Goal: Task Accomplishment & Management: Use online tool/utility

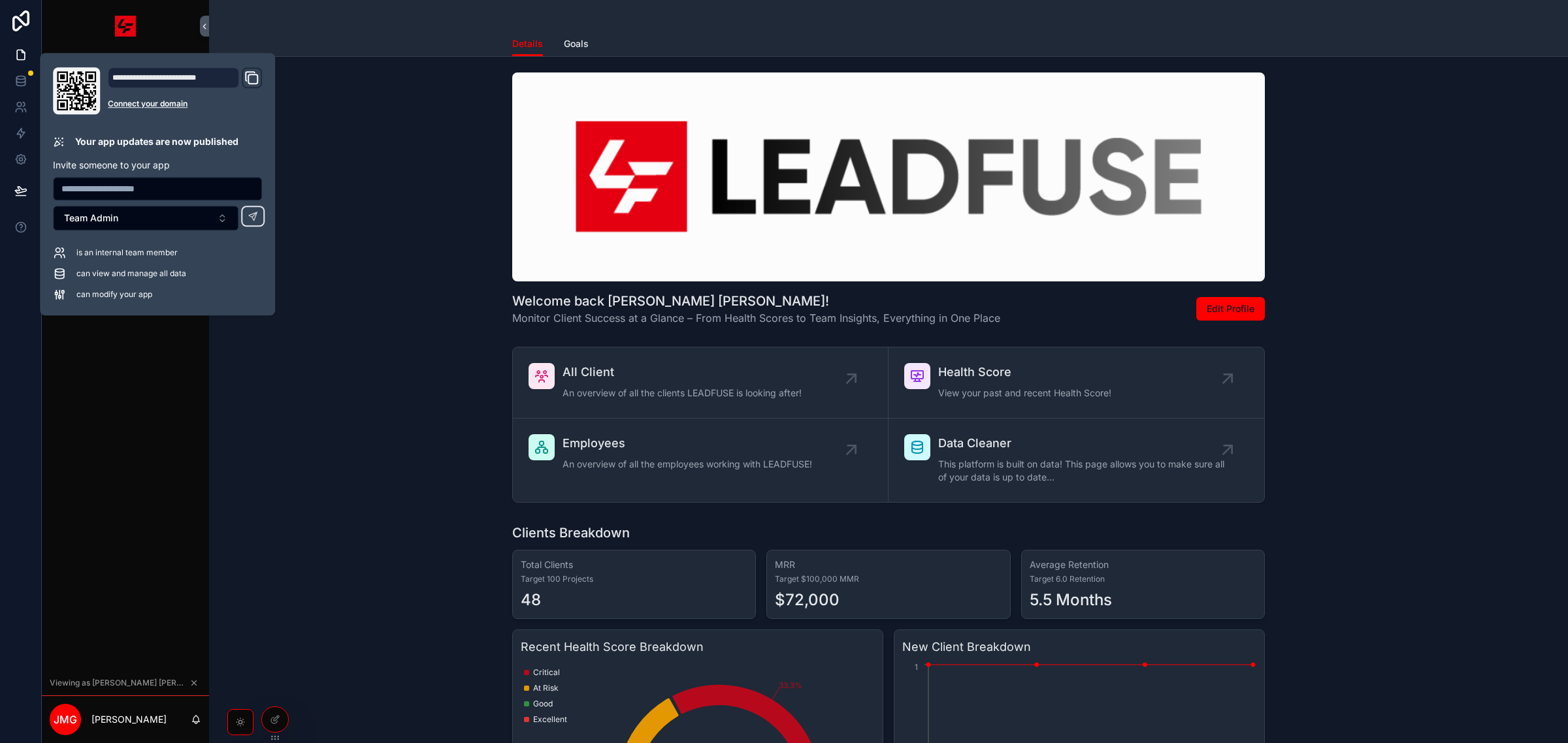
click at [410, 520] on div "Clients Breakdown Total Clients Target 100 Projects 48 MRR Target $100,000 MMR …" at bounding box center [889, 722] width 1338 height 408
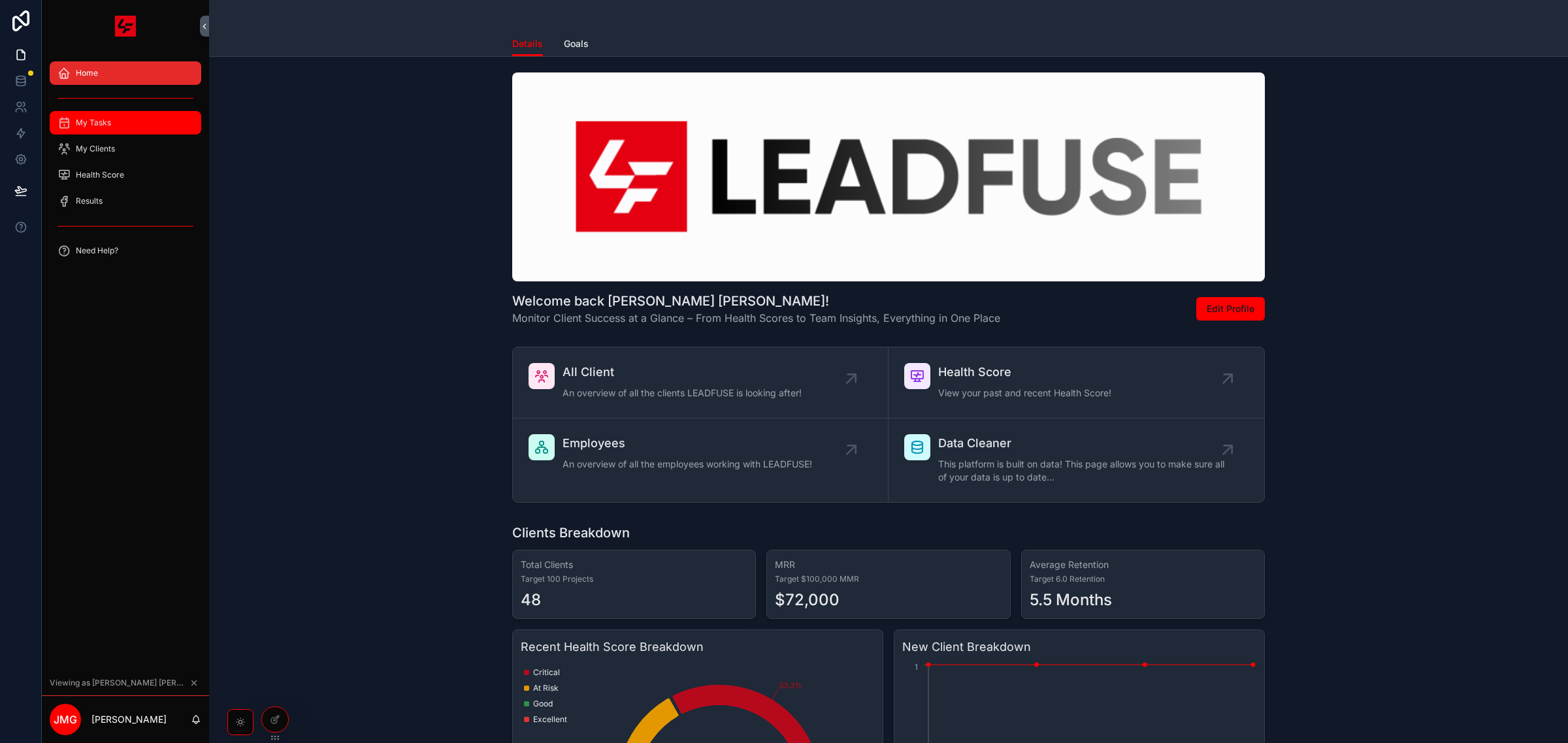
click at [126, 129] on div "My Tasks" at bounding box center [126, 123] width 136 height 21
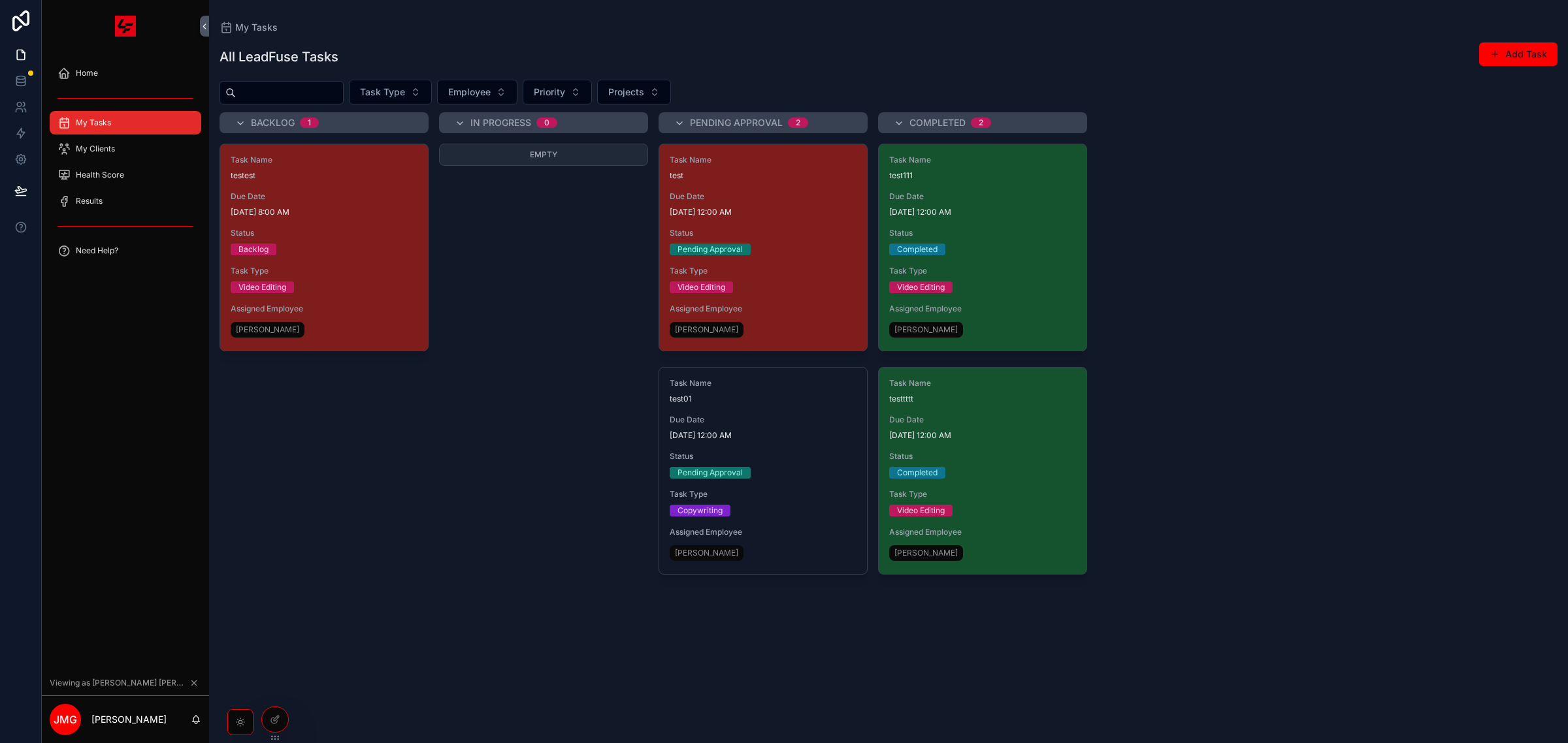
click at [193, 683] on icon "scrollable content" at bounding box center [194, 683] width 9 height 9
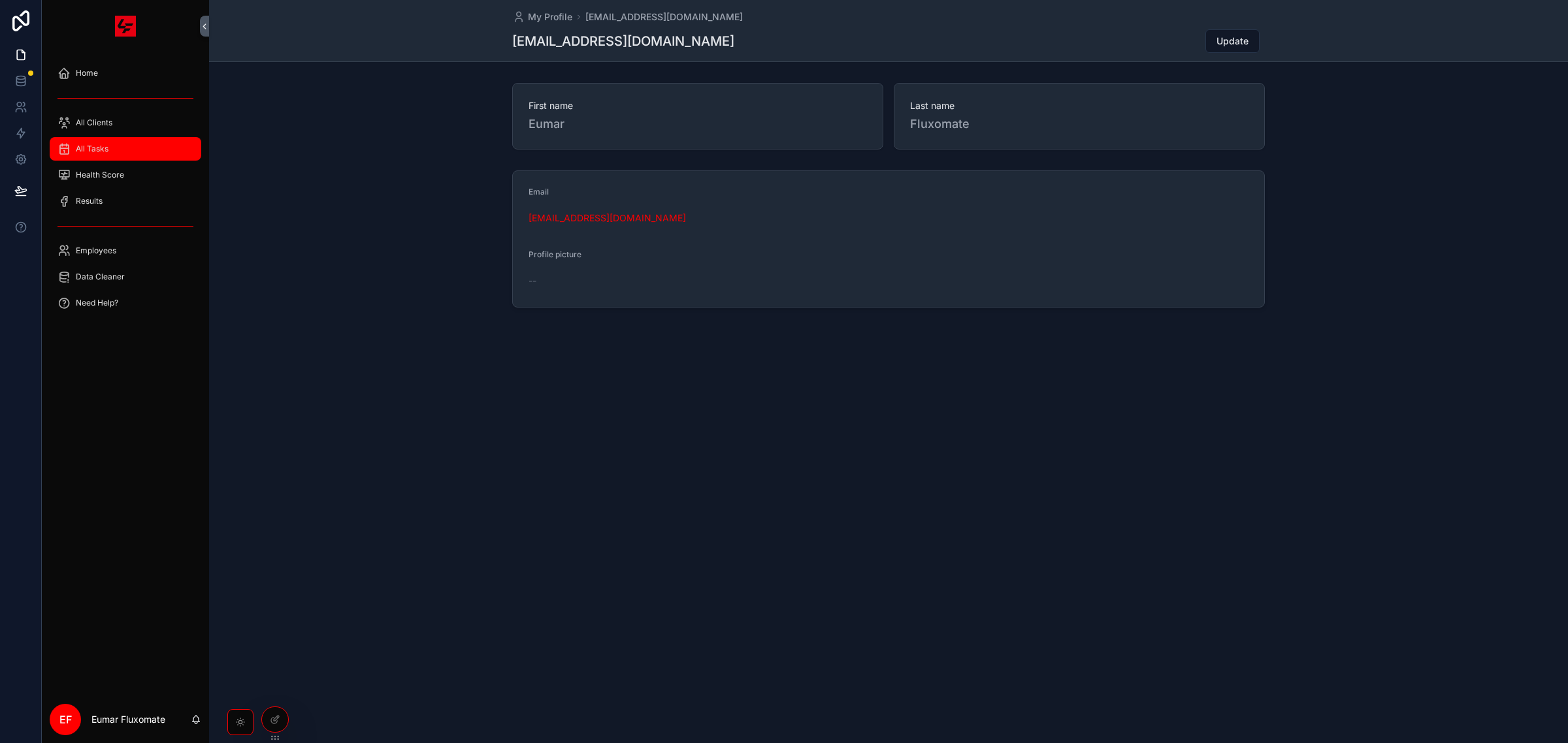
click at [135, 144] on div "All Tasks" at bounding box center [126, 149] width 136 height 21
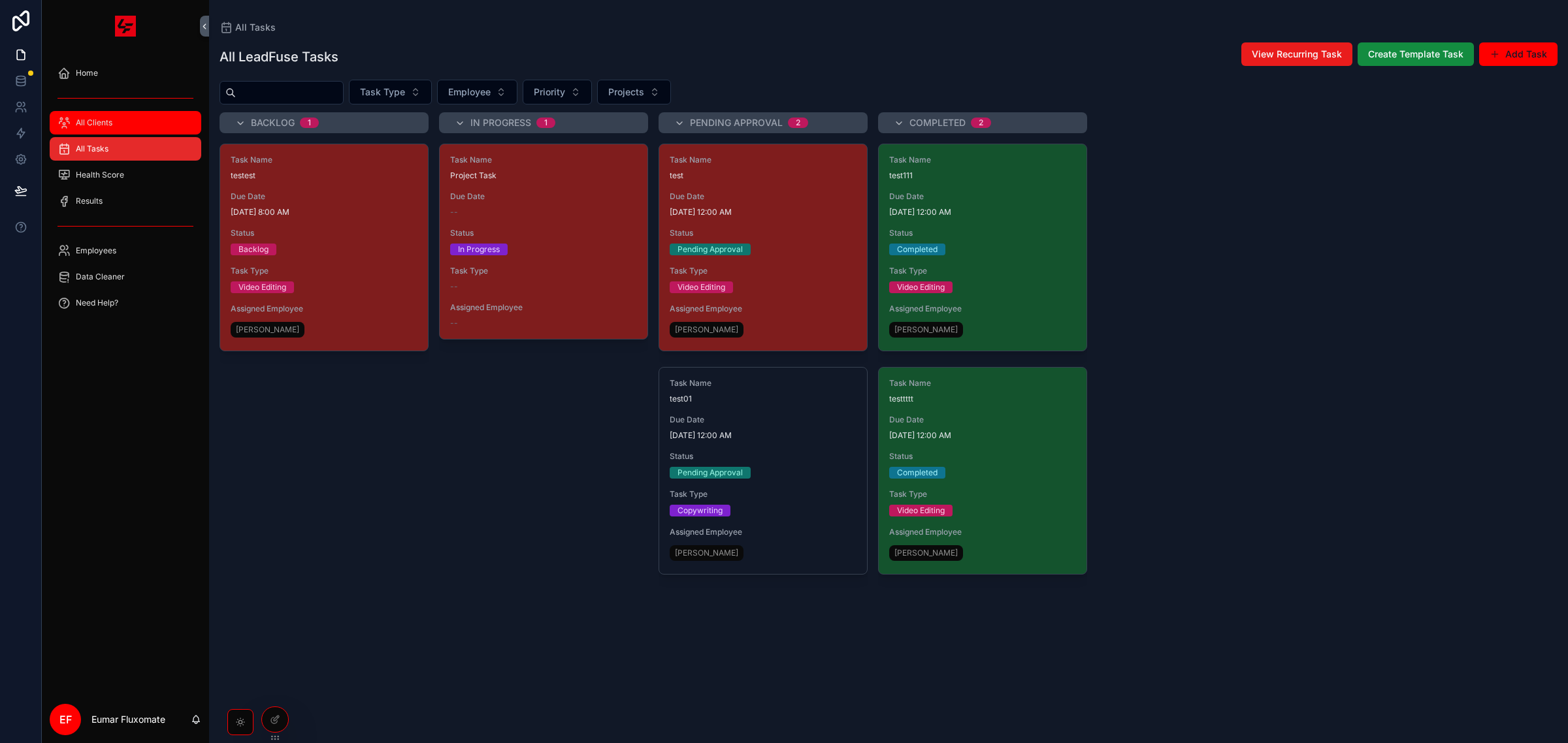
click at [118, 128] on div "All Clients" at bounding box center [126, 123] width 136 height 21
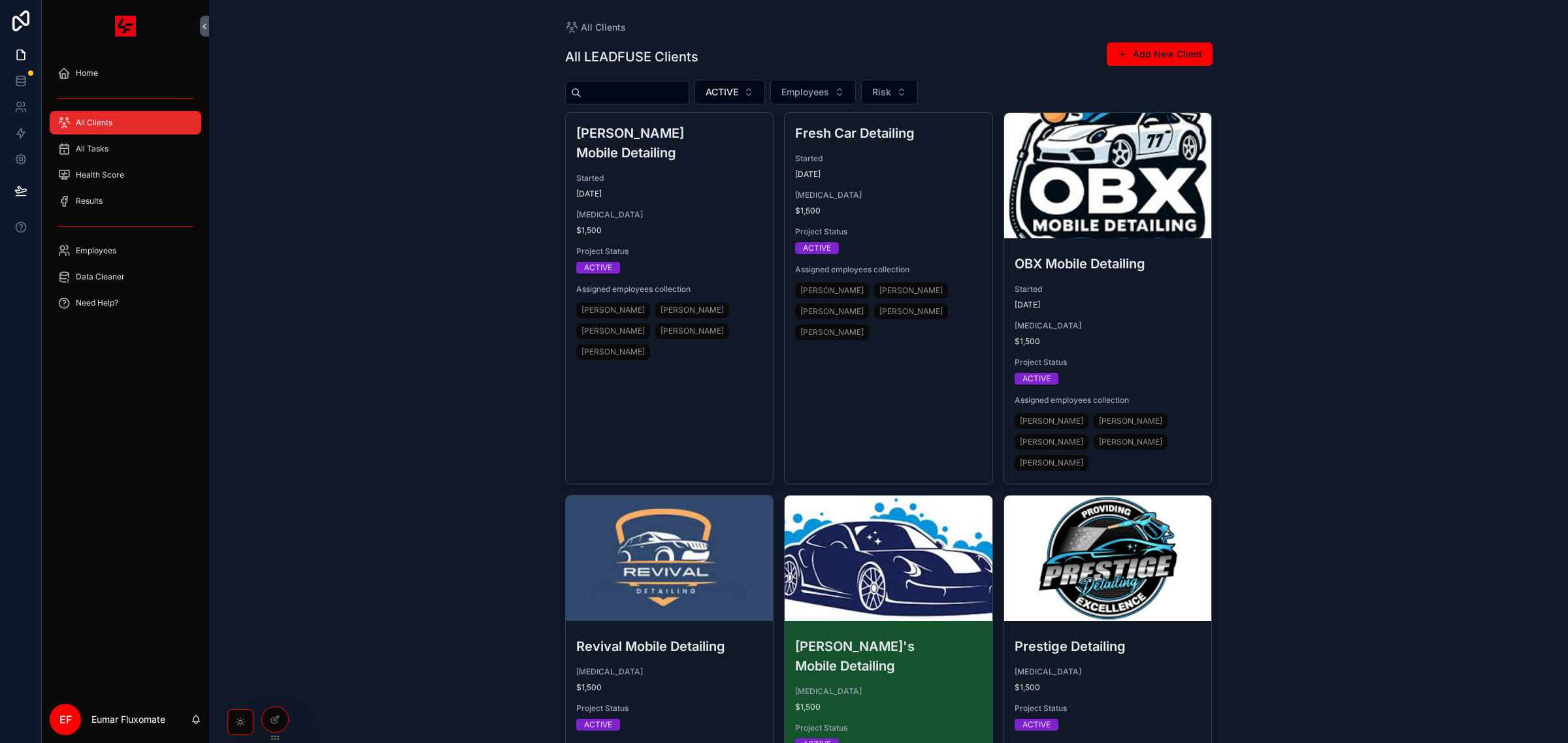
click at [655, 91] on input "scrollable content" at bounding box center [635, 93] width 107 height 18
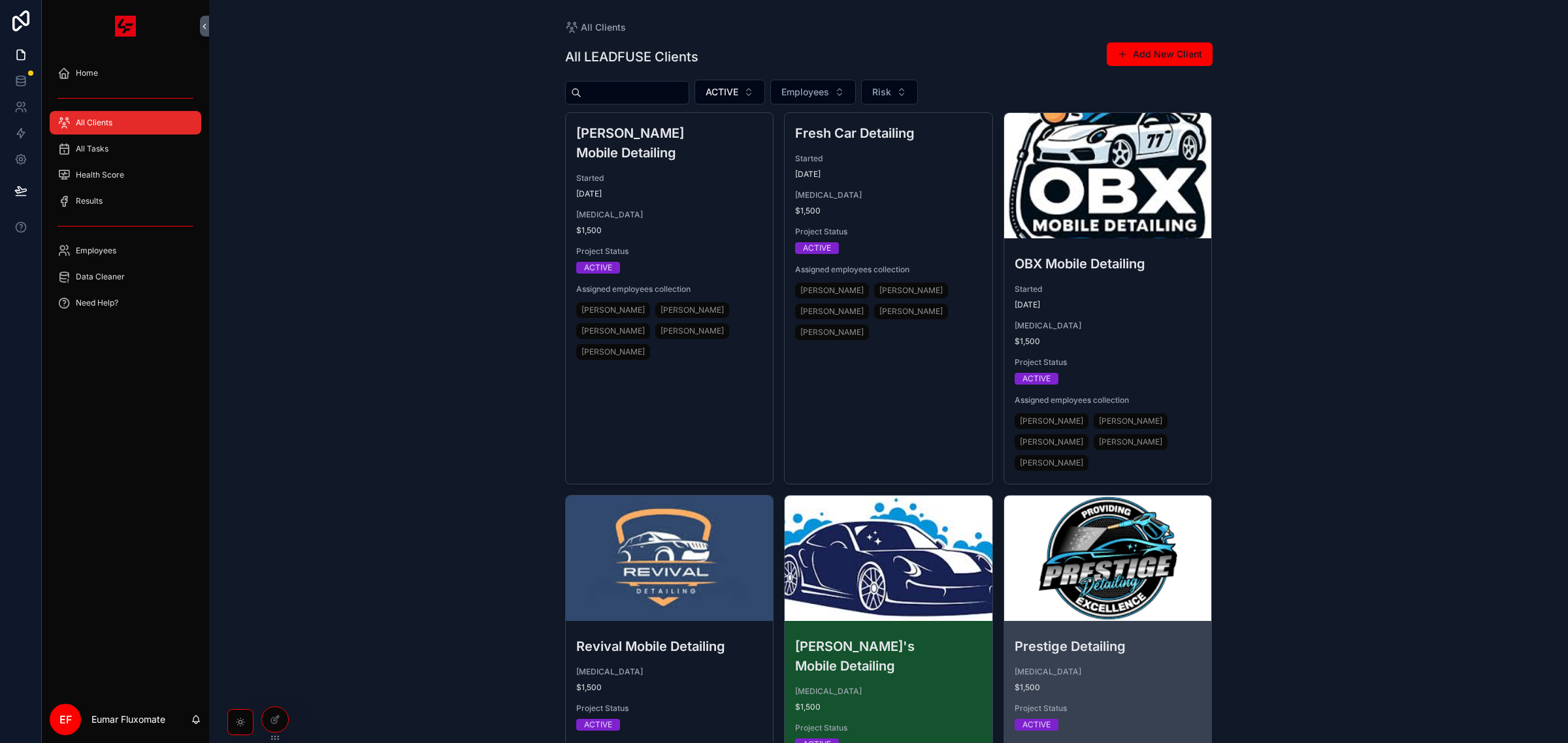
click at [1161, 598] on div "scrollable content" at bounding box center [1108, 558] width 208 height 125
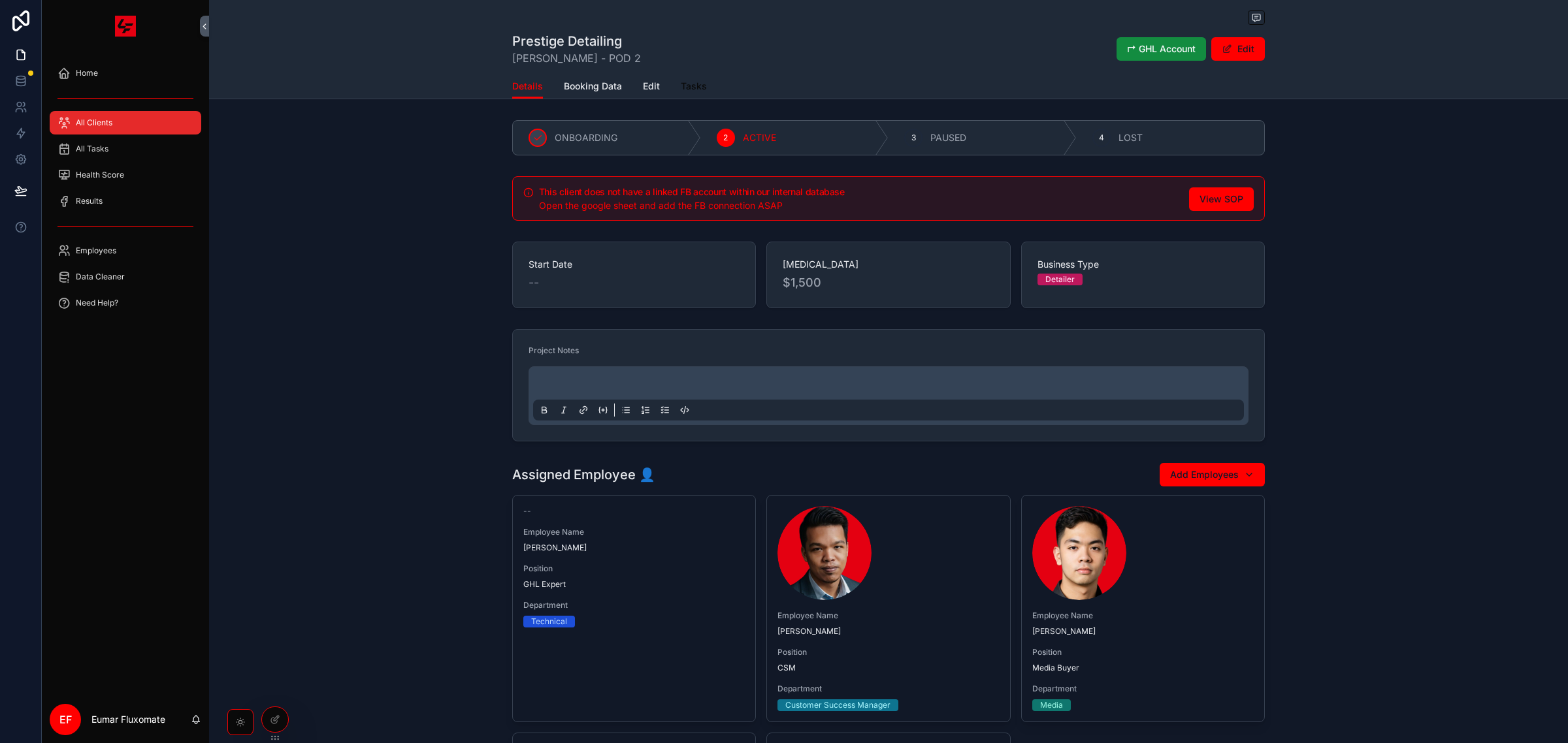
click at [685, 78] on link "Tasks" at bounding box center [694, 88] width 26 height 26
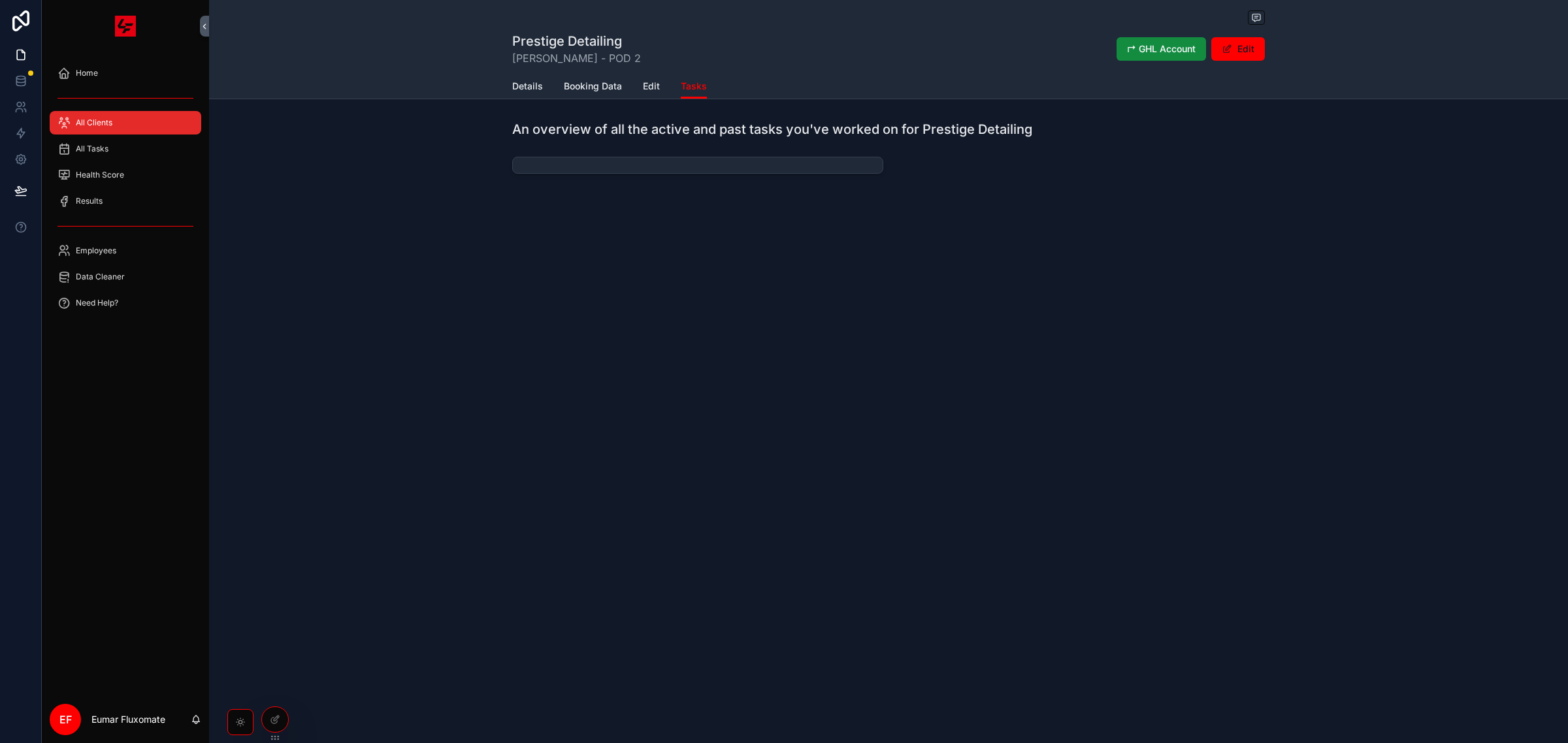
click at [304, 58] on div "Prestige Detailing Isaiah Gomez - POD 2 ↱ GHL Account Edit Tasks Details Bookin…" at bounding box center [889, 50] width 1359 height 99
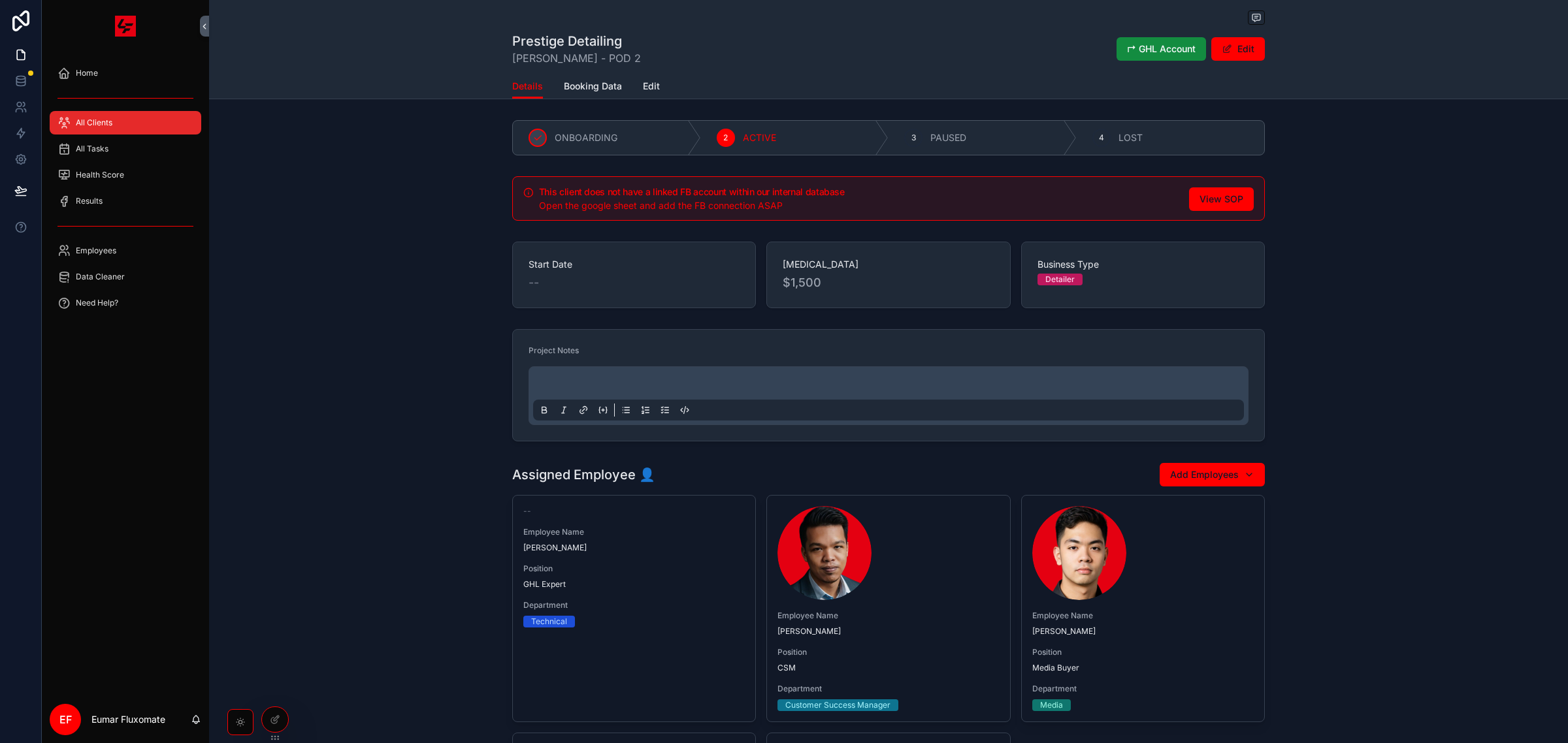
click at [732, 54] on div "Prestige Detailing Isaiah Gomez - POD 2 ↱ GHL Account Edit" at bounding box center [888, 49] width 753 height 34
click at [120, 125] on div "All Clients" at bounding box center [126, 123] width 136 height 21
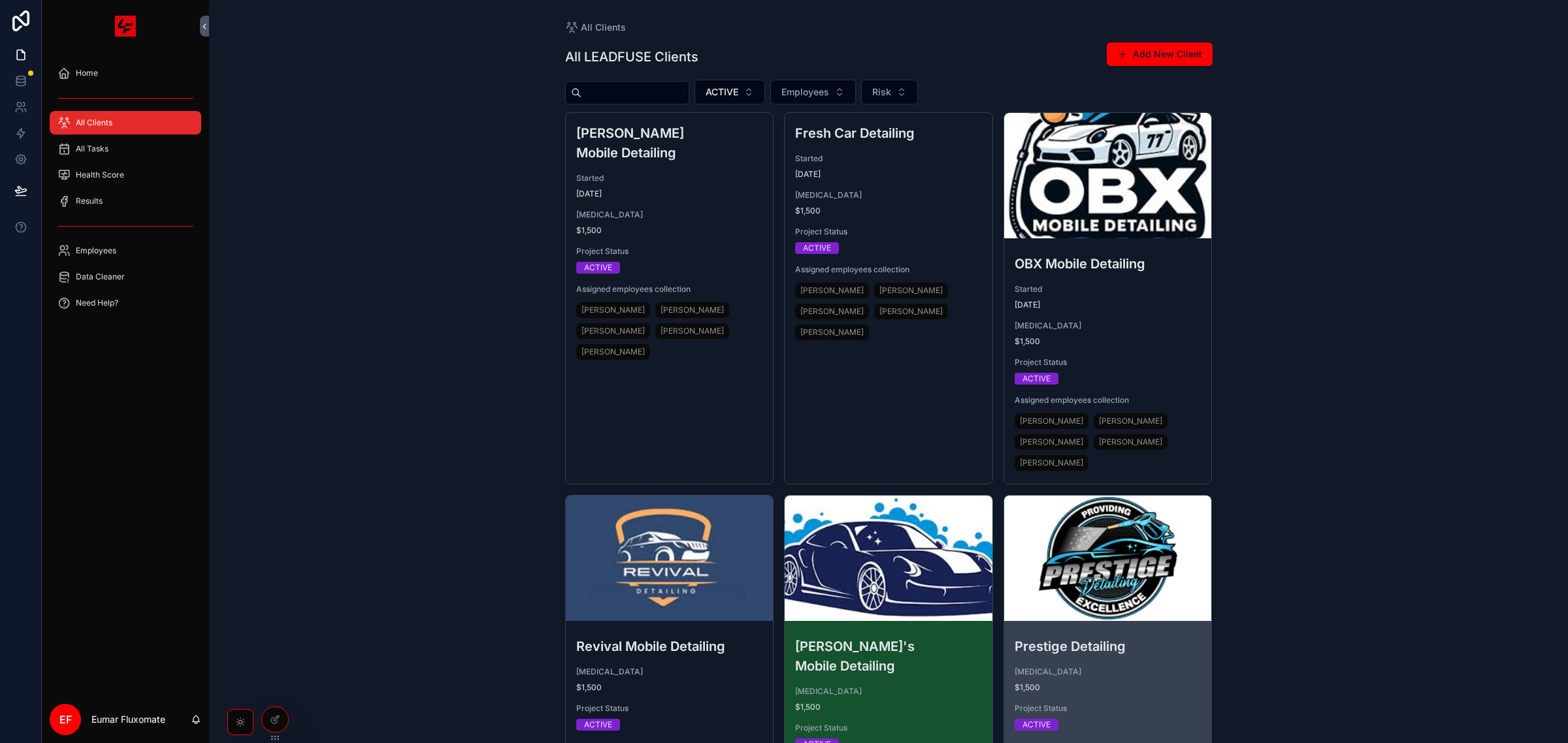
click at [1139, 667] on span "Retainer" at bounding box center [1108, 672] width 187 height 10
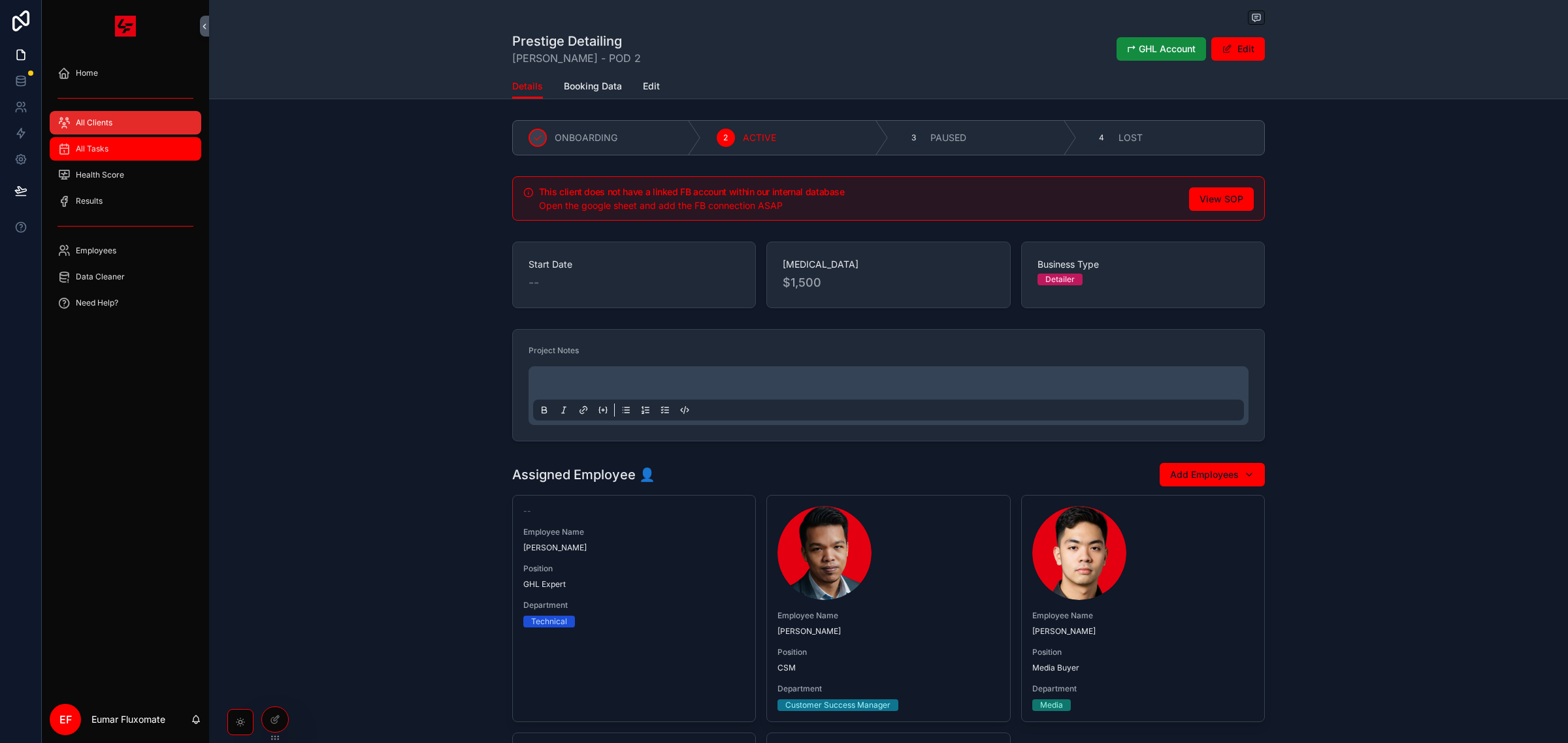
click at [116, 157] on div "All Tasks" at bounding box center [126, 149] width 136 height 21
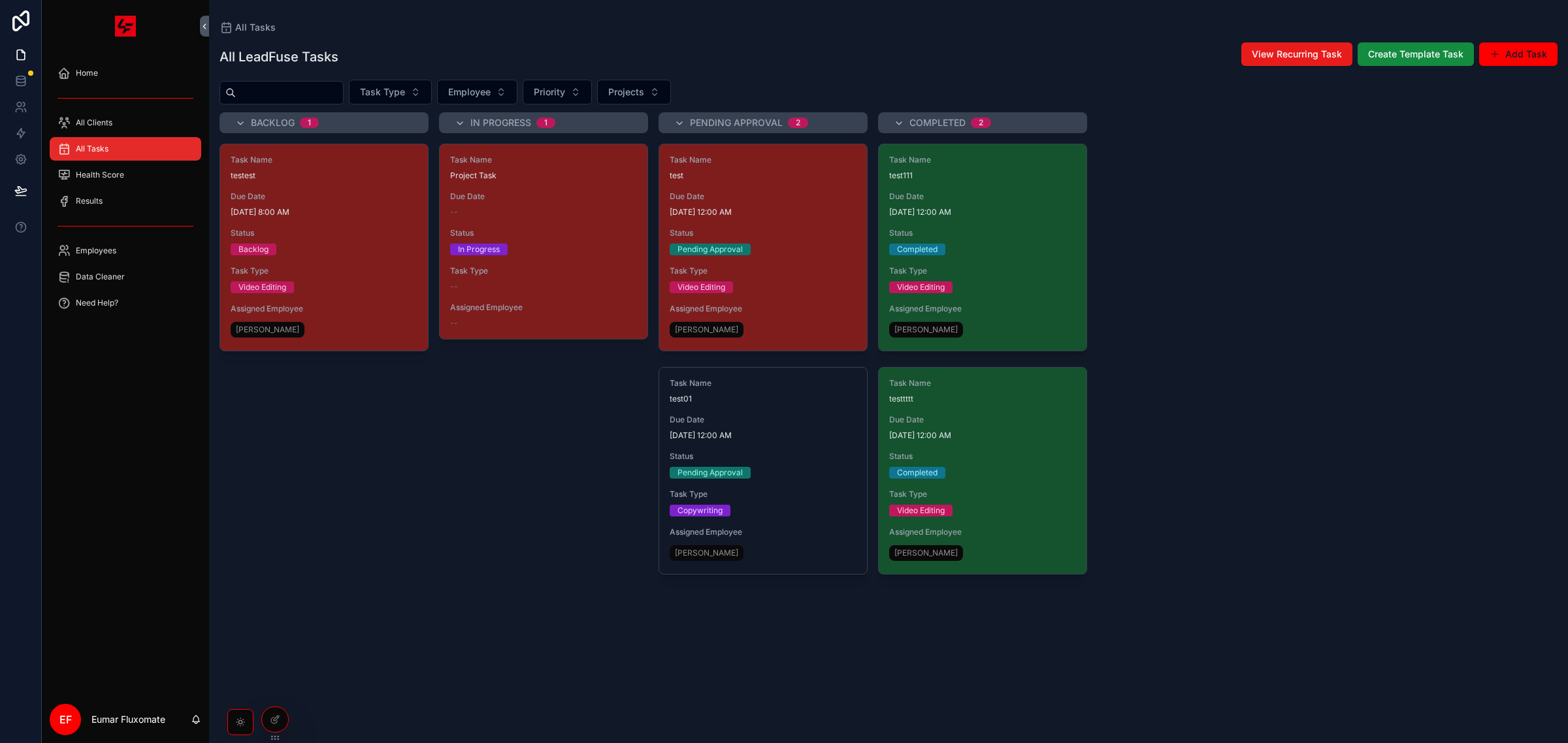
click at [416, 583] on div "Task Name testest Due Date 8/4/2025 8:00 AM Status Backlog Task Type Video Edit…" at bounding box center [324, 435] width 209 height 584
click at [141, 127] on div "All Clients" at bounding box center [126, 123] width 136 height 21
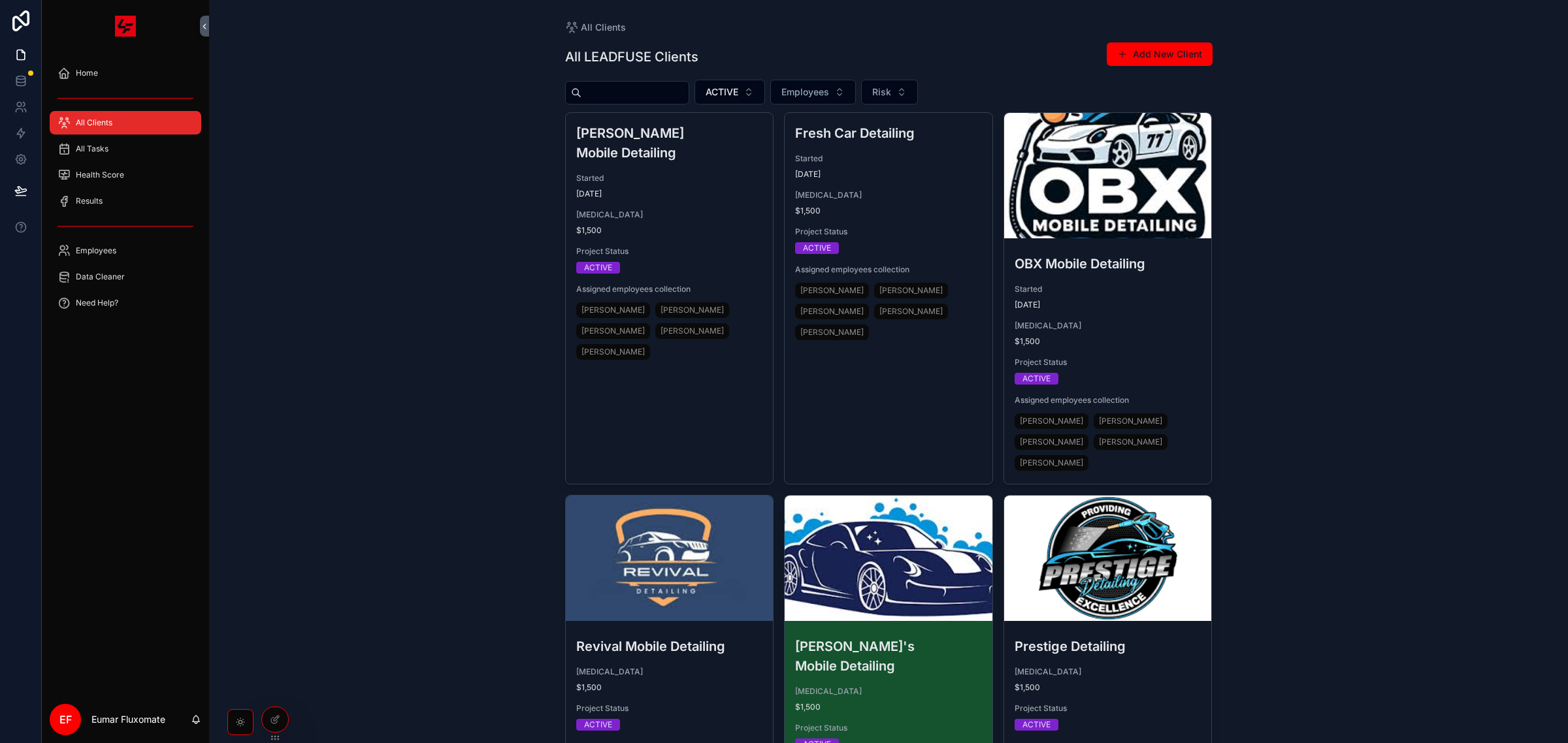
click at [619, 97] on input "scrollable content" at bounding box center [635, 93] width 107 height 18
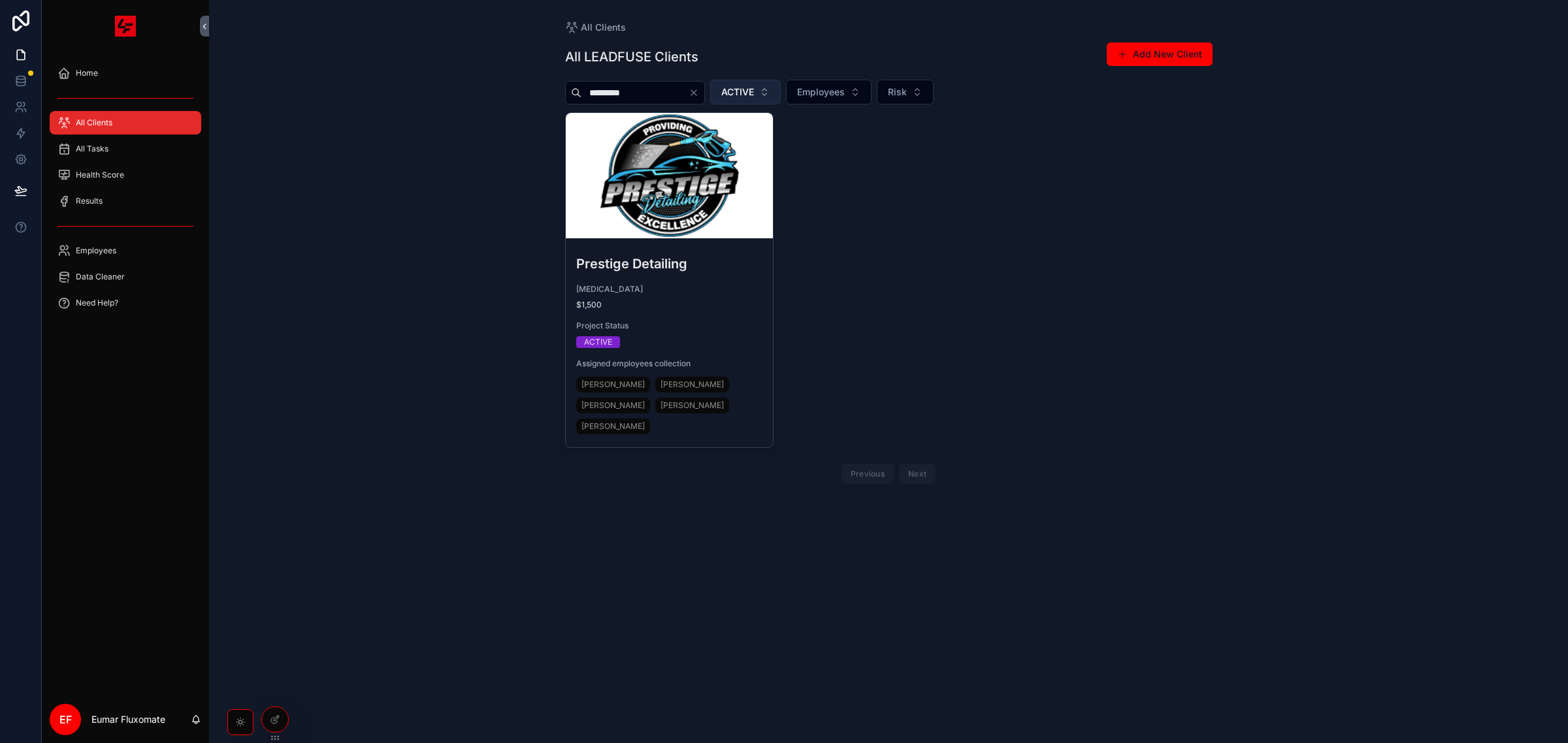
type input "********"
click at [781, 90] on button "ACTIVE" at bounding box center [745, 92] width 71 height 25
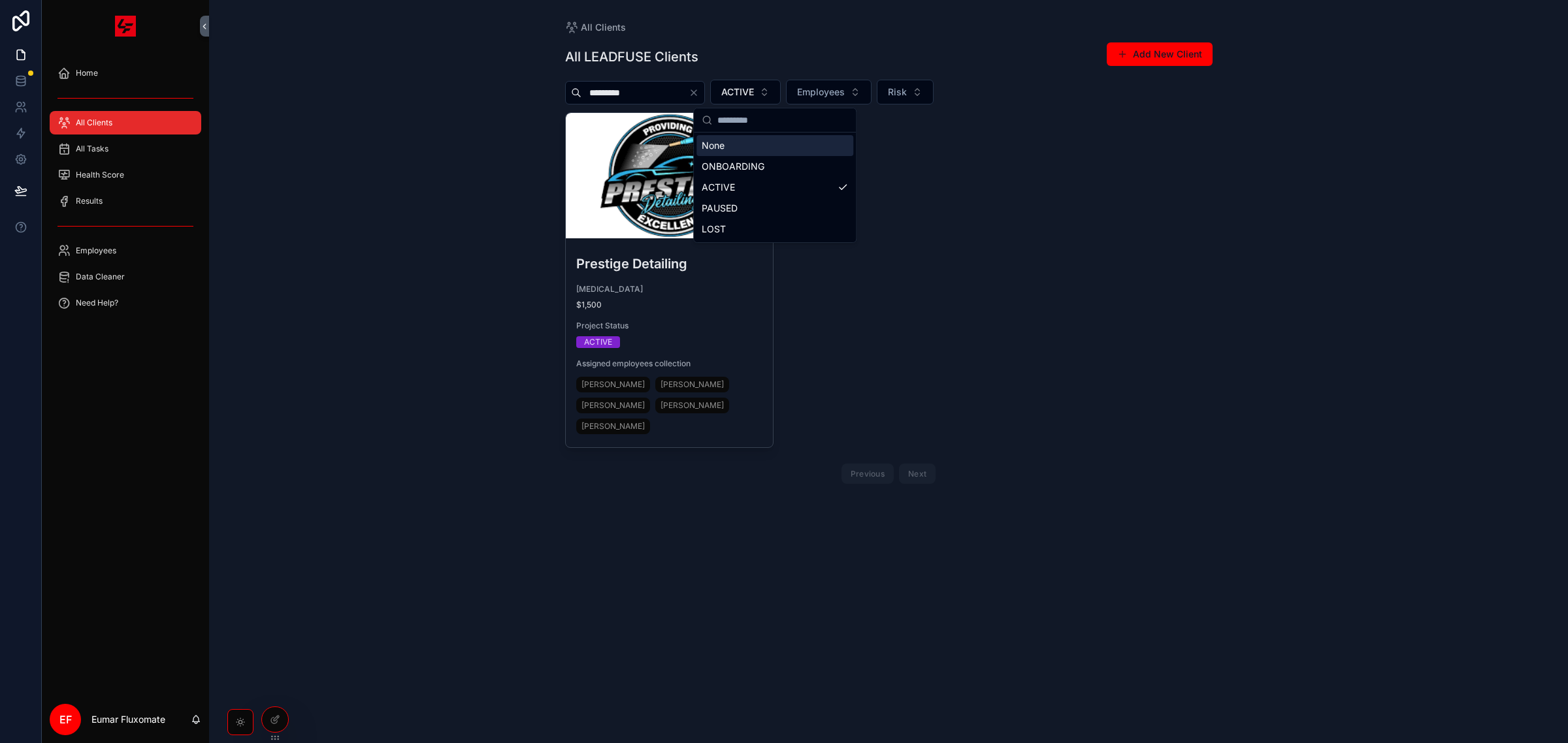
click at [794, 151] on div "None" at bounding box center [775, 146] width 157 height 21
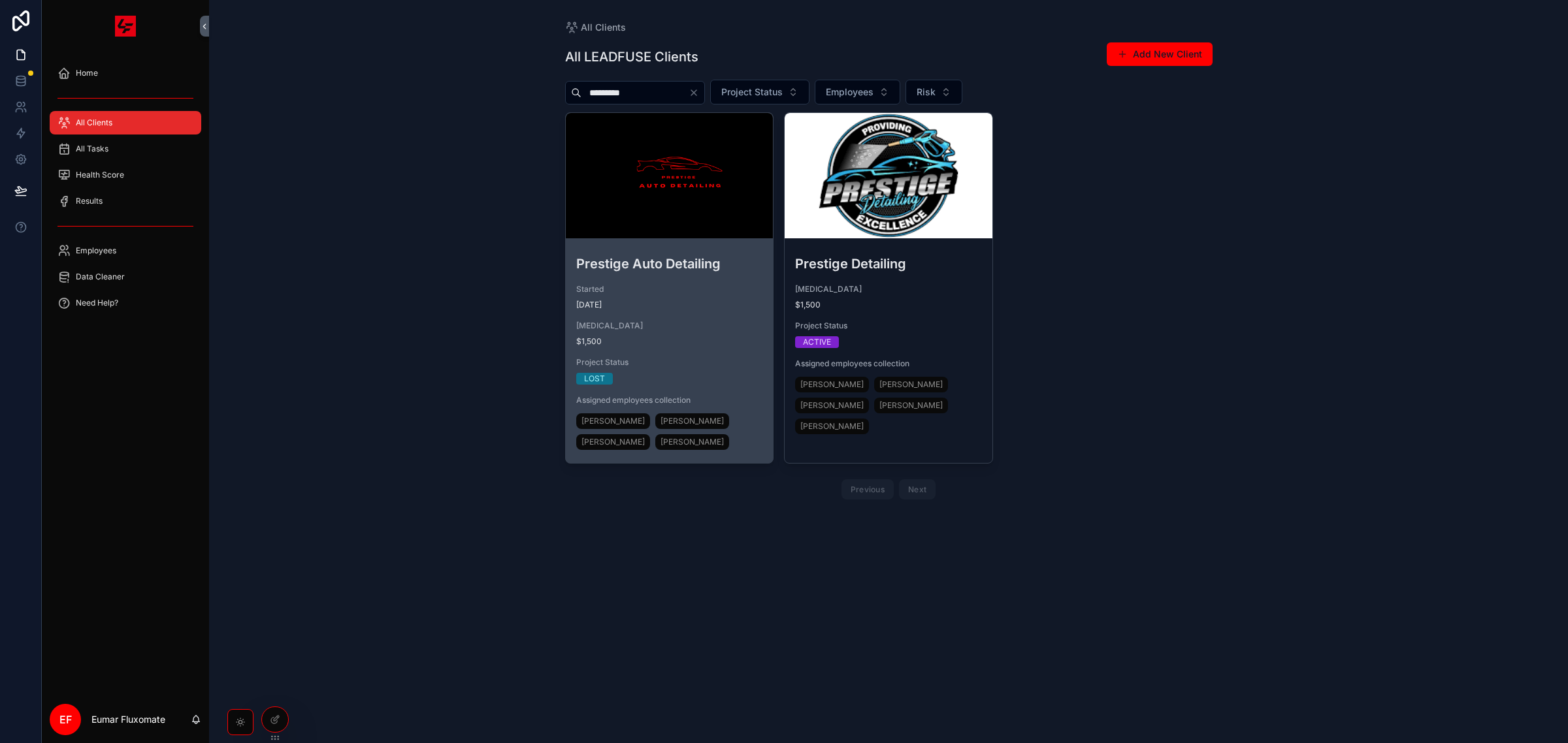
click at [673, 233] on div "scrollable content" at bounding box center [670, 176] width 208 height 125
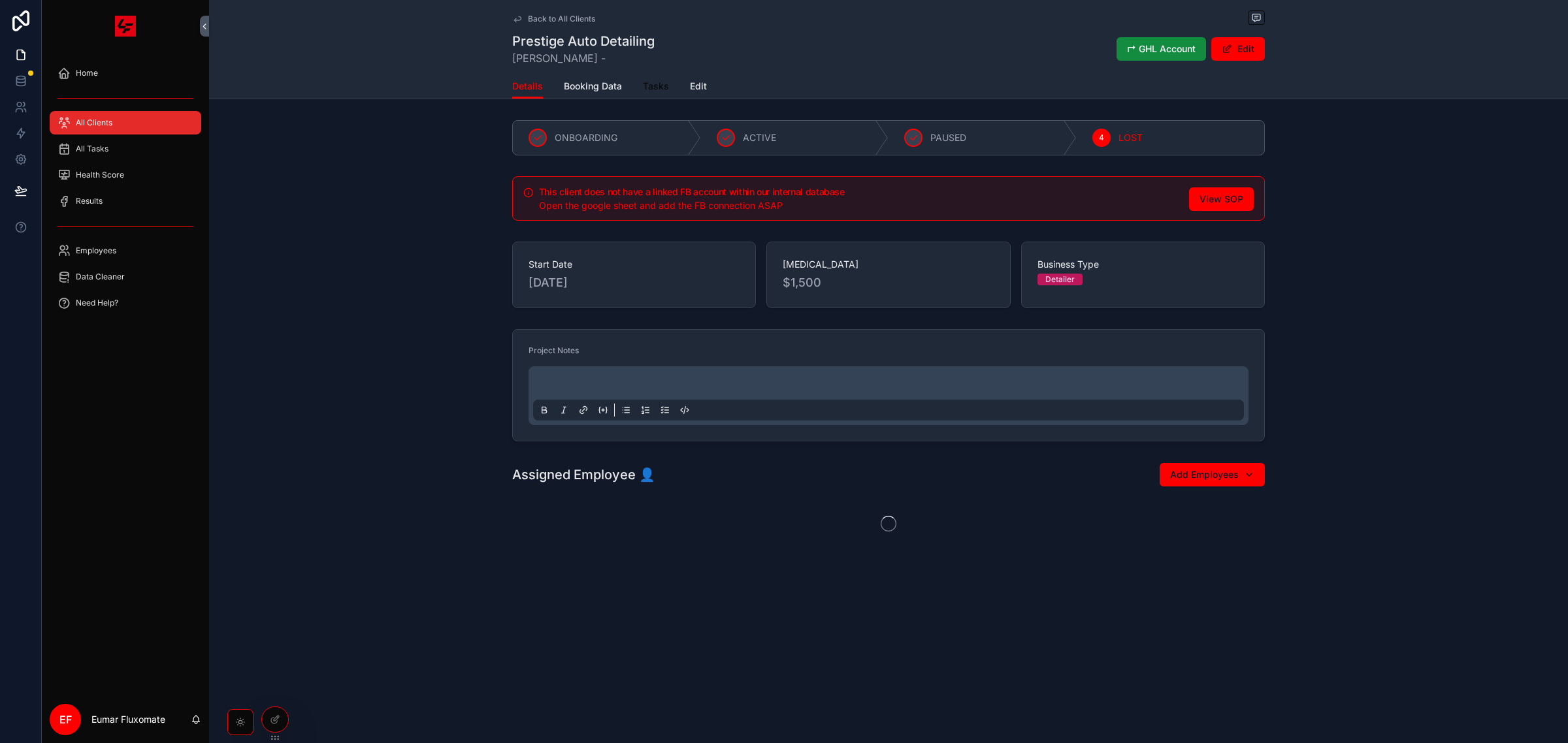
click at [661, 88] on span "Tasks" at bounding box center [656, 86] width 26 height 13
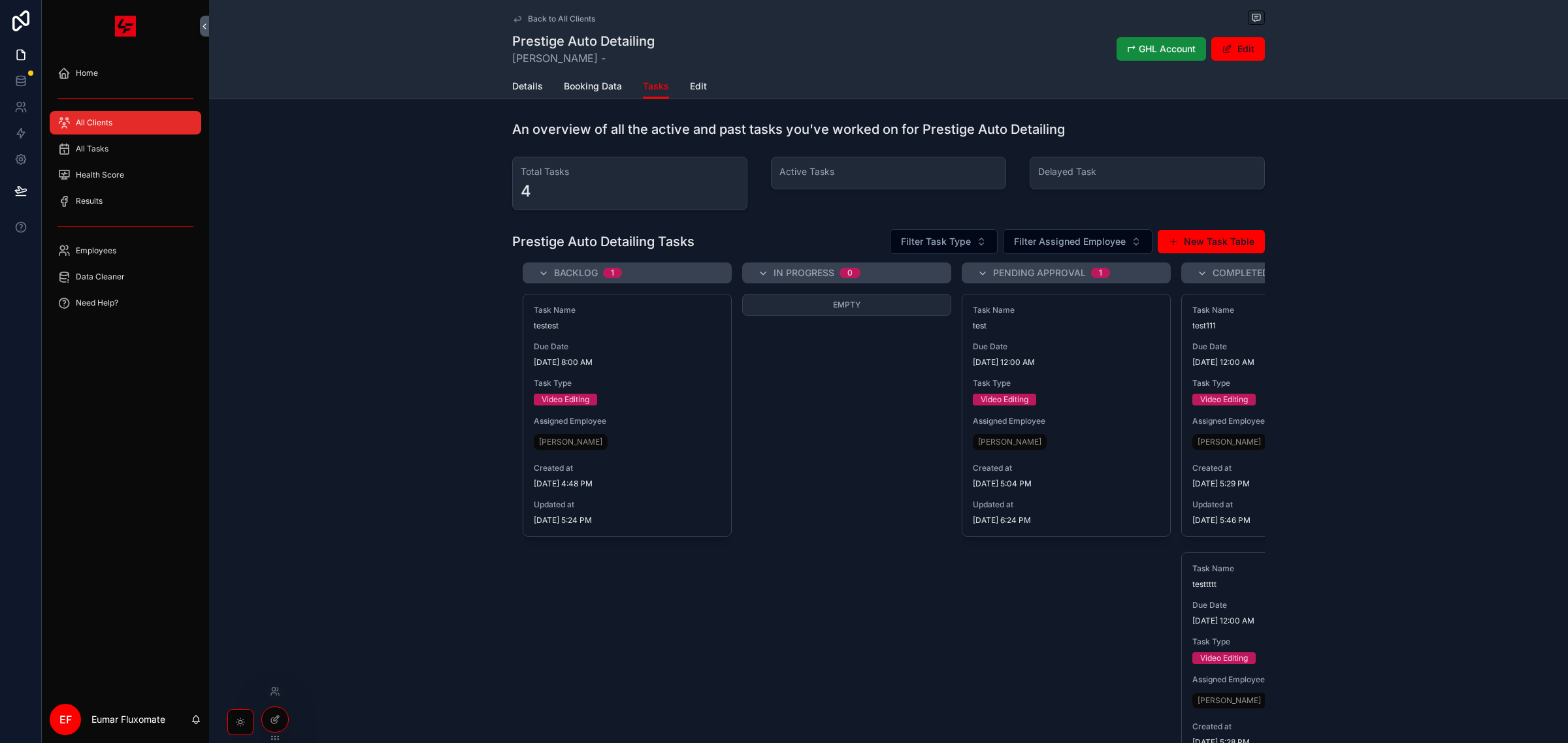
click at [268, 720] on div at bounding box center [275, 719] width 26 height 25
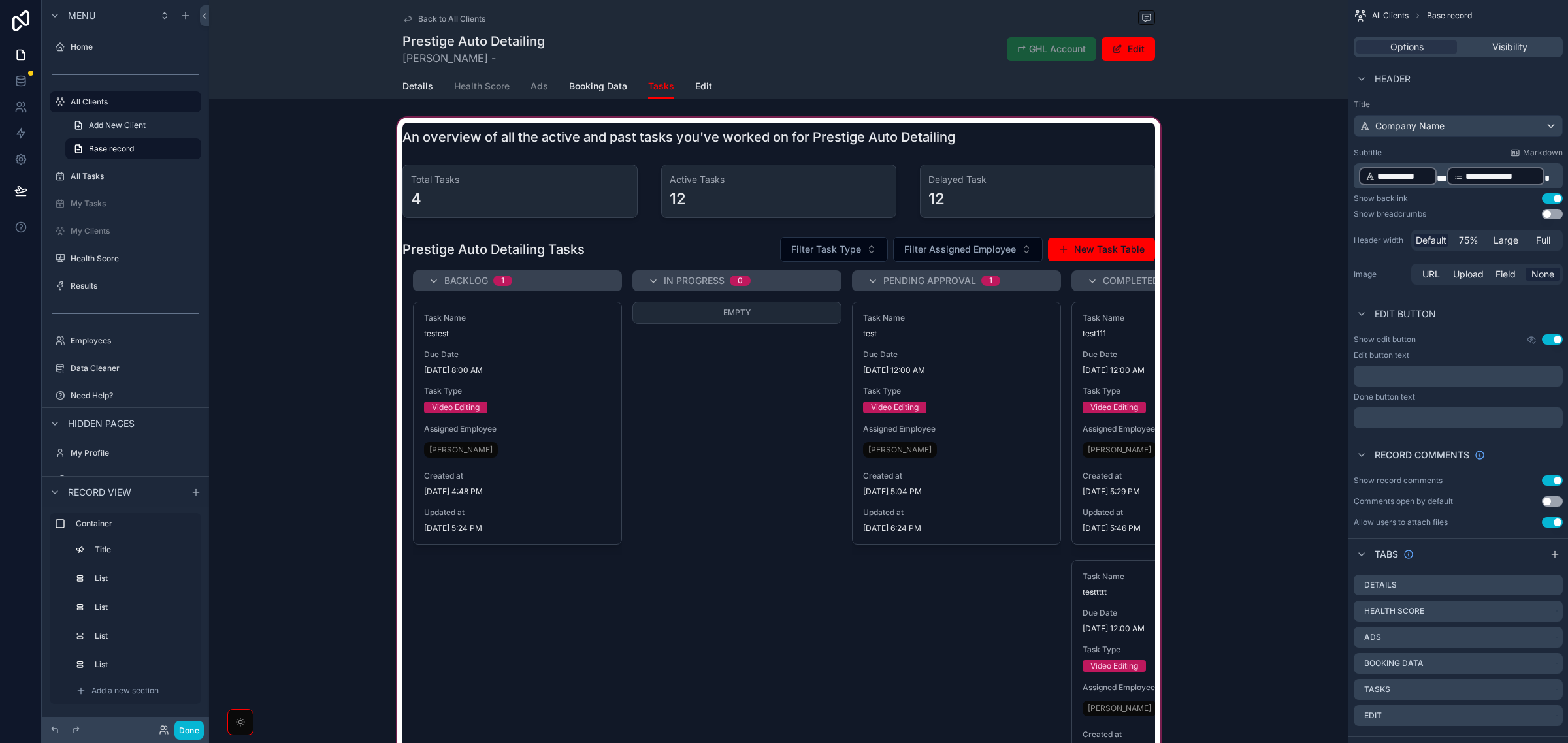
click at [547, 209] on div "scrollable content" at bounding box center [779, 471] width 1140 height 712
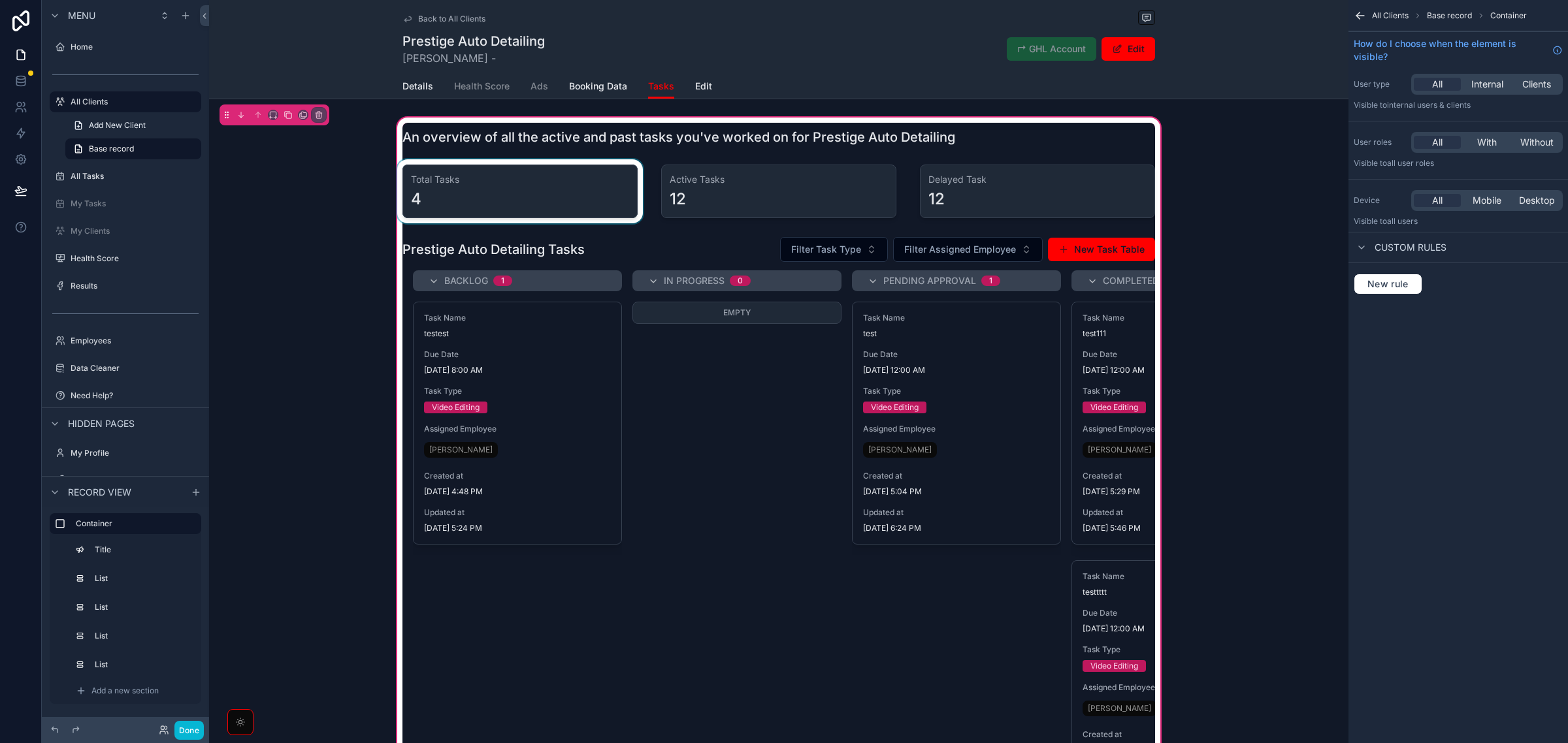
click at [565, 191] on div "scrollable content" at bounding box center [520, 191] width 251 height 64
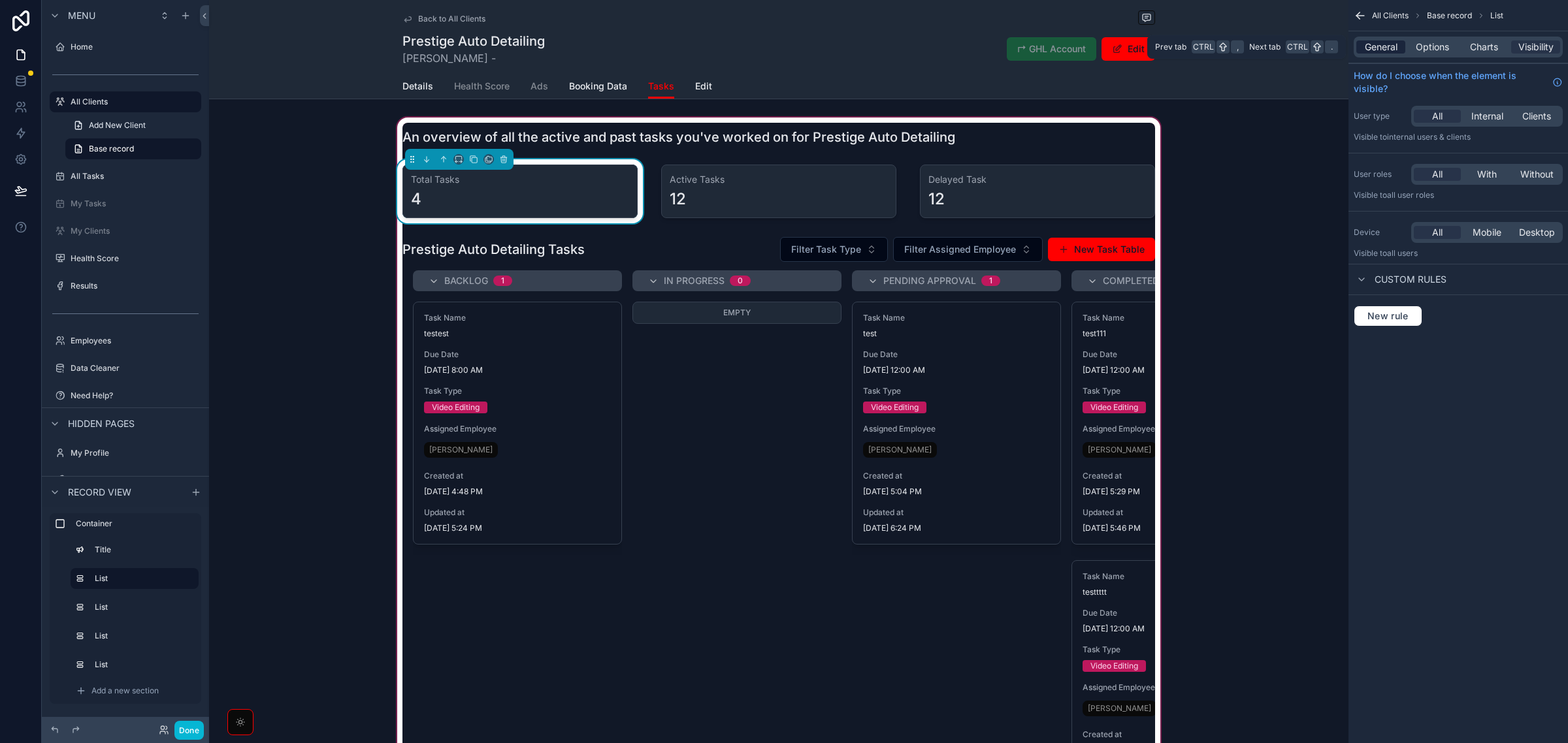
click at [1384, 49] on span "General" at bounding box center [1382, 47] width 33 height 13
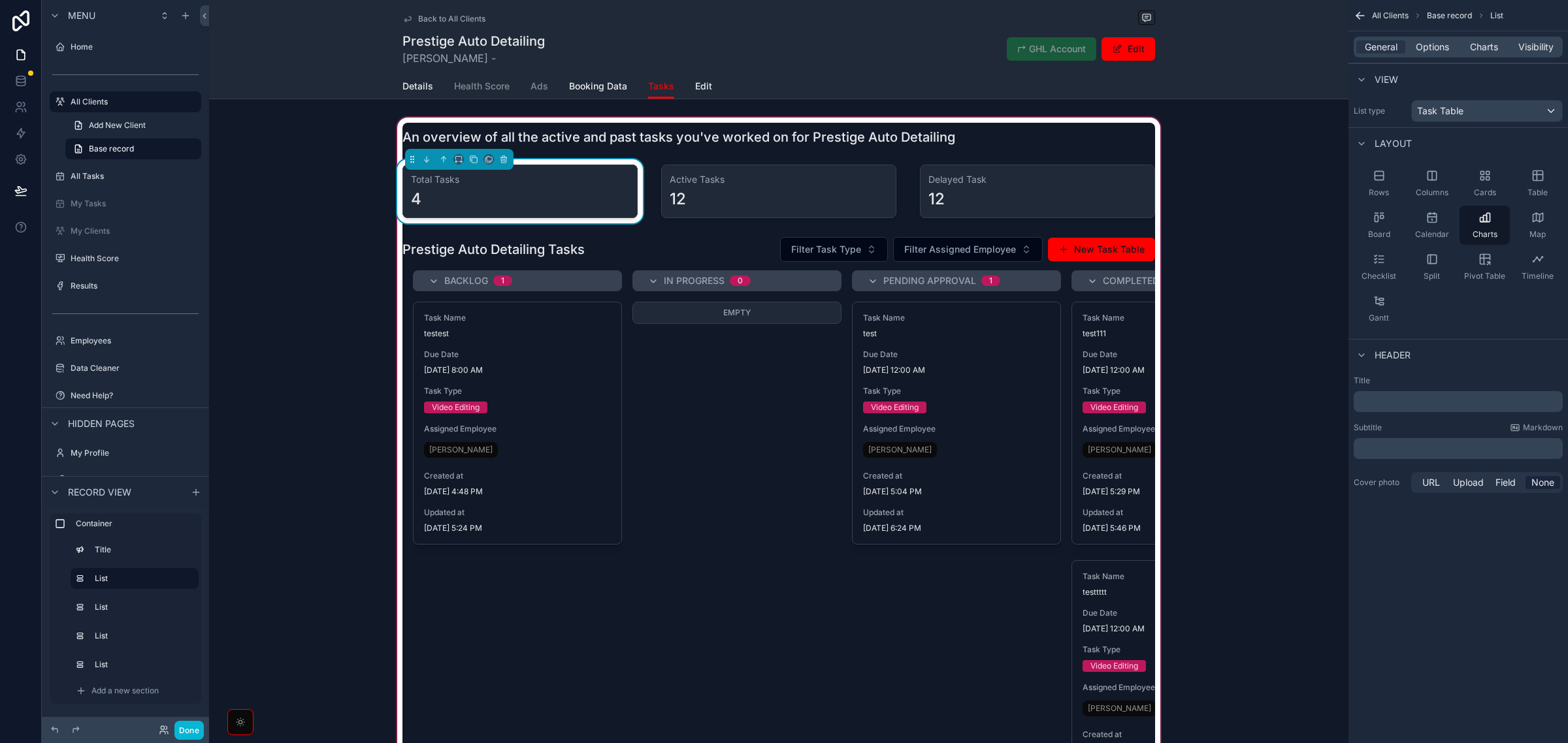
click at [1465, 149] on div "Layout" at bounding box center [1459, 143] width 220 height 31
click at [522, 183] on h3 "Total Tasks" at bounding box center [520, 180] width 218 height 13
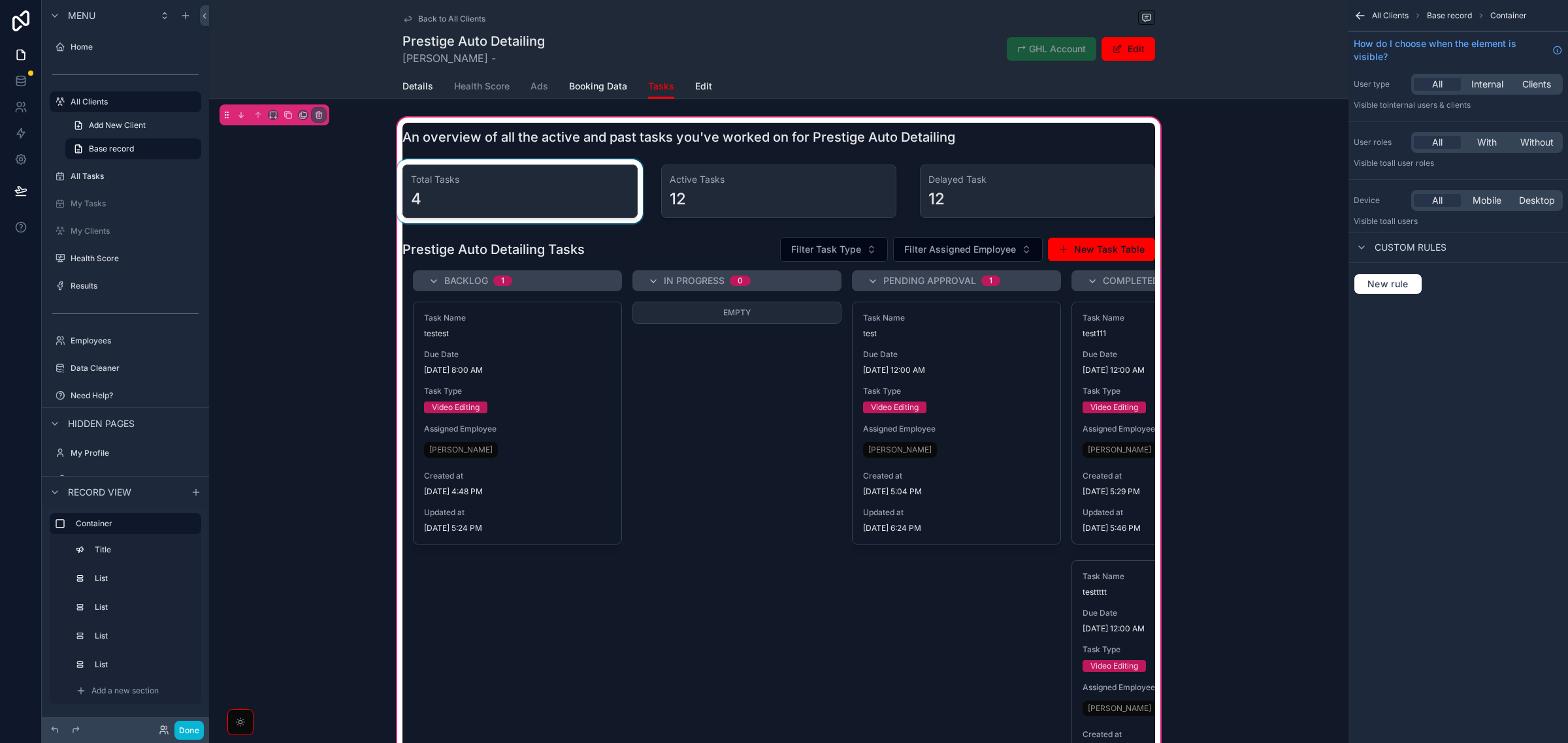
click at [622, 194] on div "scrollable content" at bounding box center [520, 191] width 251 height 64
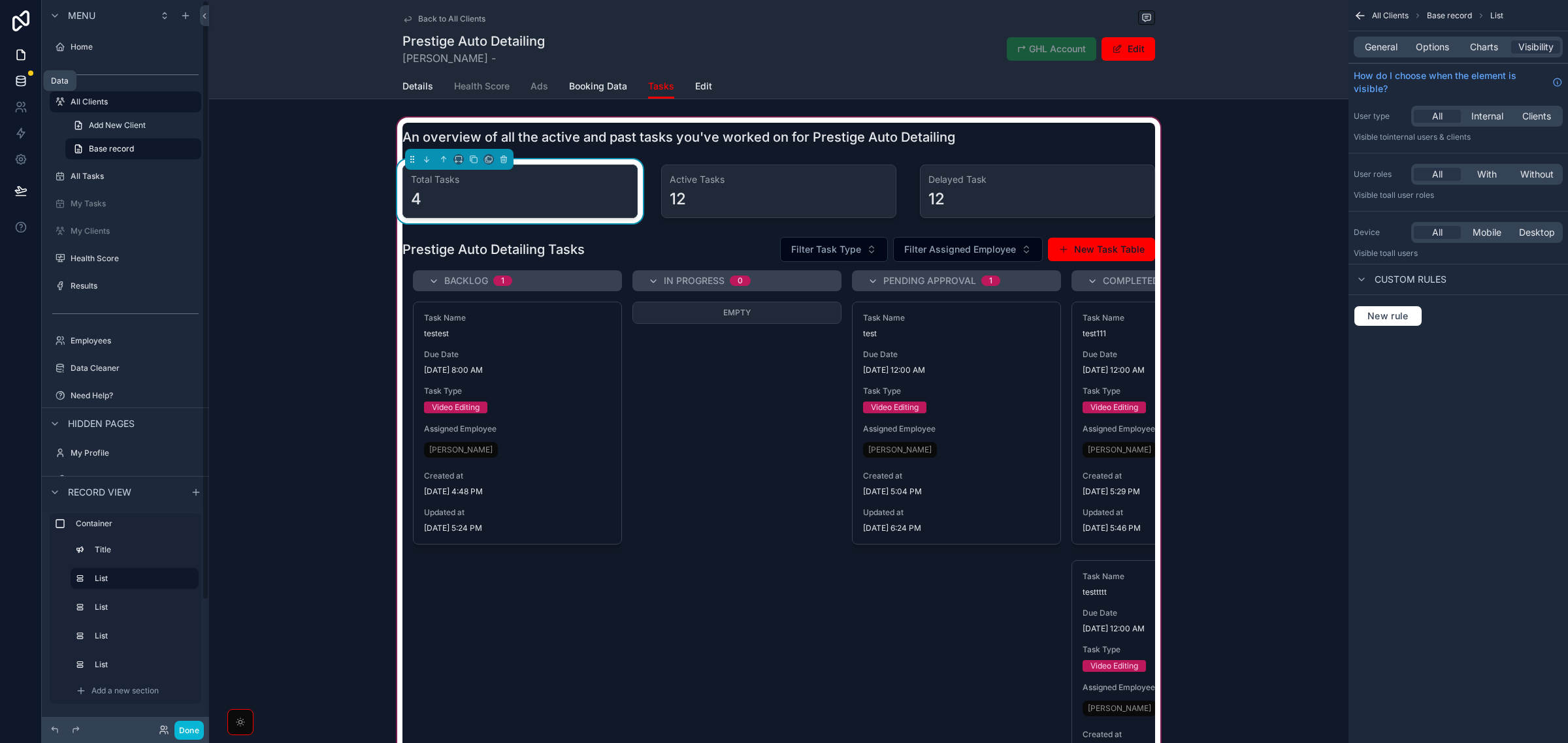
click at [14, 76] on icon at bounding box center [21, 81] width 13 height 13
click at [557, 207] on div "4" at bounding box center [520, 199] width 218 height 21
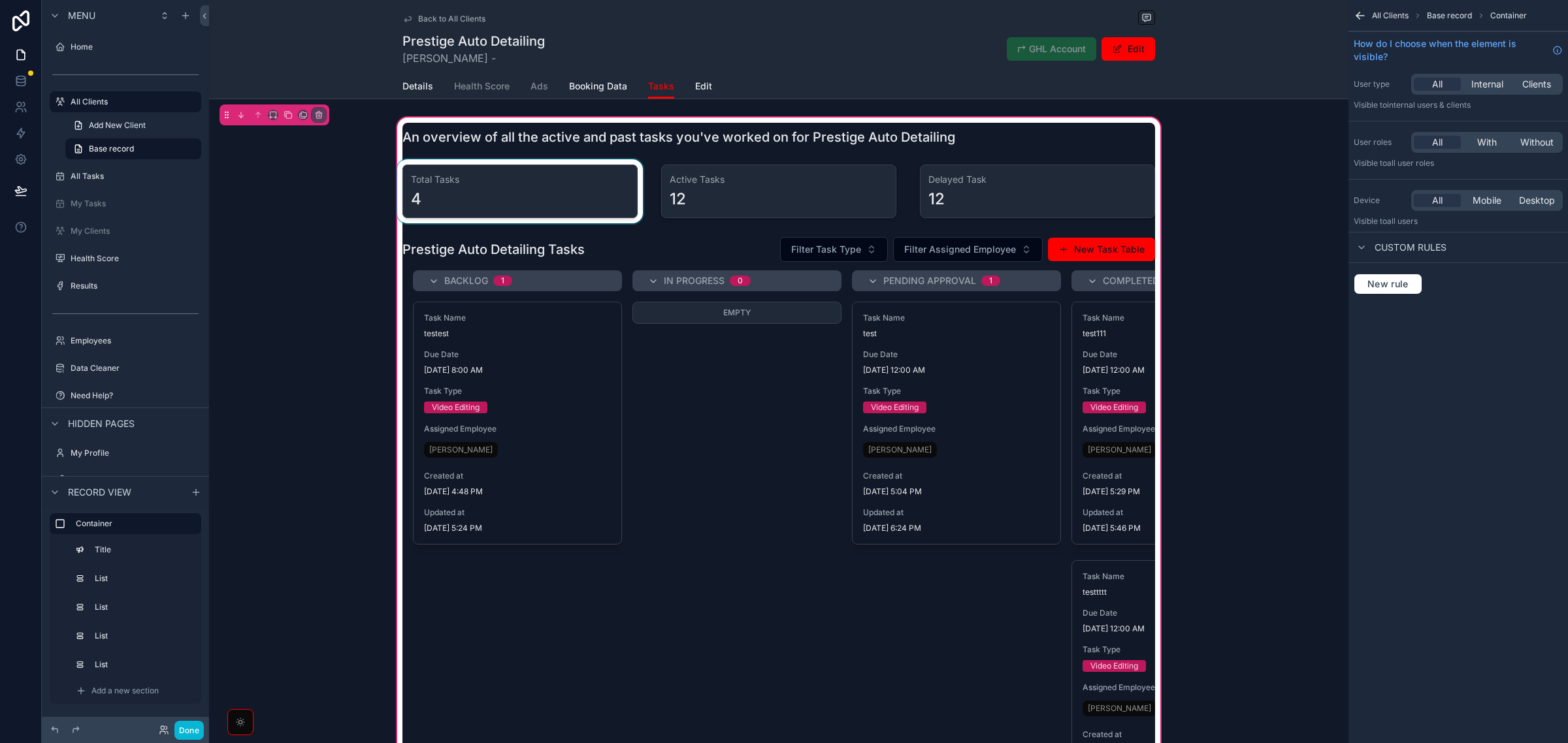
click at [557, 184] on div "scrollable content" at bounding box center [520, 191] width 251 height 64
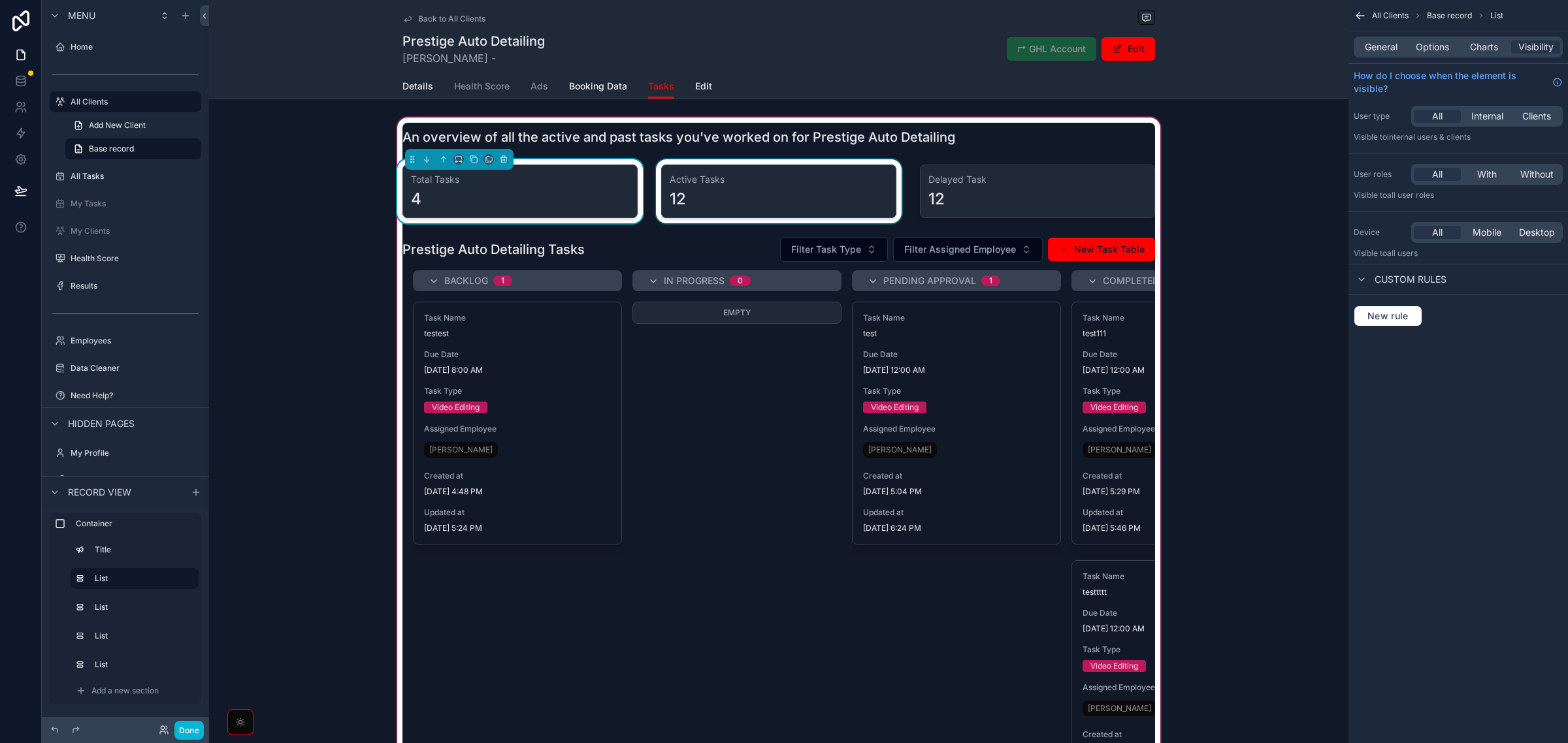
click at [750, 195] on div "scrollable content" at bounding box center [779, 191] width 251 height 64
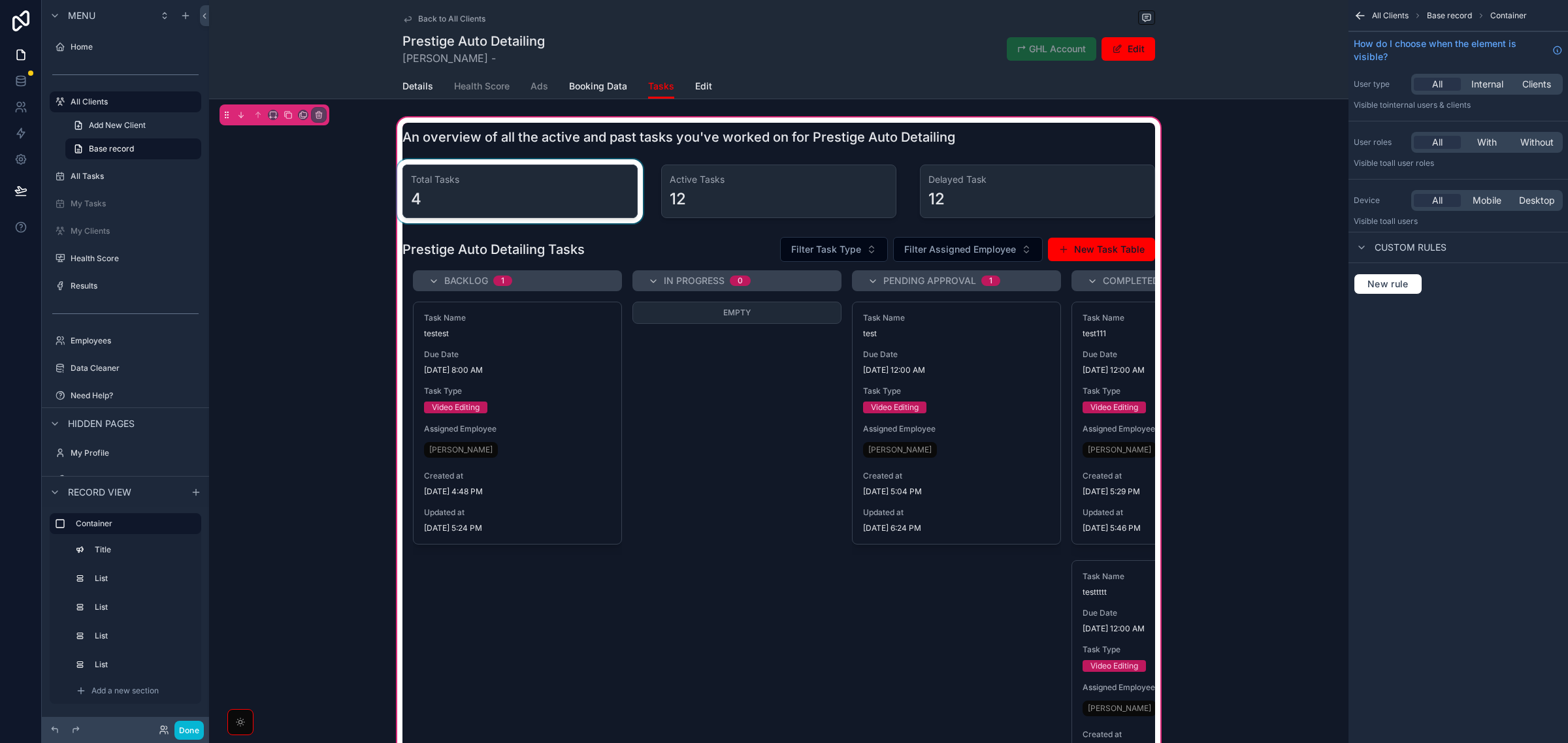
click at [585, 200] on div "scrollable content" at bounding box center [520, 191] width 251 height 64
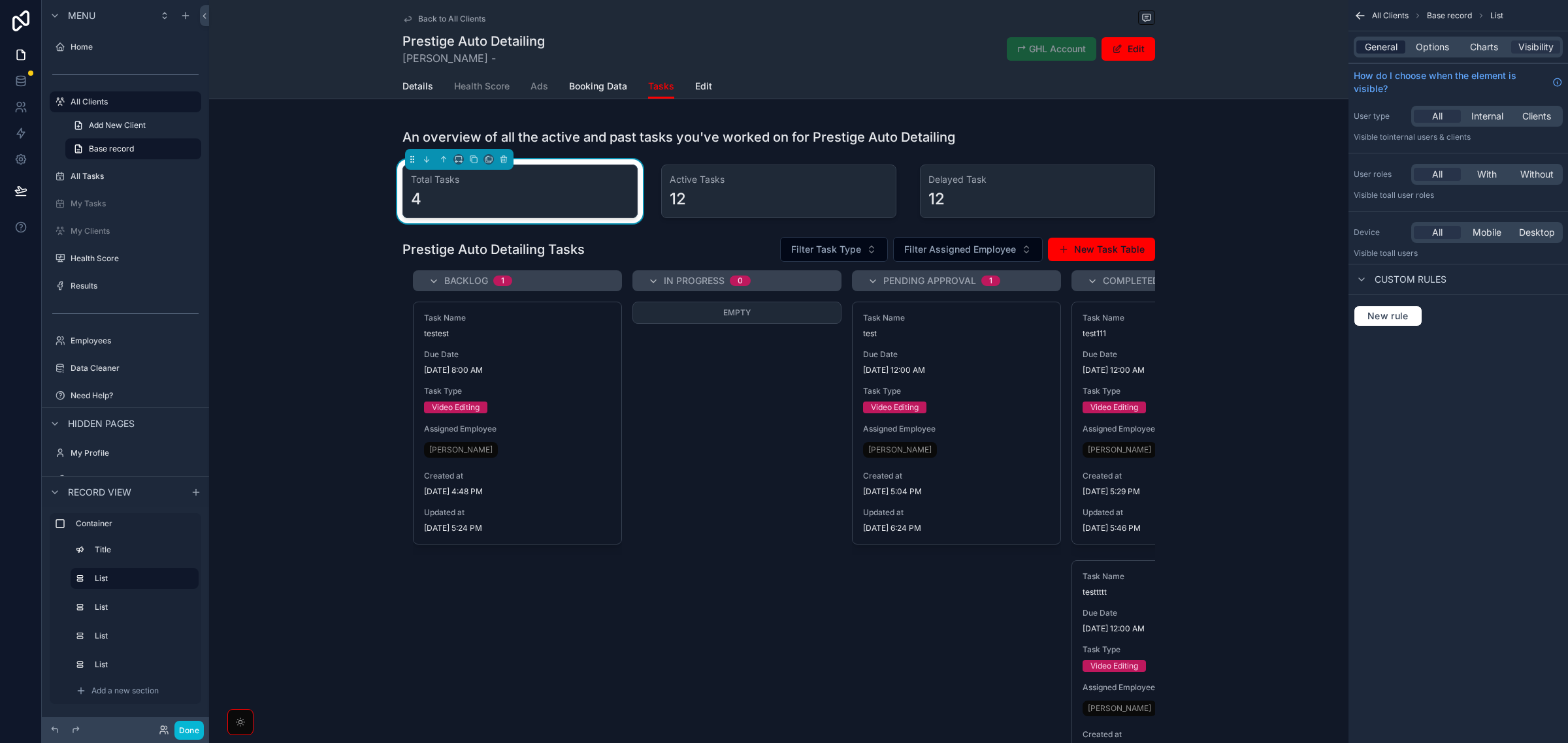
click at [1380, 41] on span "General" at bounding box center [1382, 47] width 33 height 13
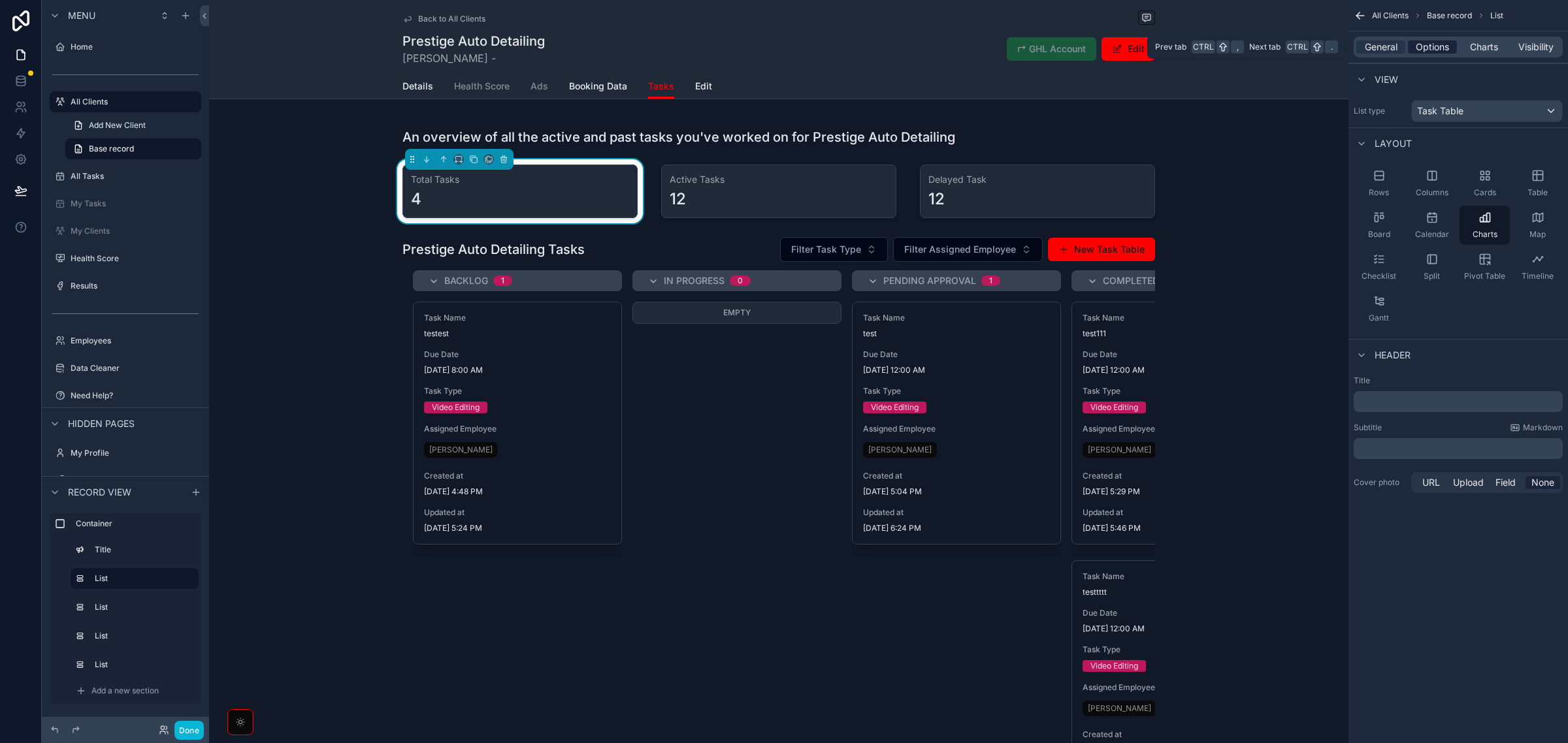
click at [1433, 50] on span "Options" at bounding box center [1432, 47] width 33 height 13
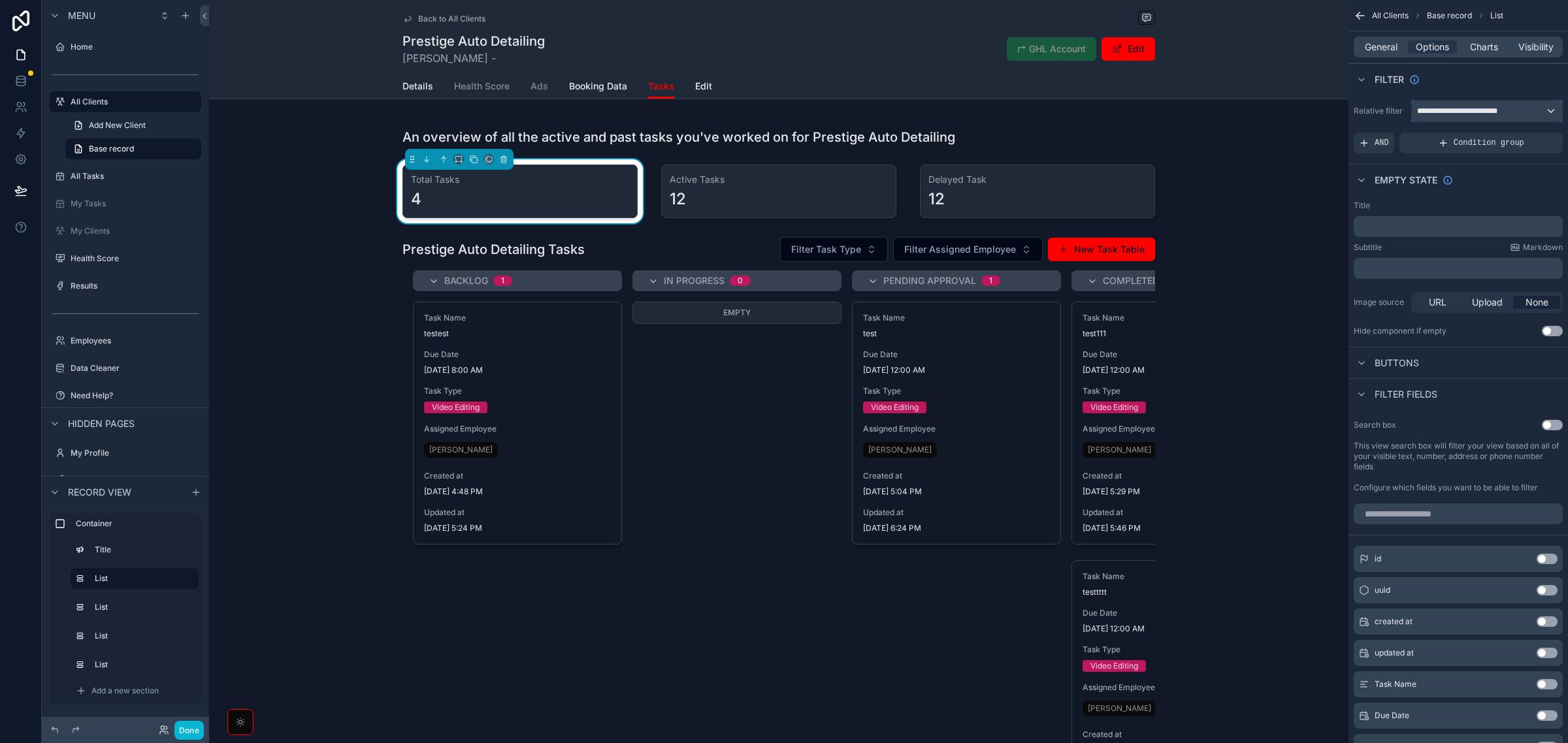
click at [1488, 112] on span "**********" at bounding box center [1463, 111] width 94 height 10
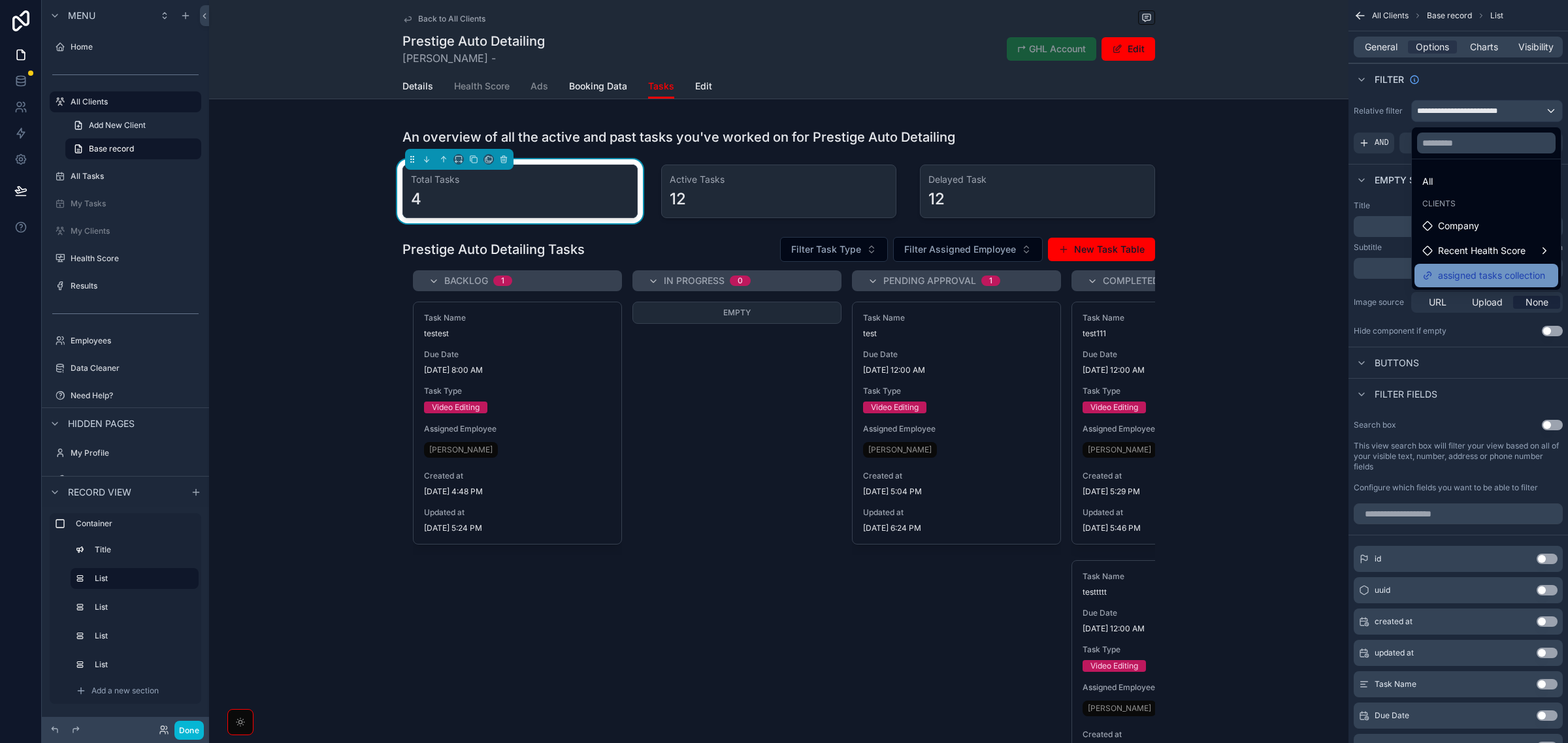
click at [1487, 275] on span "assigned tasks collection" at bounding box center [1491, 276] width 107 height 16
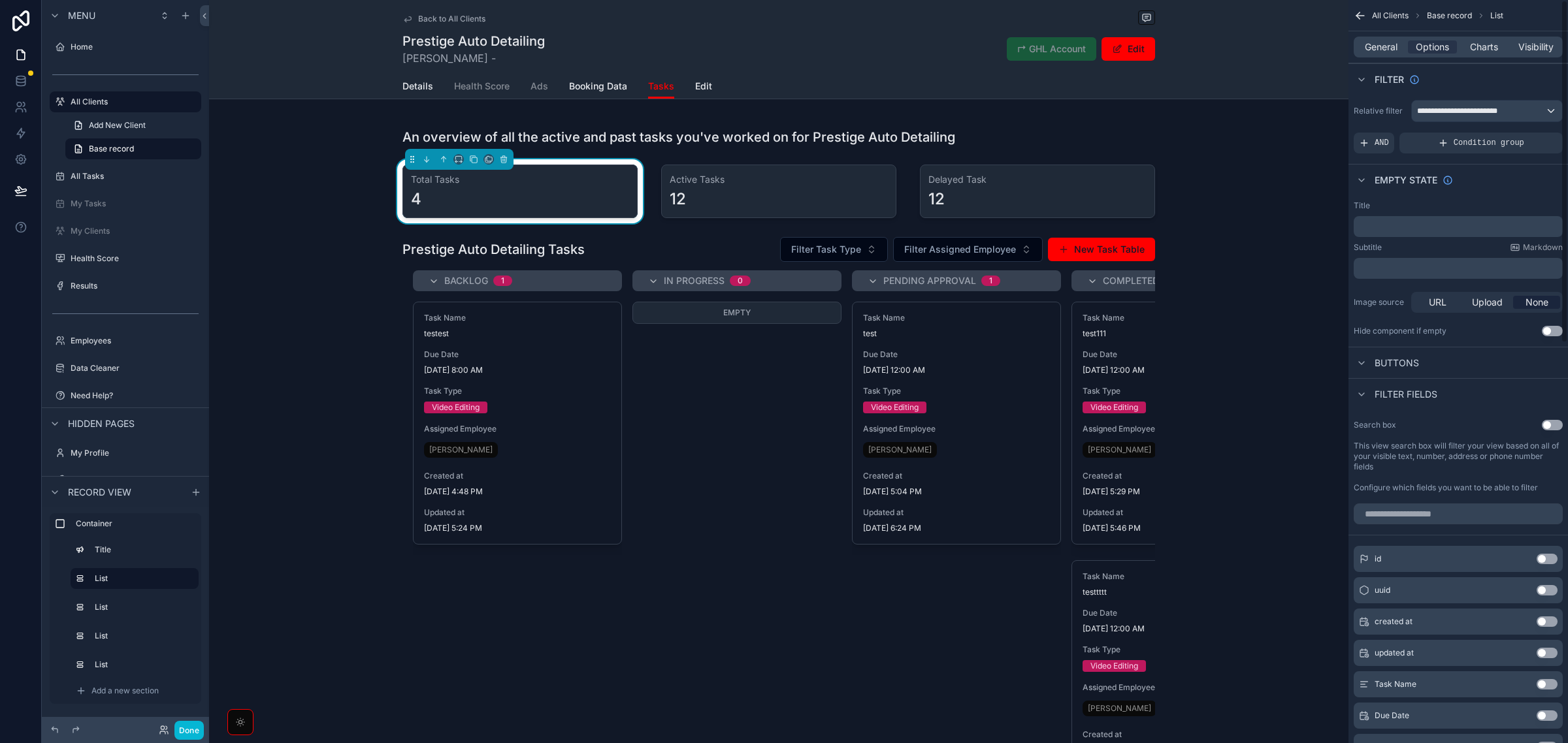
click at [1521, 173] on div "Empty state" at bounding box center [1459, 180] width 220 height 31
click at [1490, 46] on span "Charts" at bounding box center [1484, 47] width 28 height 13
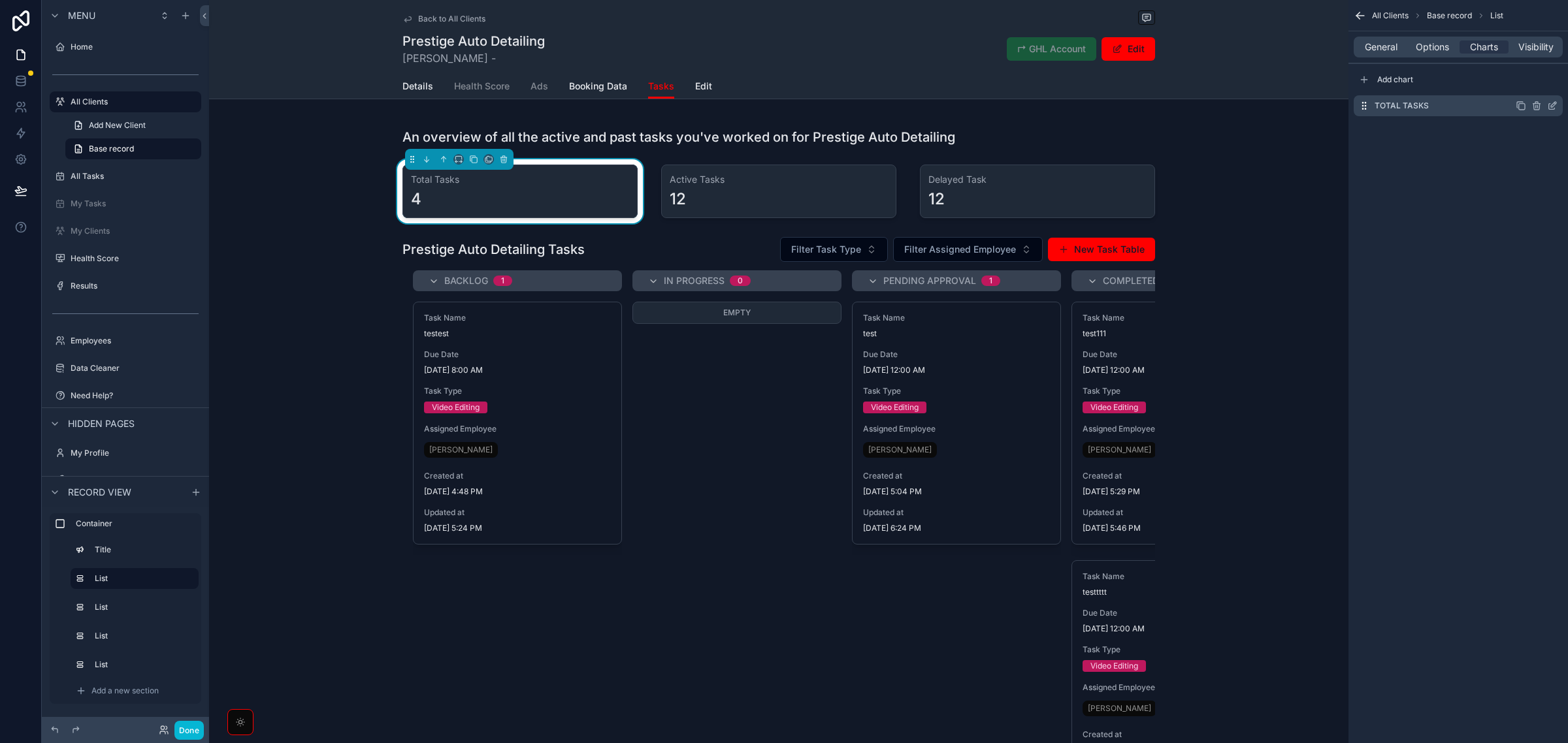
click at [1548, 105] on icon "scrollable content" at bounding box center [1552, 106] width 10 height 10
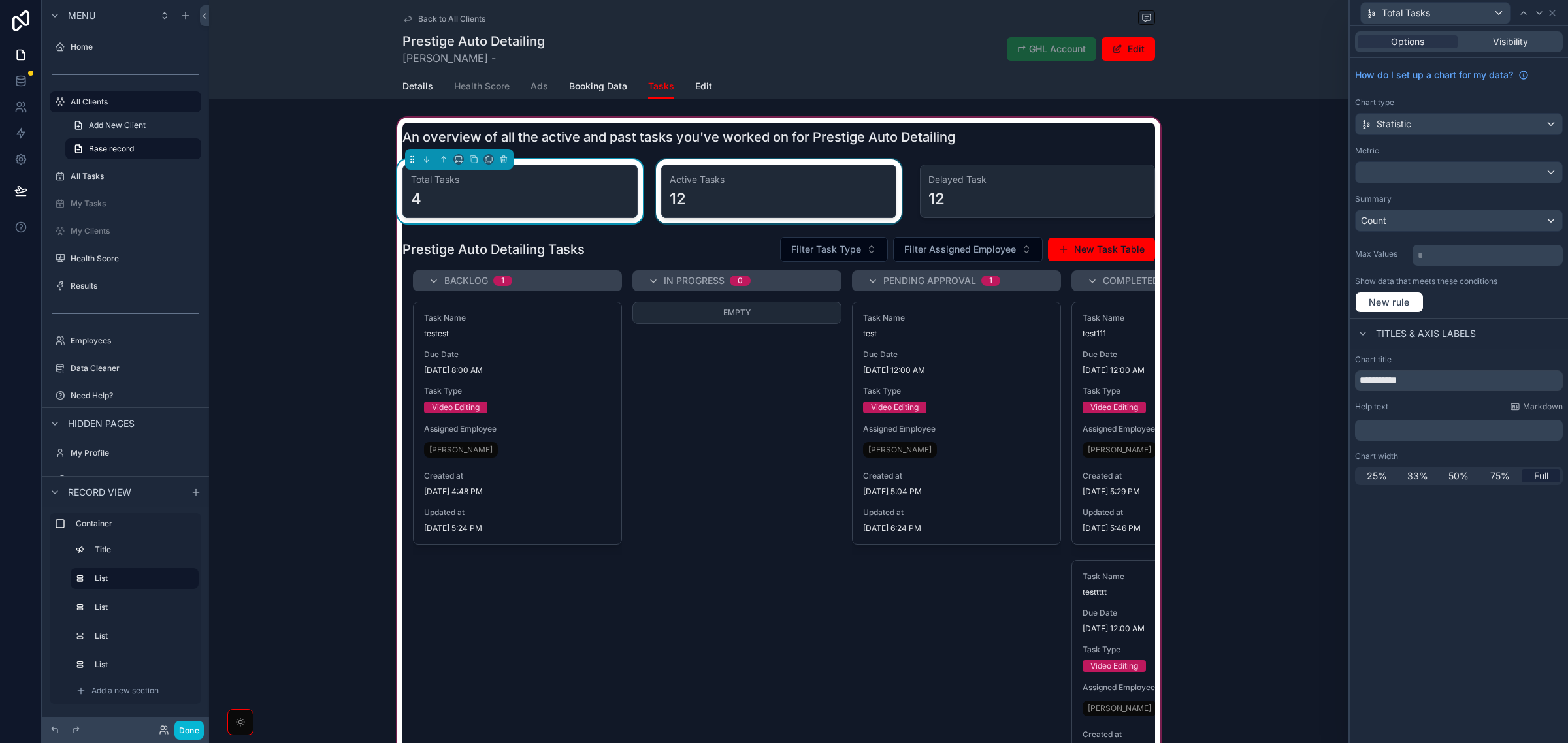
click at [811, 188] on div "scrollable content" at bounding box center [779, 191] width 251 height 64
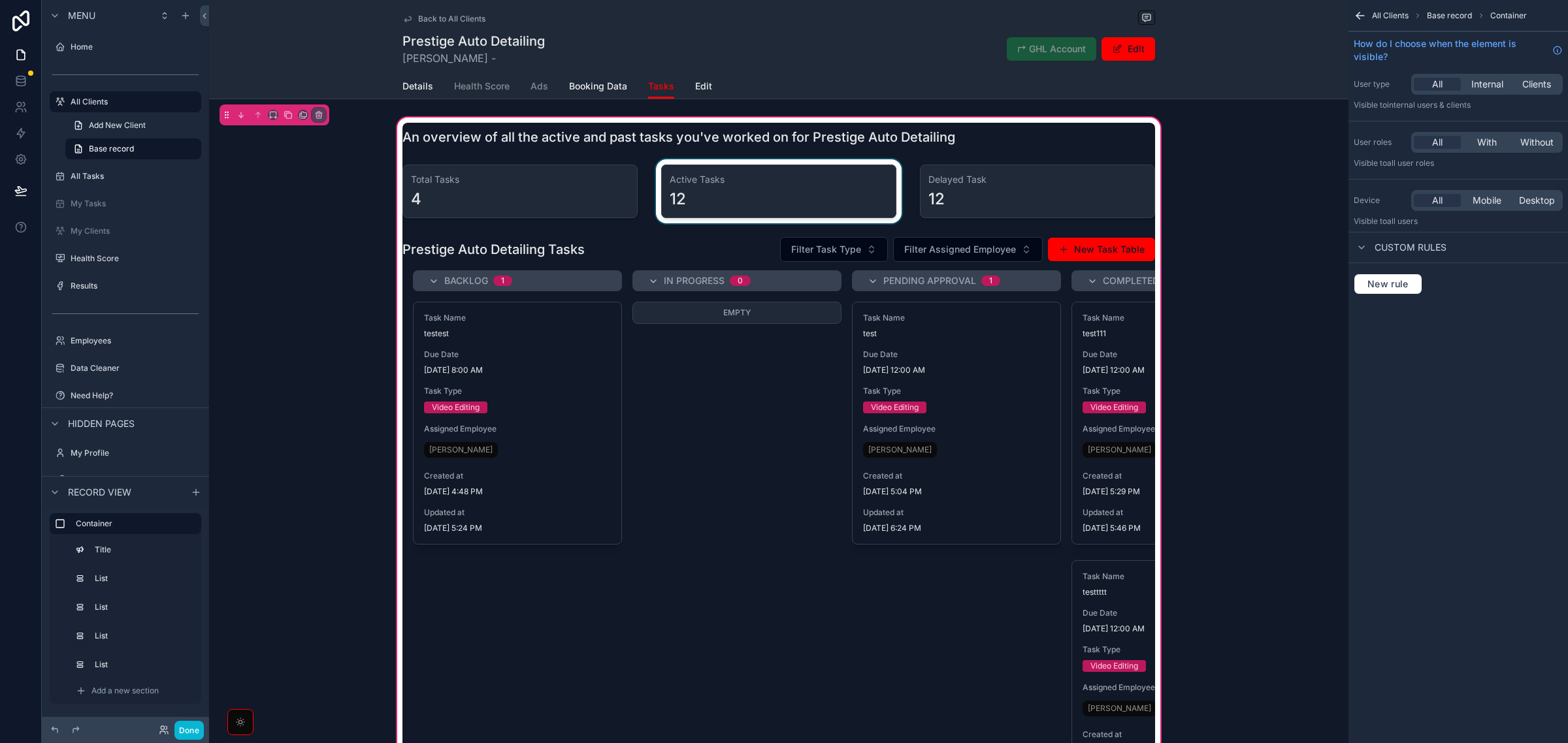
click at [700, 197] on div "scrollable content" at bounding box center [779, 191] width 251 height 64
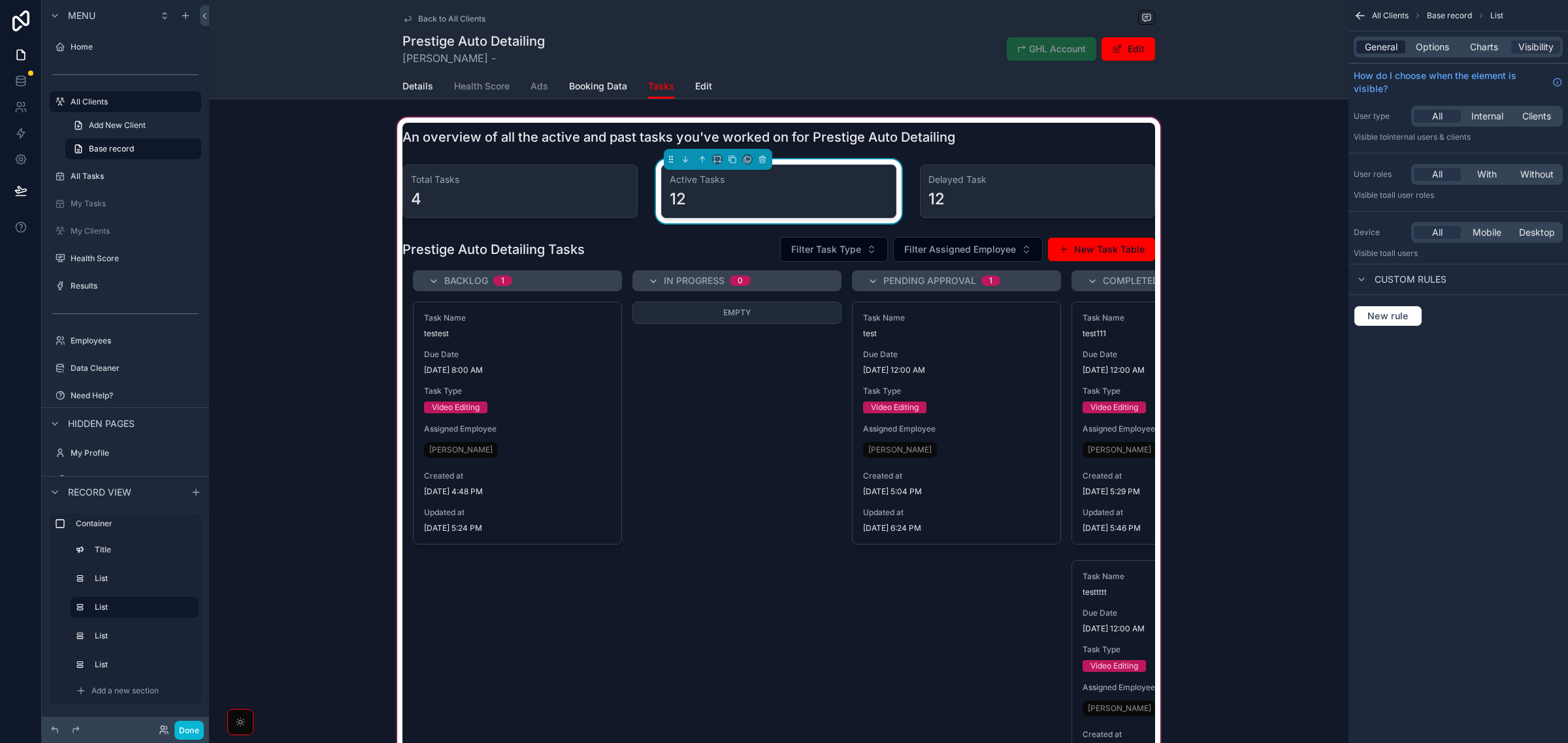
click at [1384, 46] on span "General" at bounding box center [1382, 47] width 33 height 13
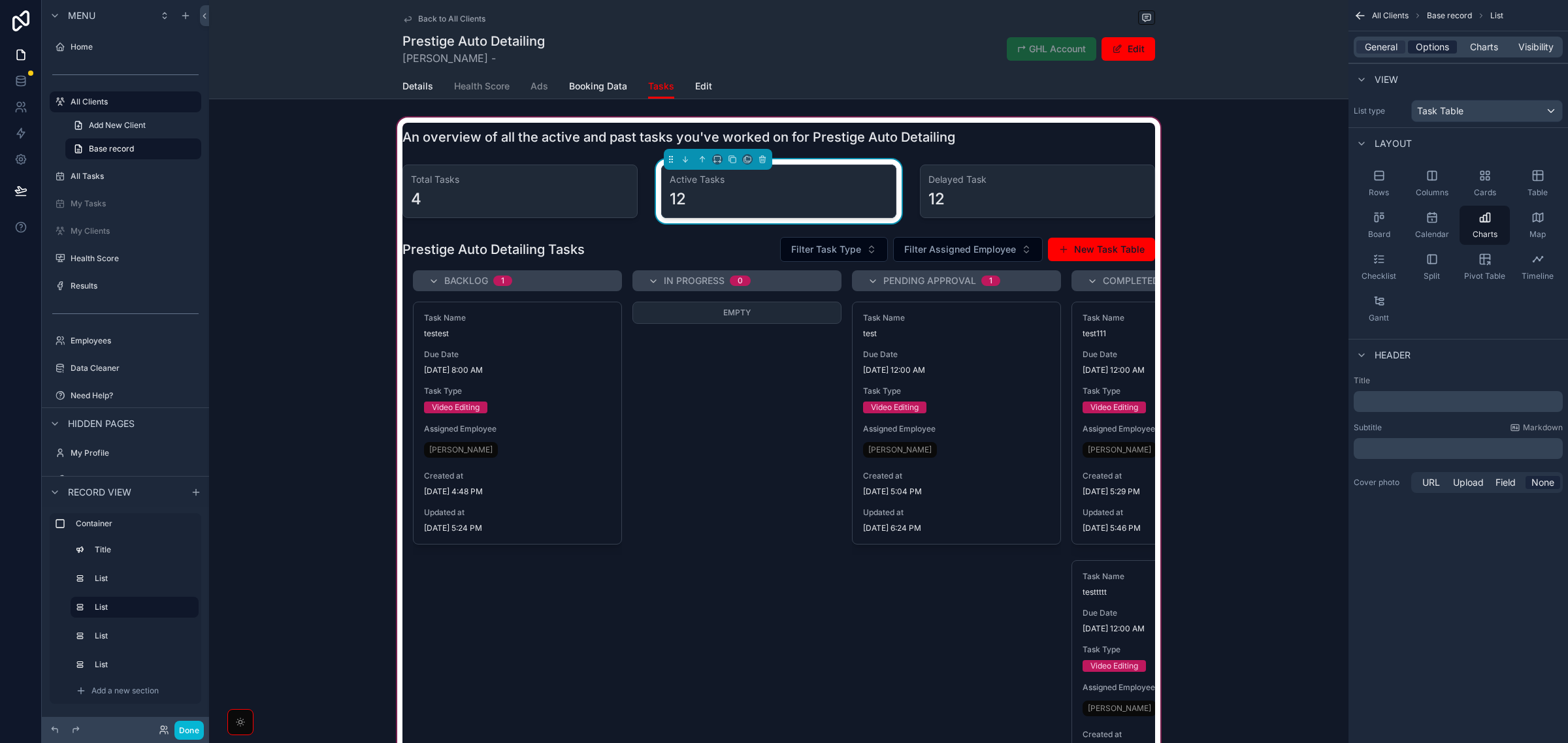
click at [1436, 43] on span "Options" at bounding box center [1432, 47] width 33 height 13
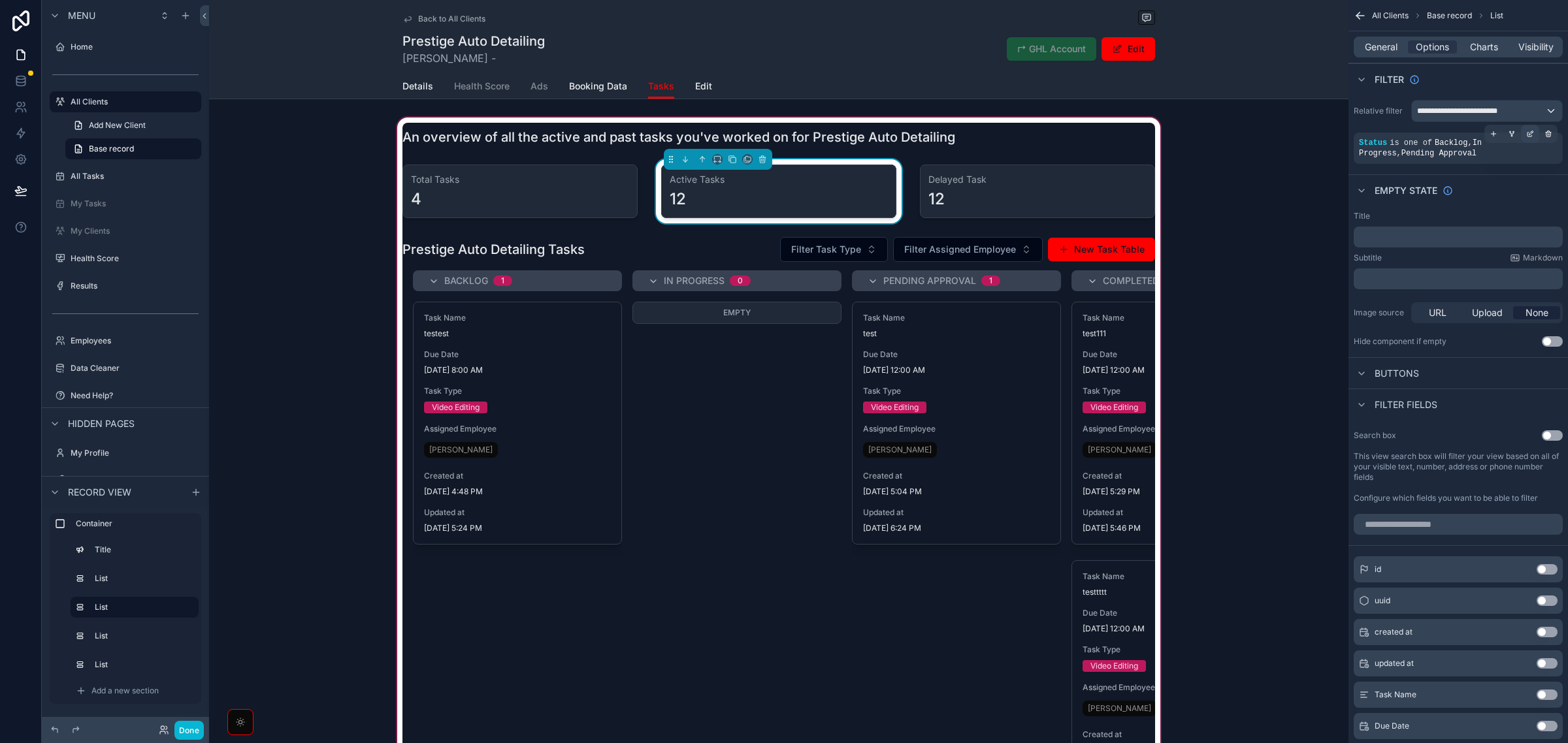
click at [1532, 133] on icon "scrollable content" at bounding box center [1532, 133] width 1 height 1
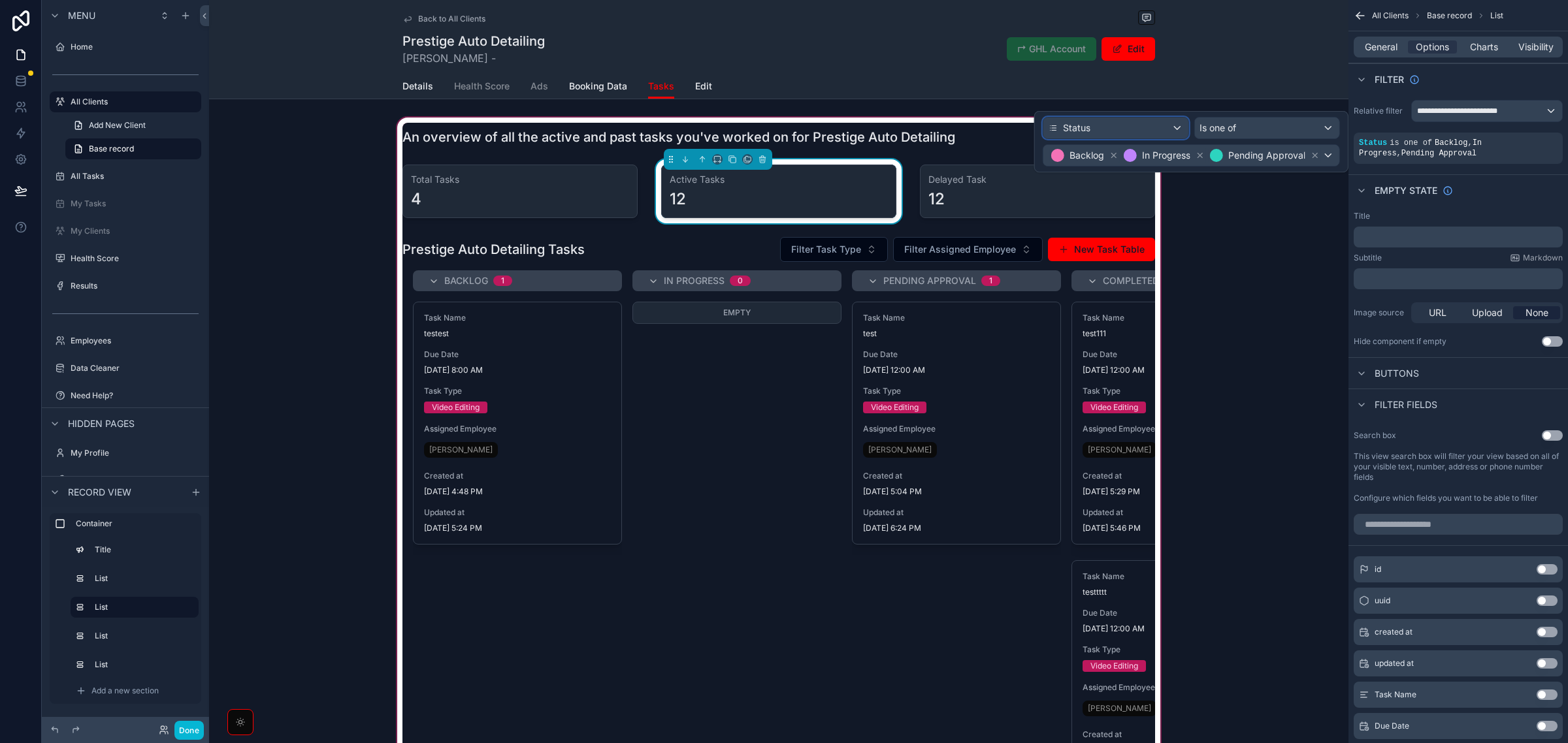
click at [1165, 129] on div "Status" at bounding box center [1116, 128] width 145 height 21
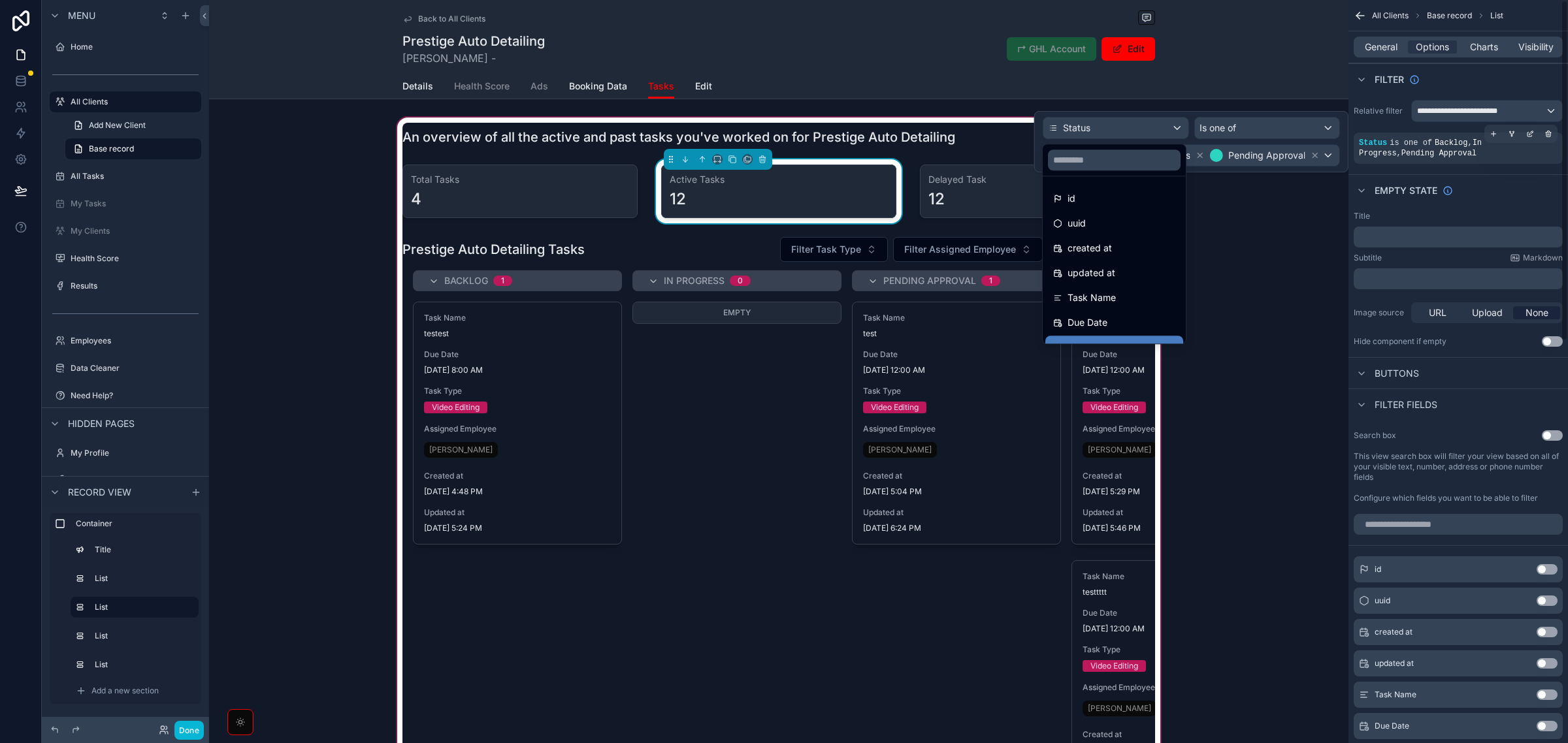
click at [1527, 157] on div "Status is one of Backlog , In Progress , Pending Approval" at bounding box center [1459, 148] width 199 height 21
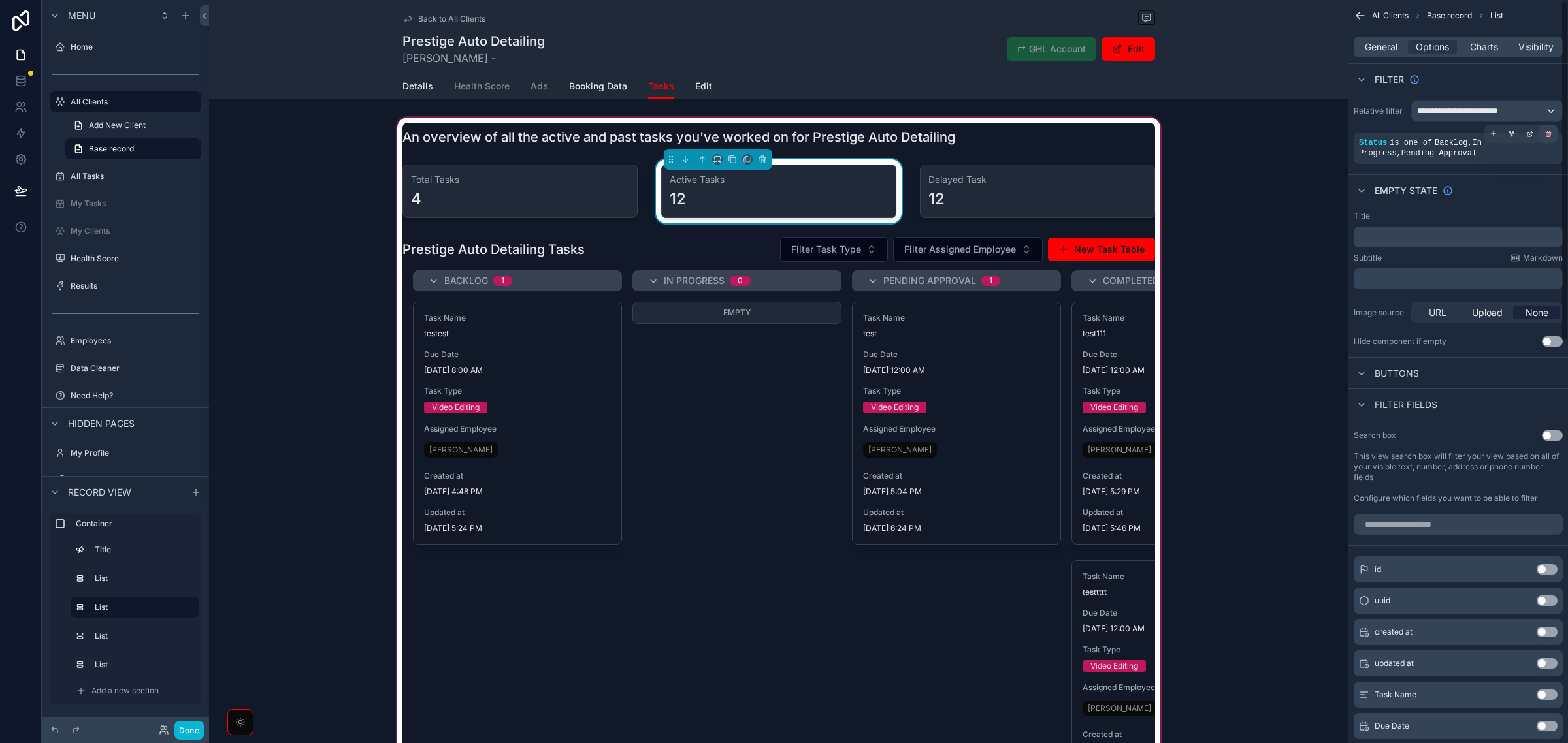
click at [1546, 135] on icon "scrollable content" at bounding box center [1548, 134] width 8 height 8
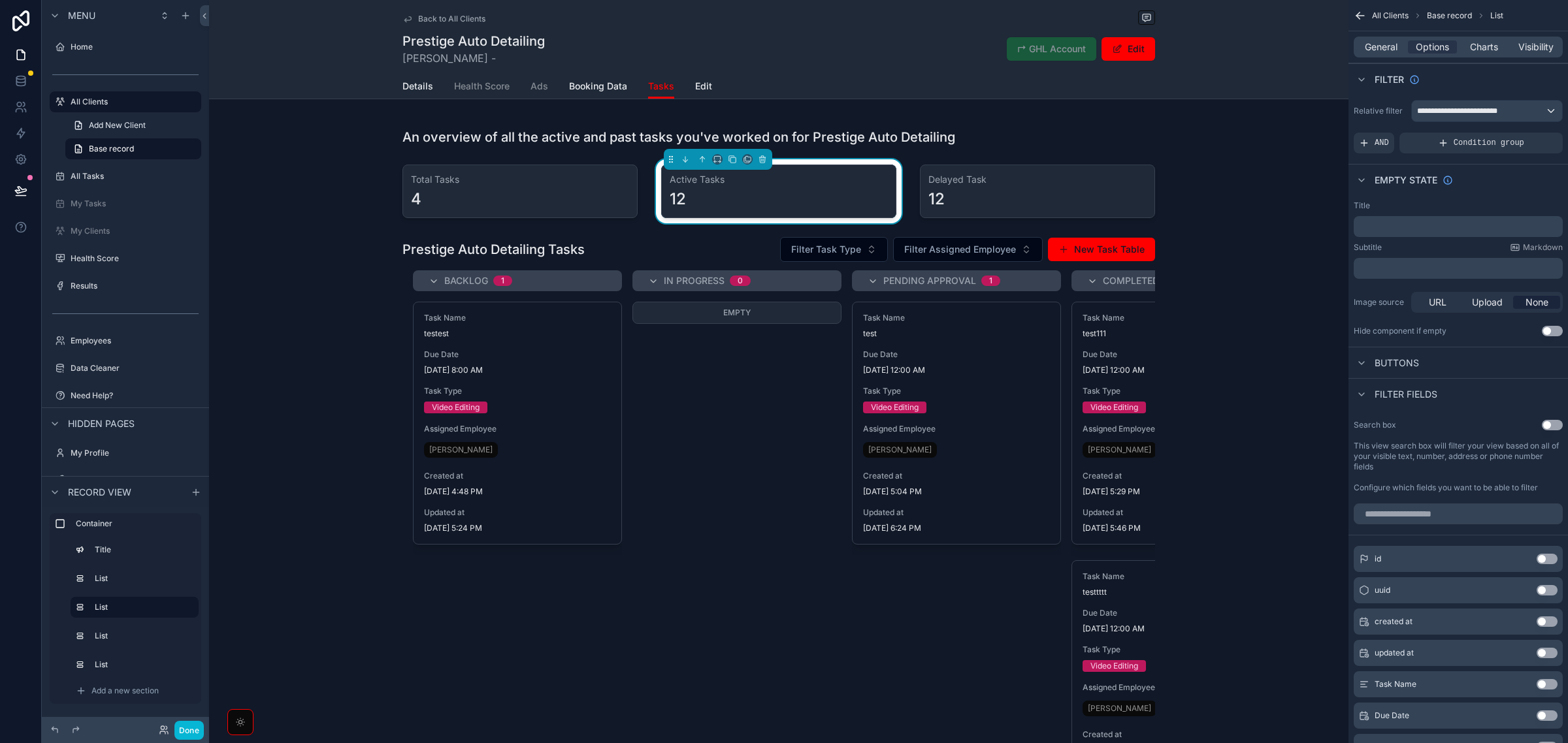
click at [1503, 184] on div "Empty state" at bounding box center [1459, 180] width 220 height 31
click at [1469, 112] on span "**********" at bounding box center [1463, 111] width 94 height 10
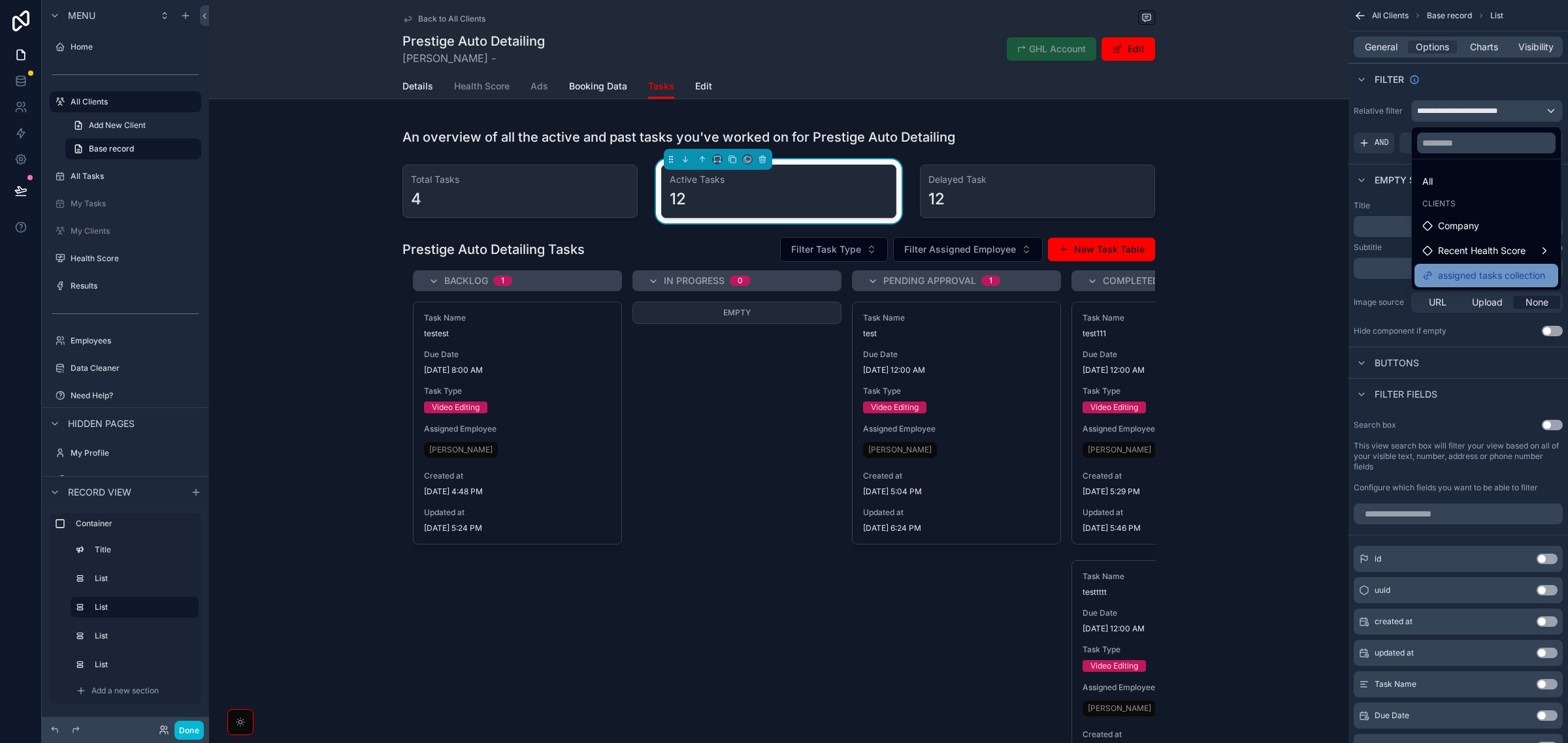
click at [1469, 270] on span "assigned tasks collection" at bounding box center [1491, 276] width 107 height 16
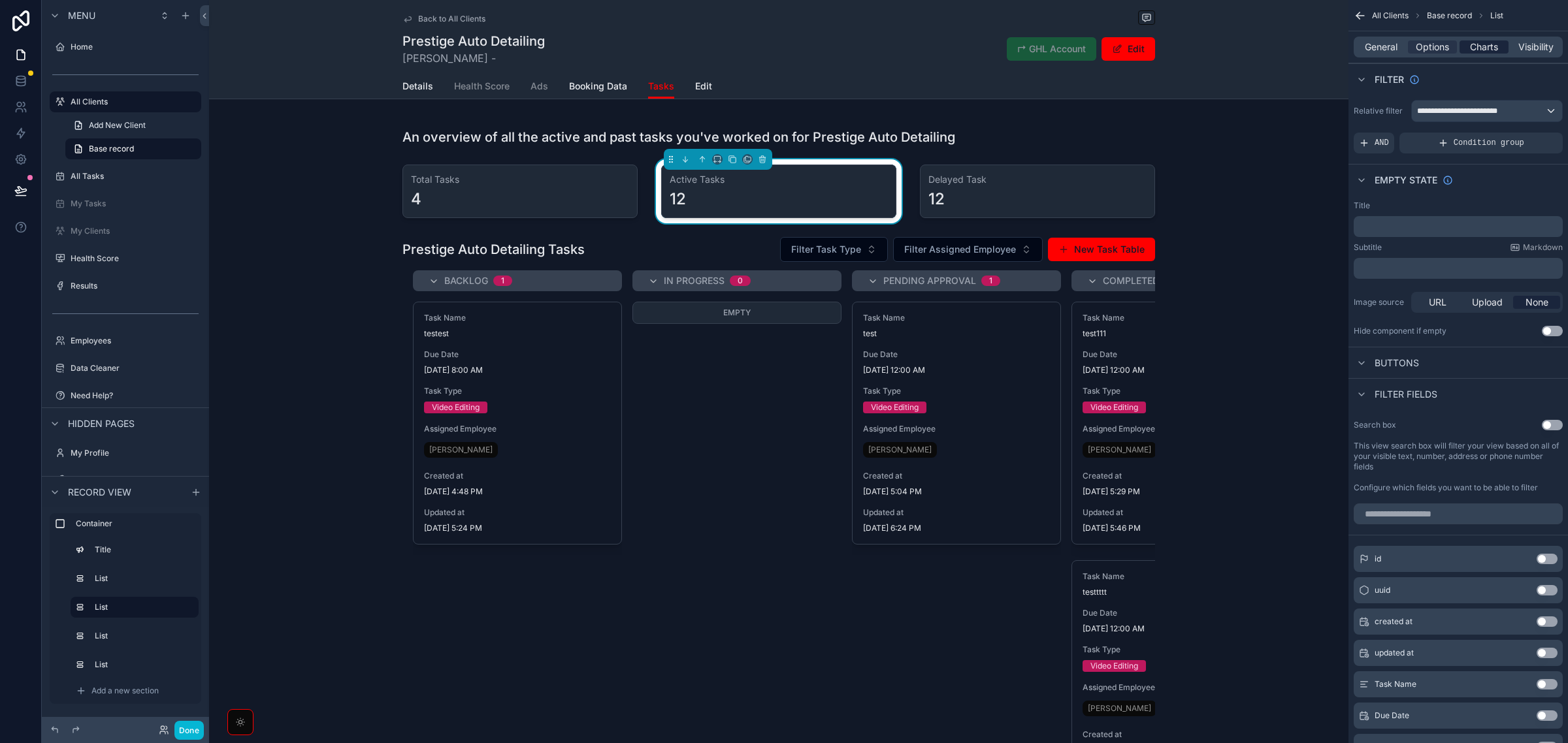
click at [1496, 44] on span "Charts" at bounding box center [1484, 47] width 28 height 13
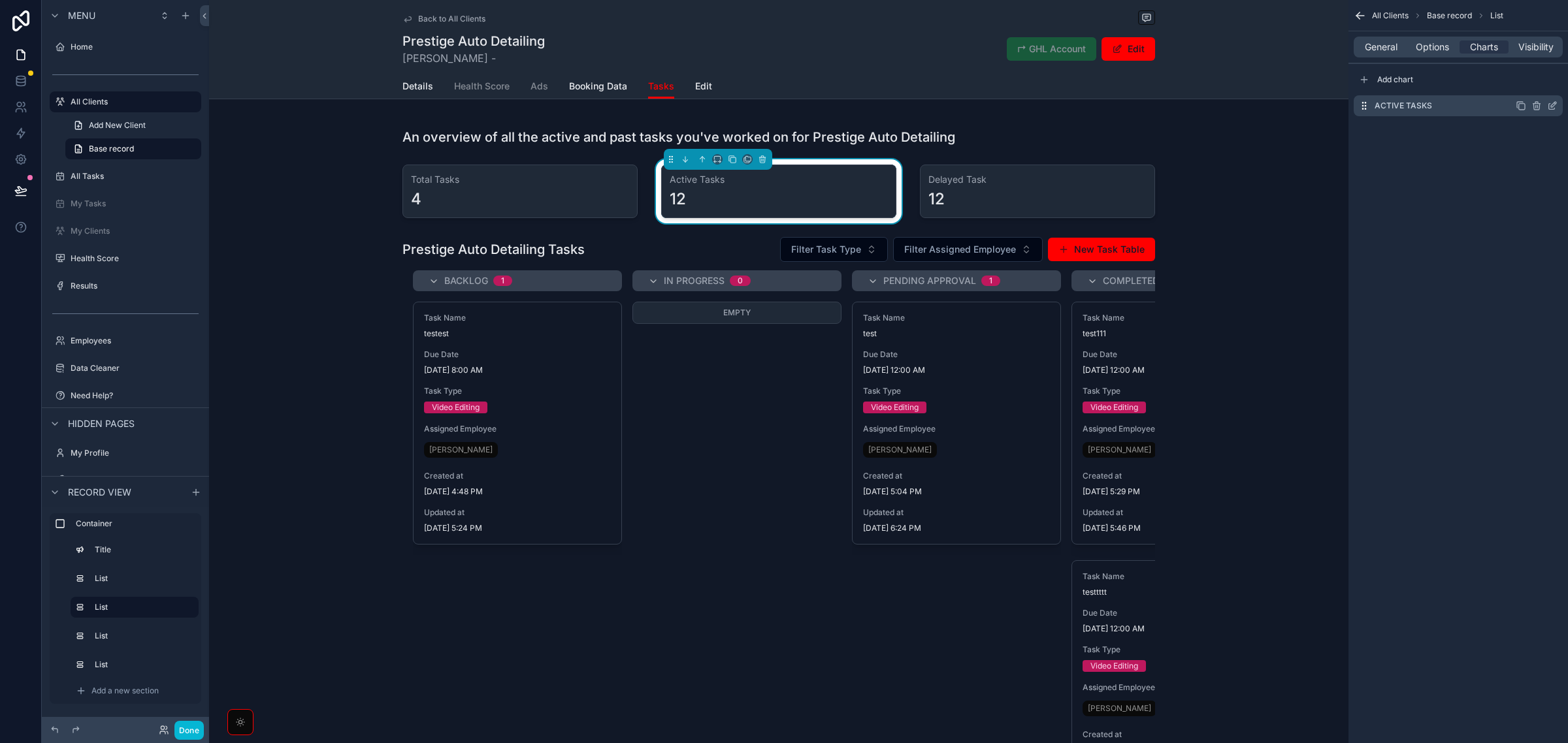
click at [1556, 104] on icon "scrollable content" at bounding box center [1555, 103] width 1 height 1
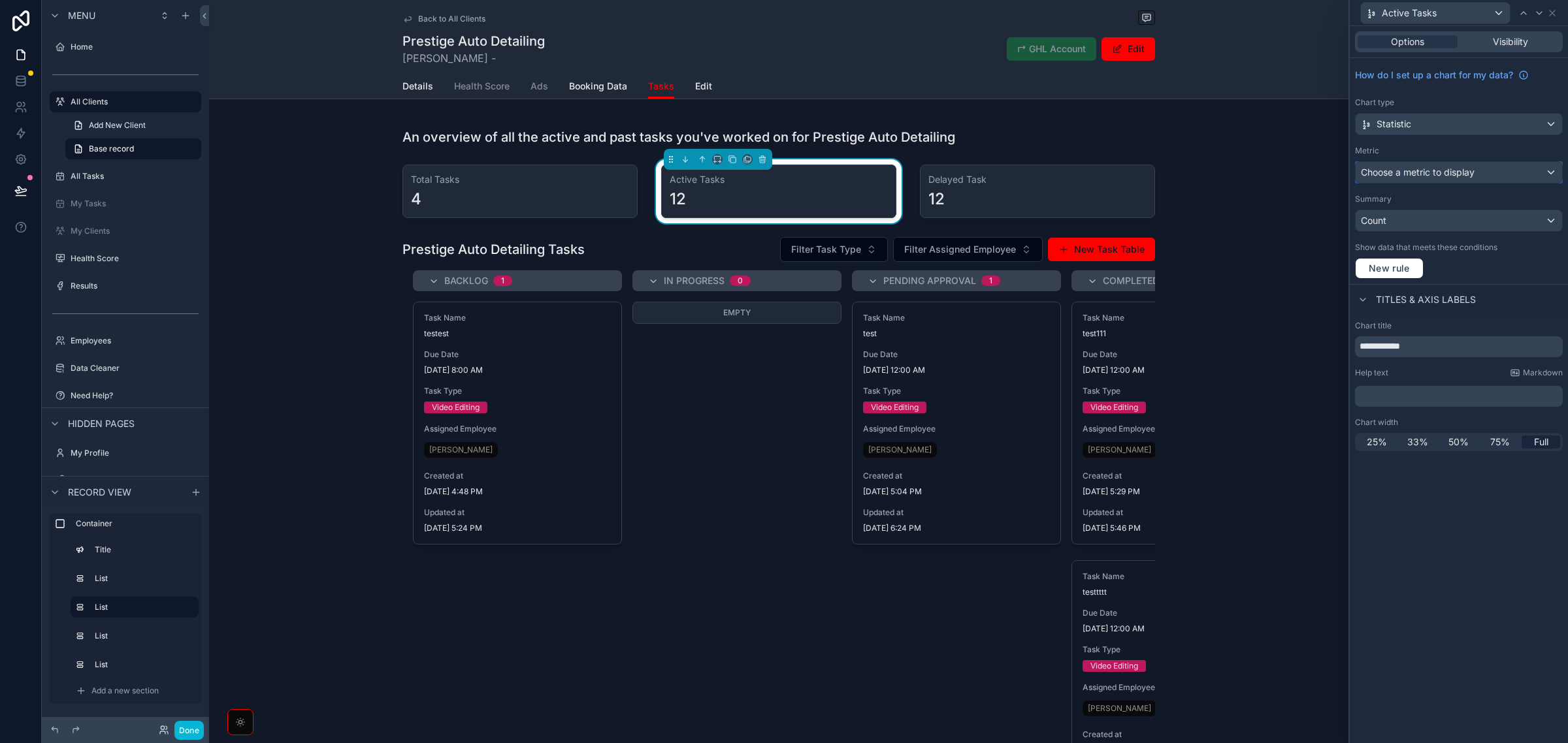
click at [1465, 174] on span "Choose a metric to display" at bounding box center [1418, 172] width 114 height 11
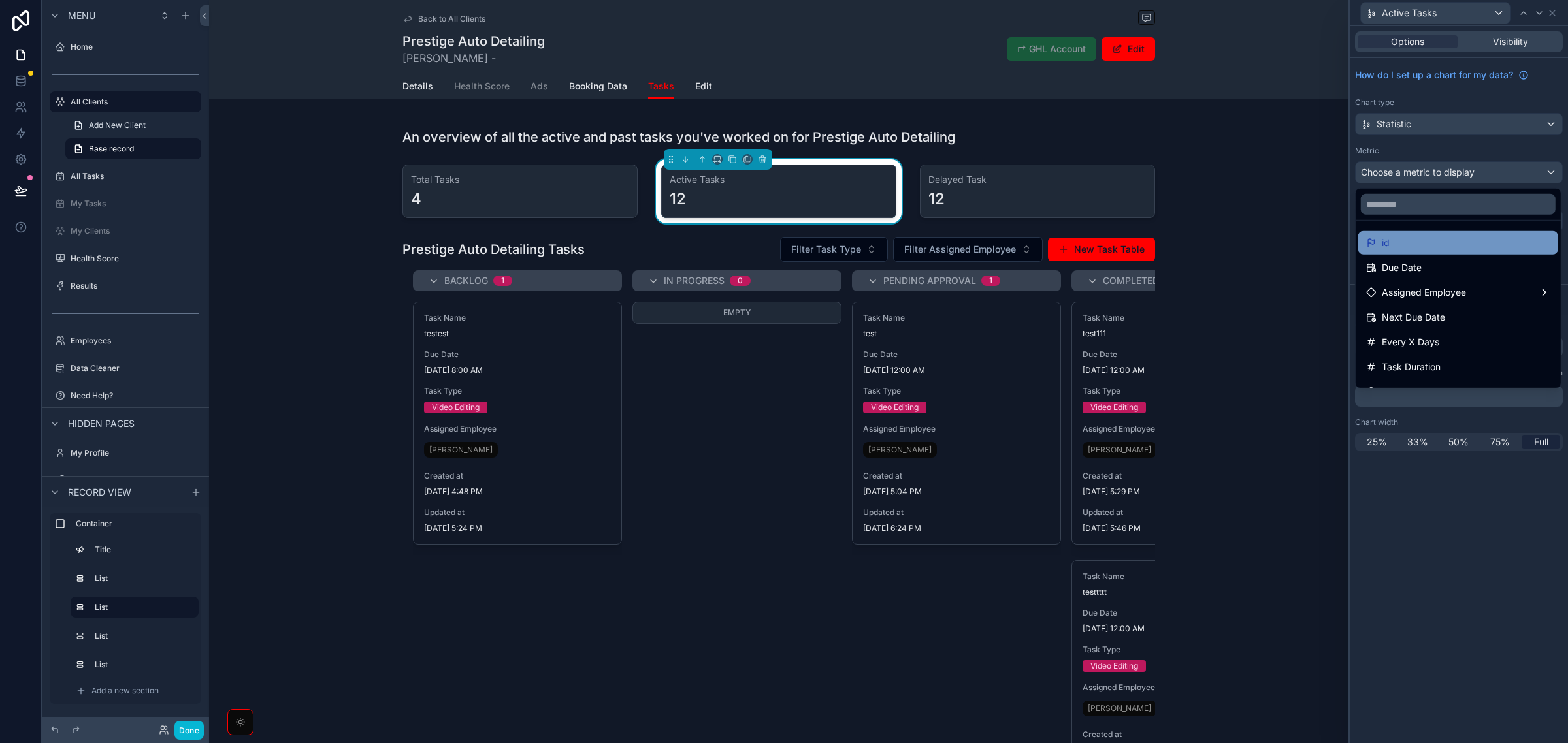
click at [1423, 248] on div "id" at bounding box center [1459, 243] width 184 height 16
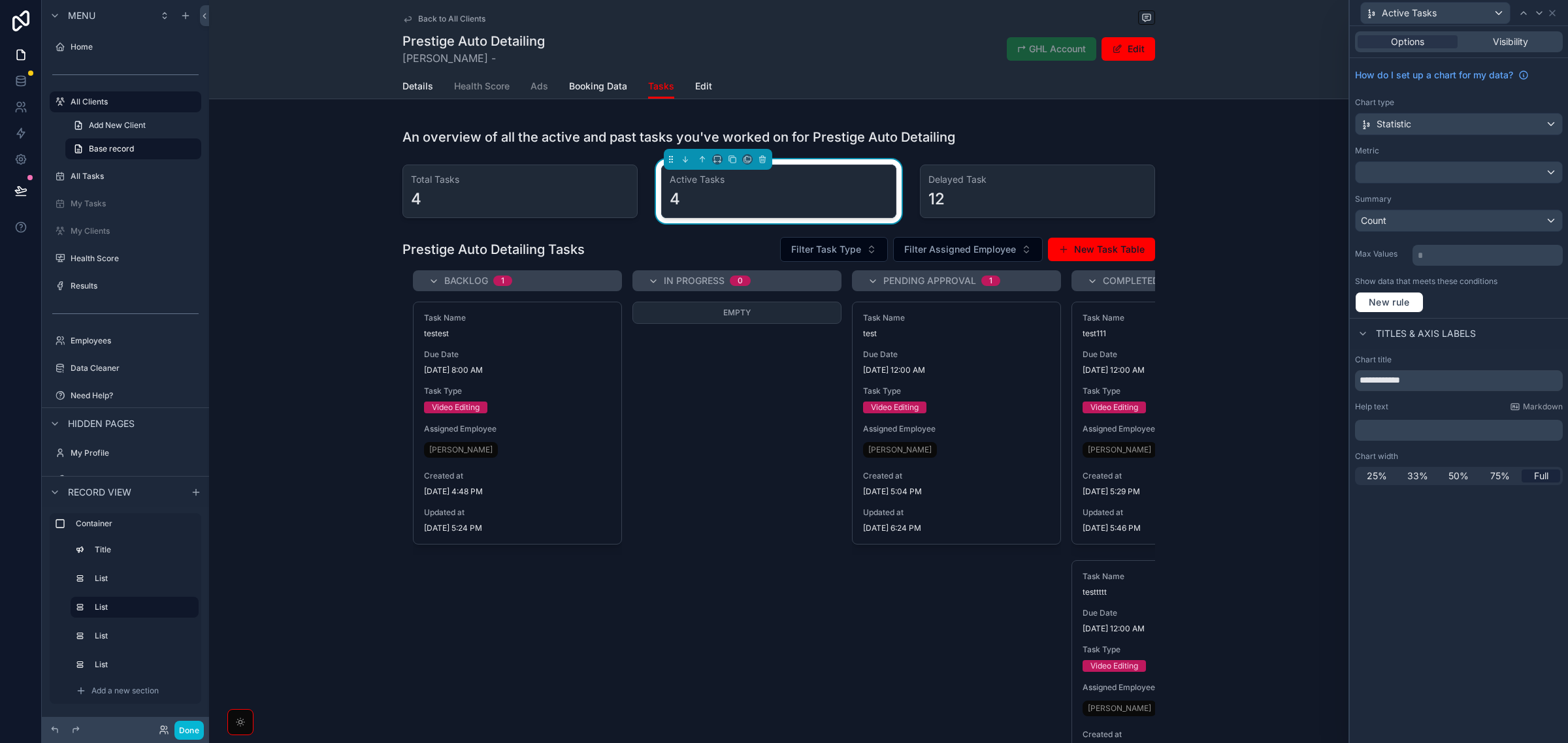
click at [1508, 193] on div "How do I set up a chart for my data? Chart type Statistic Metric Summary Count …" at bounding box center [1459, 188] width 218 height 260
click at [1446, 178] on div at bounding box center [1459, 173] width 207 height 21
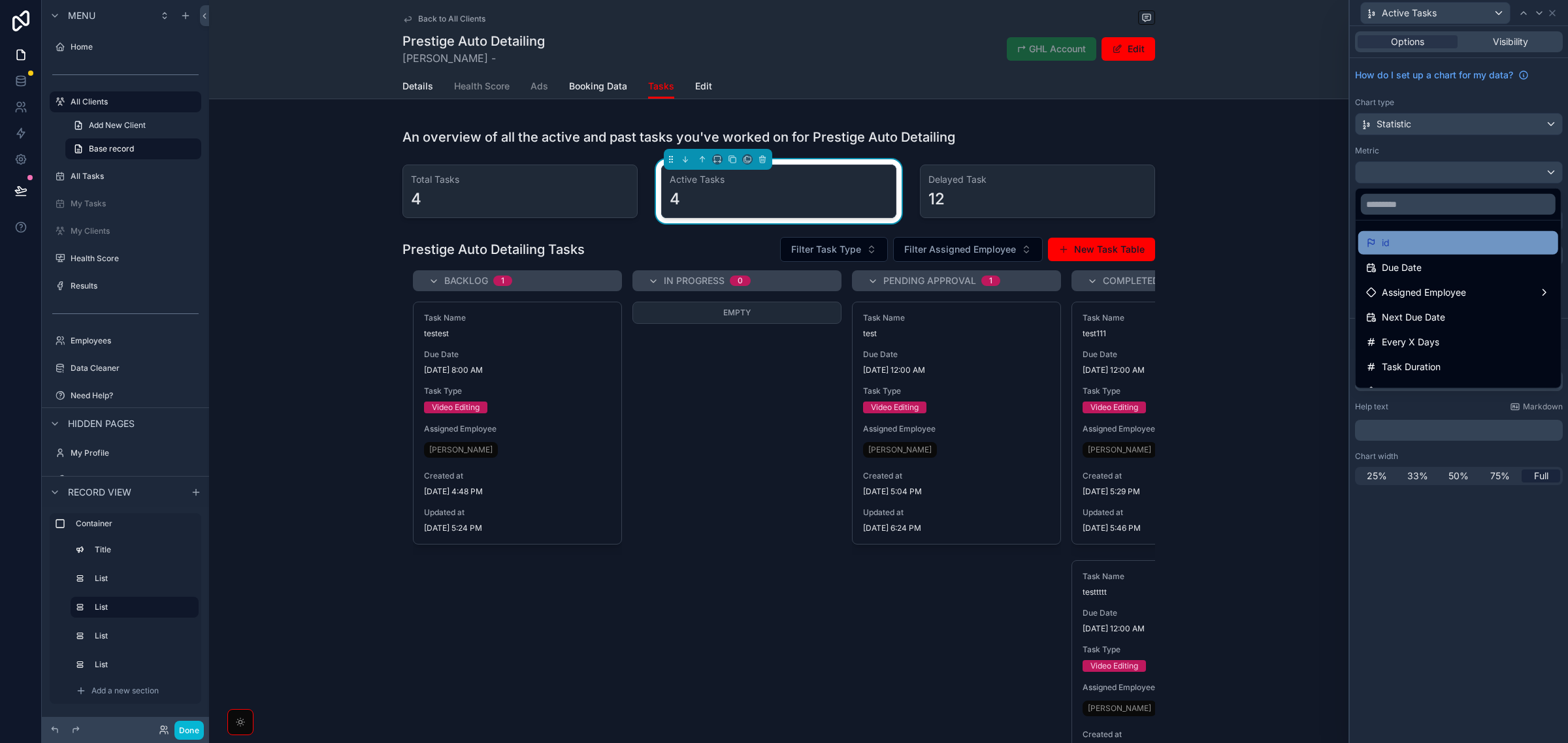
click at [1410, 250] on div "id" at bounding box center [1459, 243] width 184 height 16
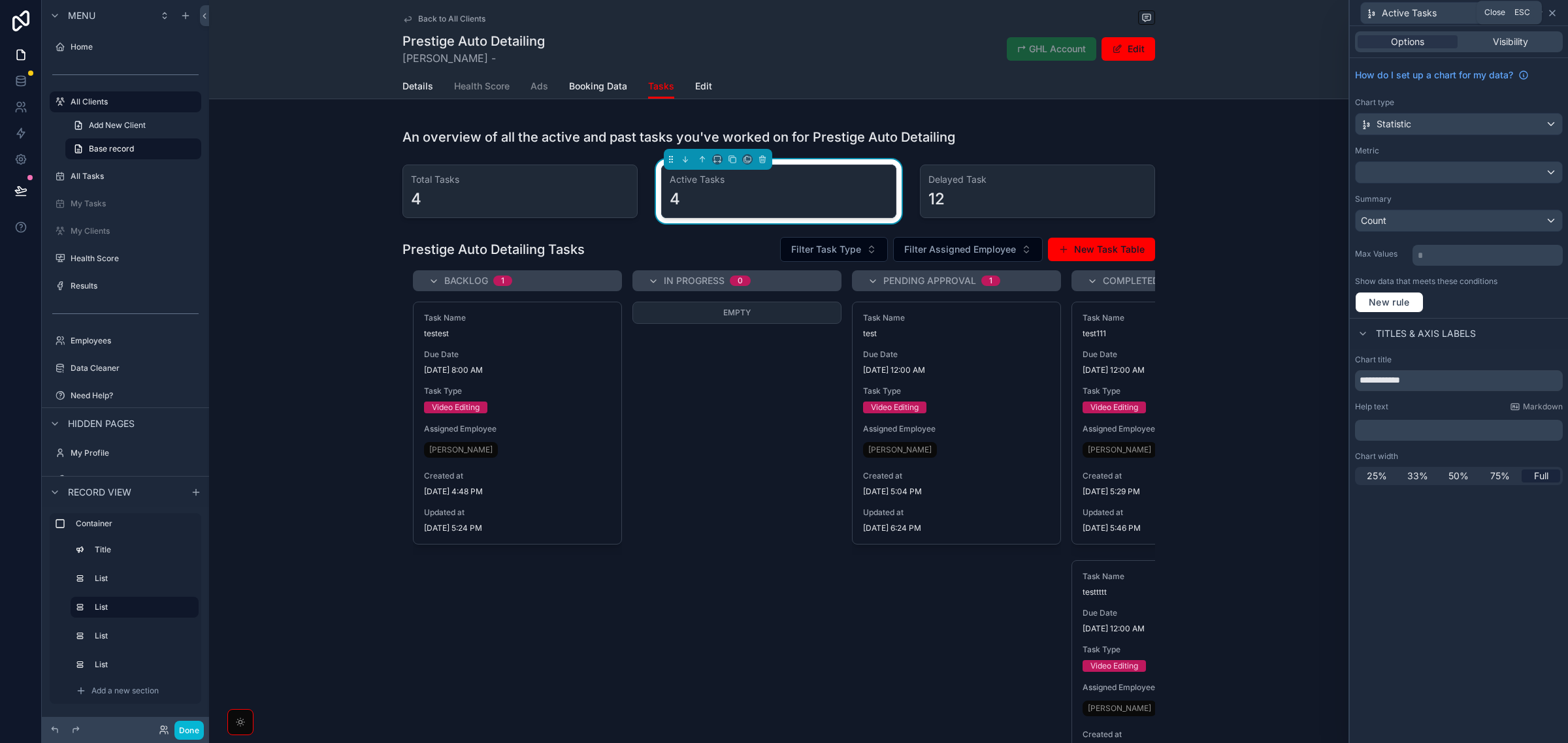
click at [1552, 12] on icon at bounding box center [1552, 13] width 5 height 5
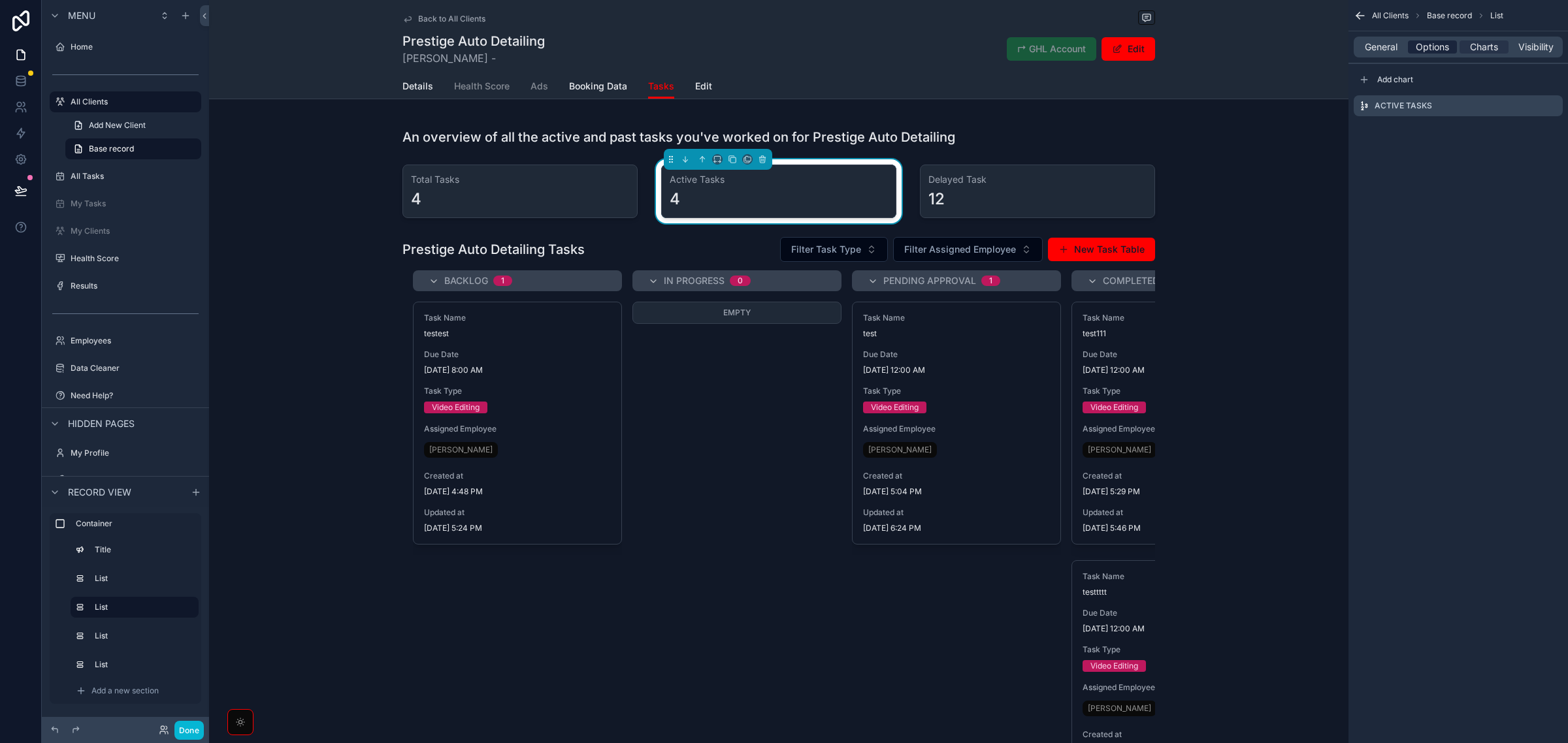
click at [1438, 46] on span "Options" at bounding box center [1432, 47] width 33 height 13
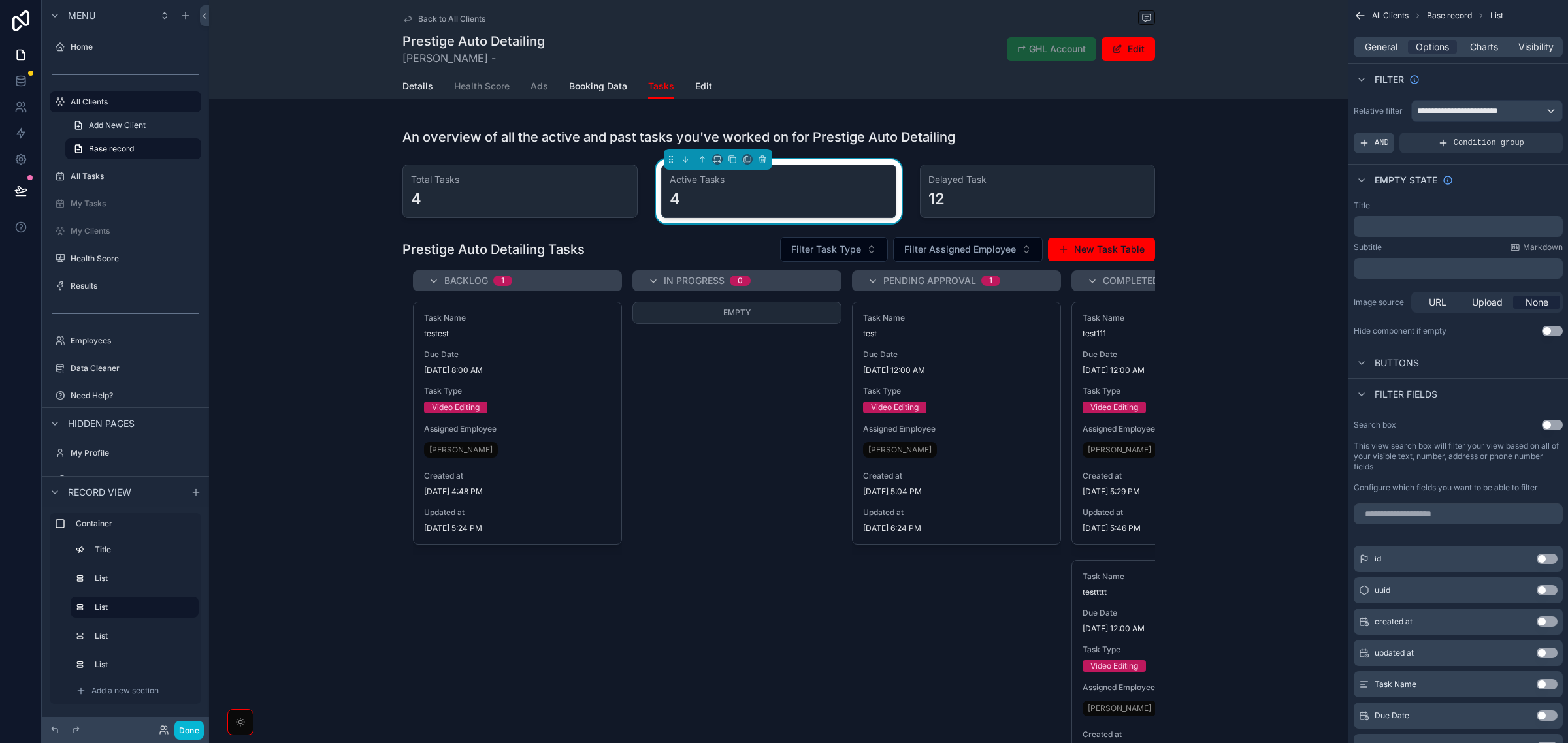
click at [1380, 144] on span "AND" at bounding box center [1382, 143] width 14 height 10
click at [1531, 137] on icon "scrollable content" at bounding box center [1529, 135] width 5 height 5
click at [1231, 125] on span "Select a field" at bounding box center [1221, 124] width 56 height 11
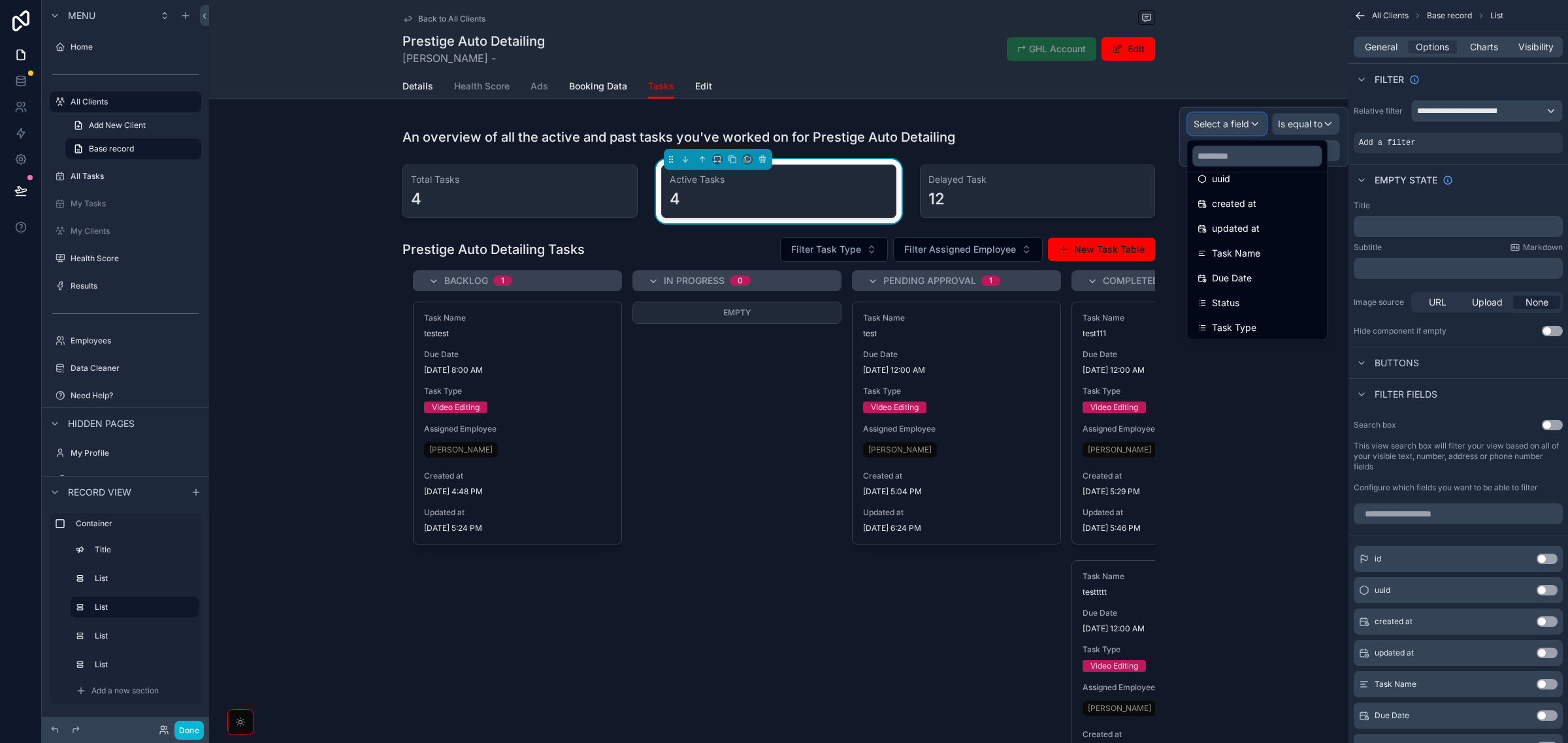
scroll to position [82, 0]
click at [1263, 256] on div "Status" at bounding box center [1257, 262] width 119 height 16
click at [1319, 120] on span "Is equal to (=)" at bounding box center [1293, 124] width 60 height 13
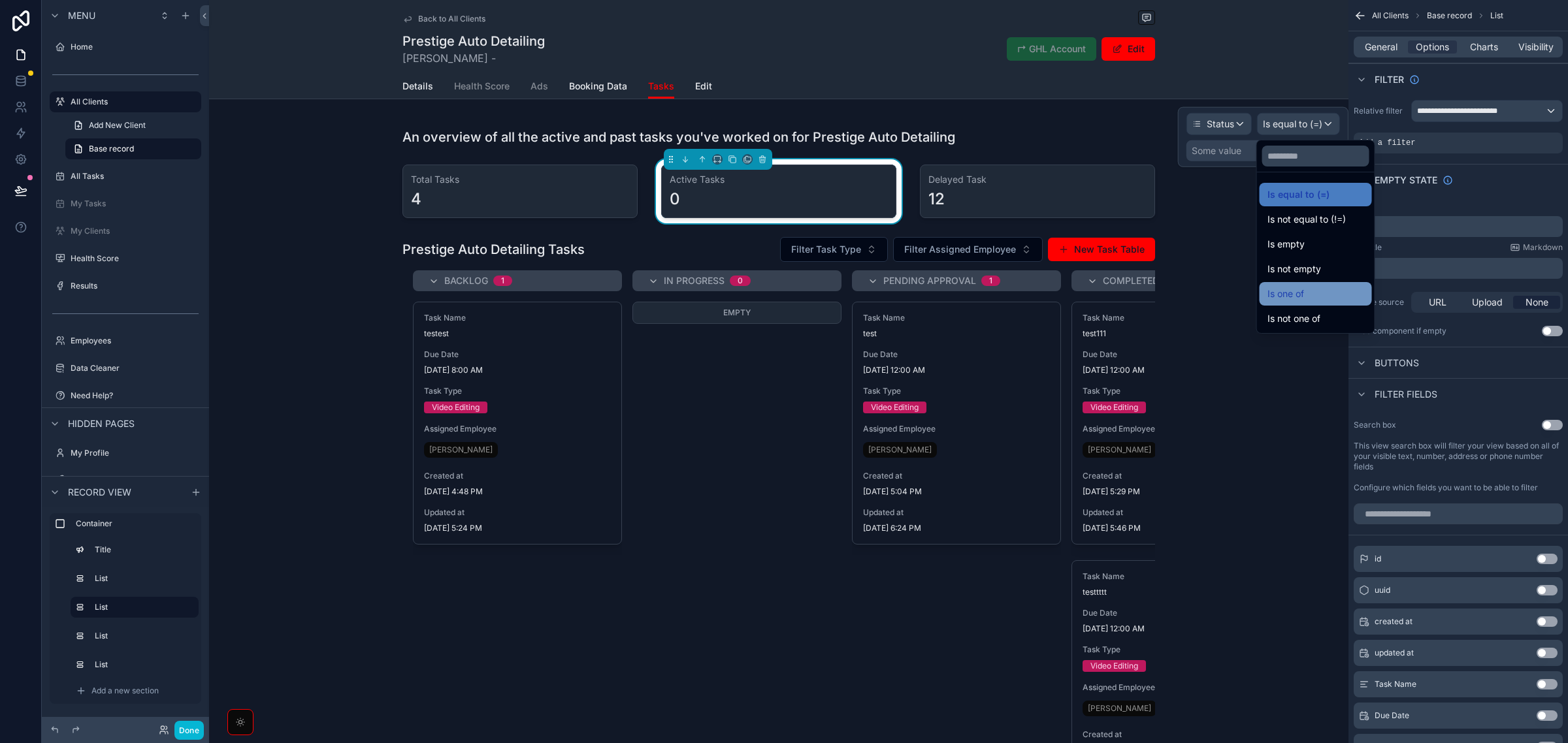
click at [1304, 293] on span "Is one of" at bounding box center [1286, 294] width 37 height 16
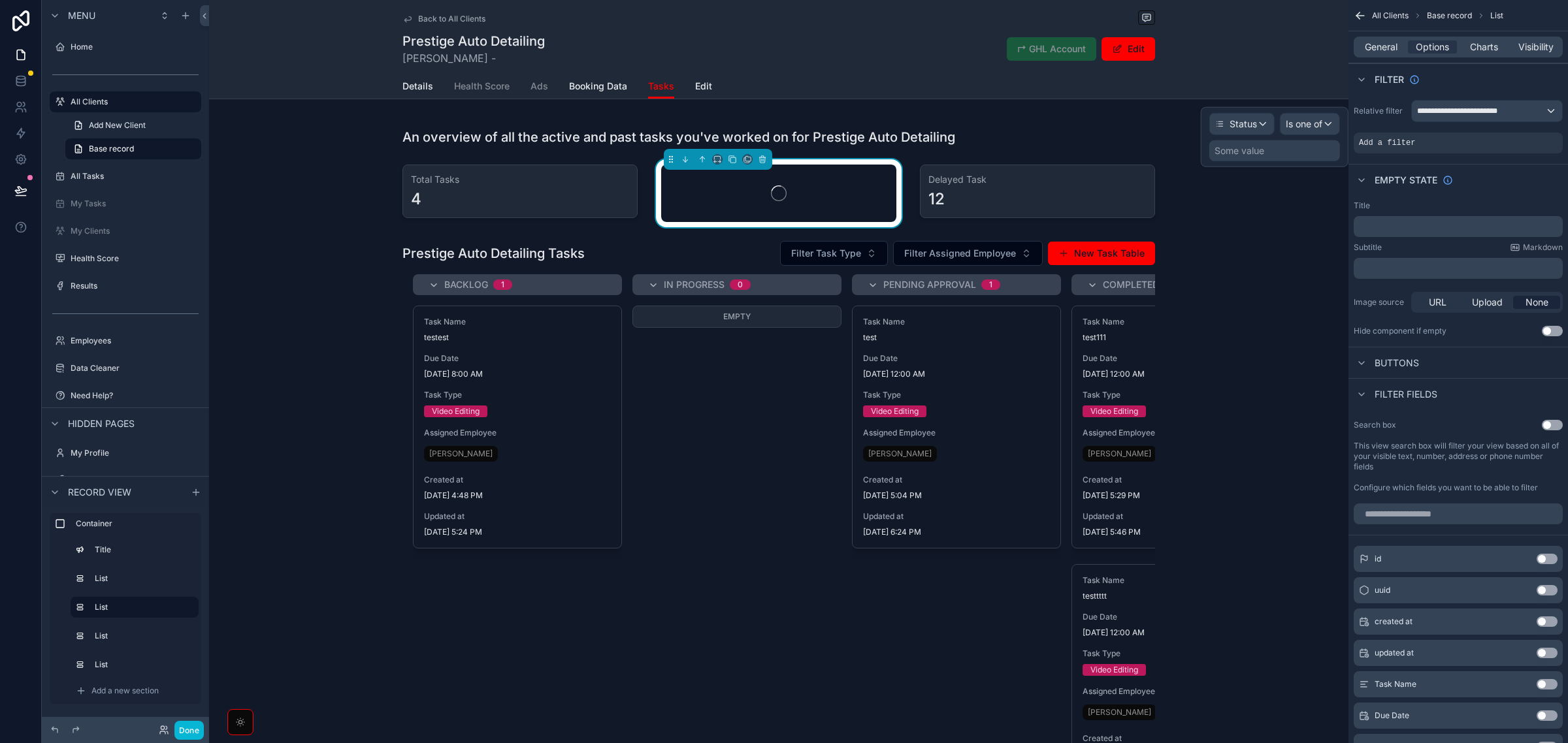
click at [1291, 150] on div "Some value" at bounding box center [1275, 151] width 131 height 21
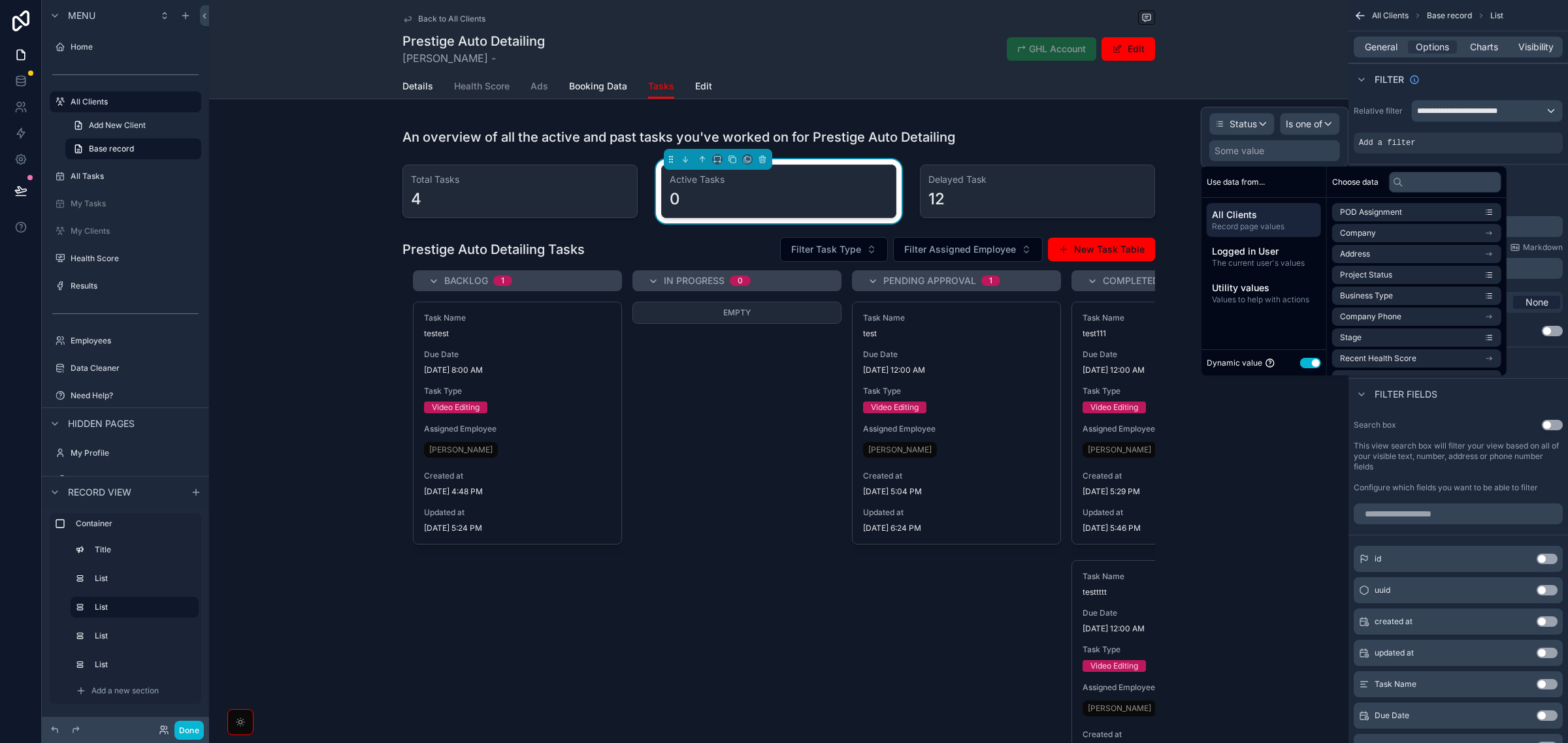
click at [1311, 365] on button "Use setting" at bounding box center [1311, 363] width 21 height 10
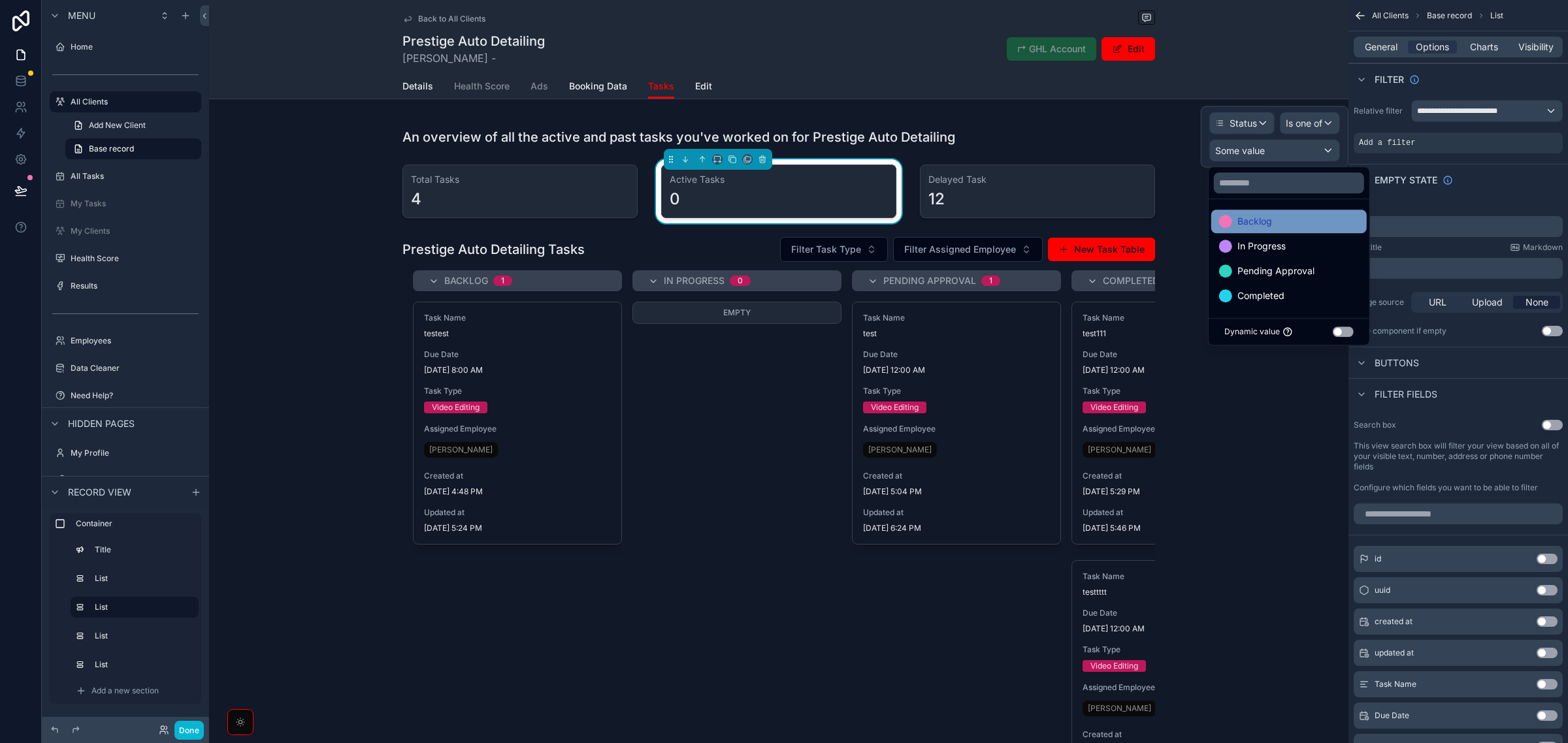
click at [1292, 221] on div "Backlog" at bounding box center [1289, 222] width 140 height 16
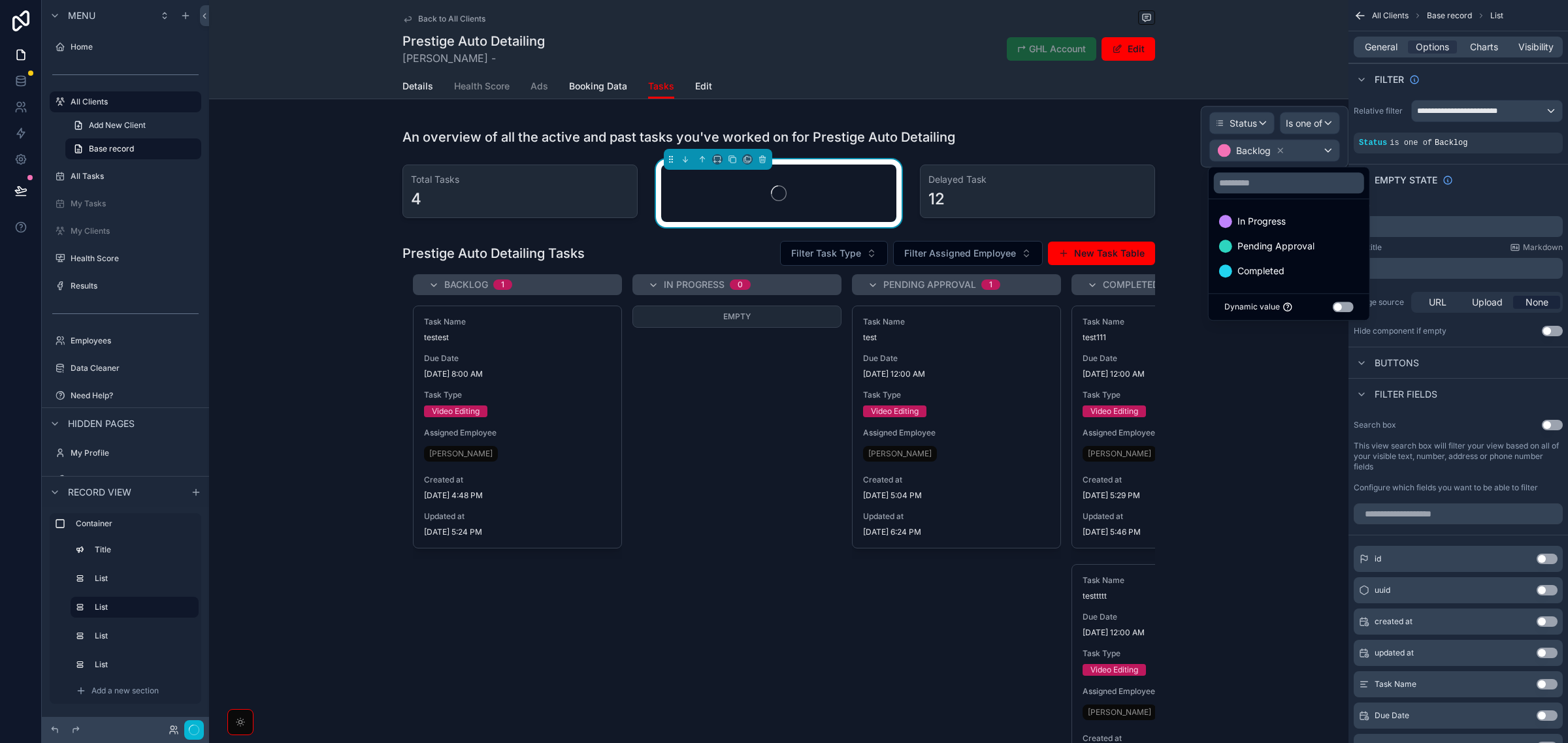
click at [1291, 247] on span "Pending Approval" at bounding box center [1276, 246] width 77 height 16
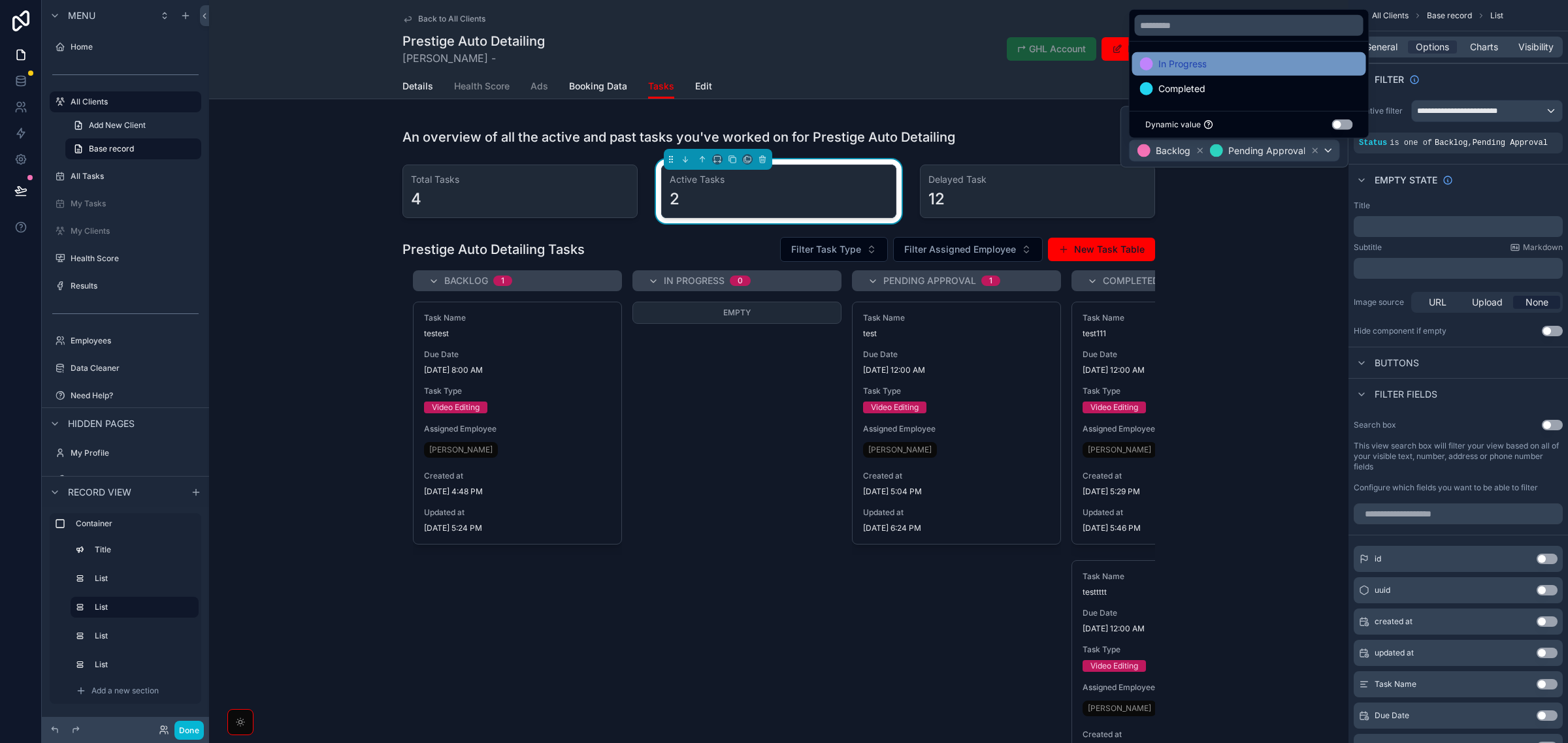
click at [1216, 67] on div "In Progress" at bounding box center [1250, 64] width 218 height 16
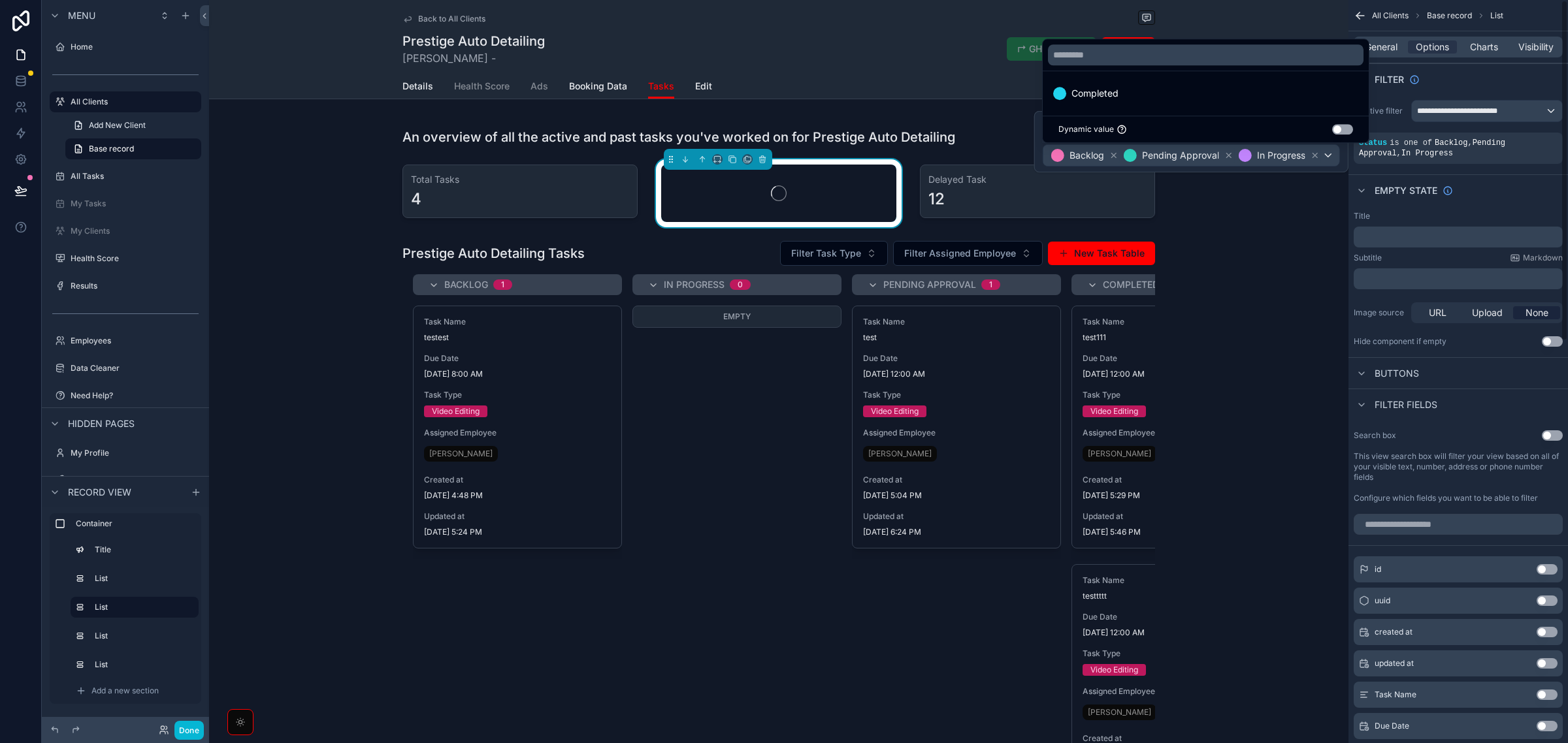
click at [1510, 198] on div "Empty state" at bounding box center [1459, 190] width 220 height 31
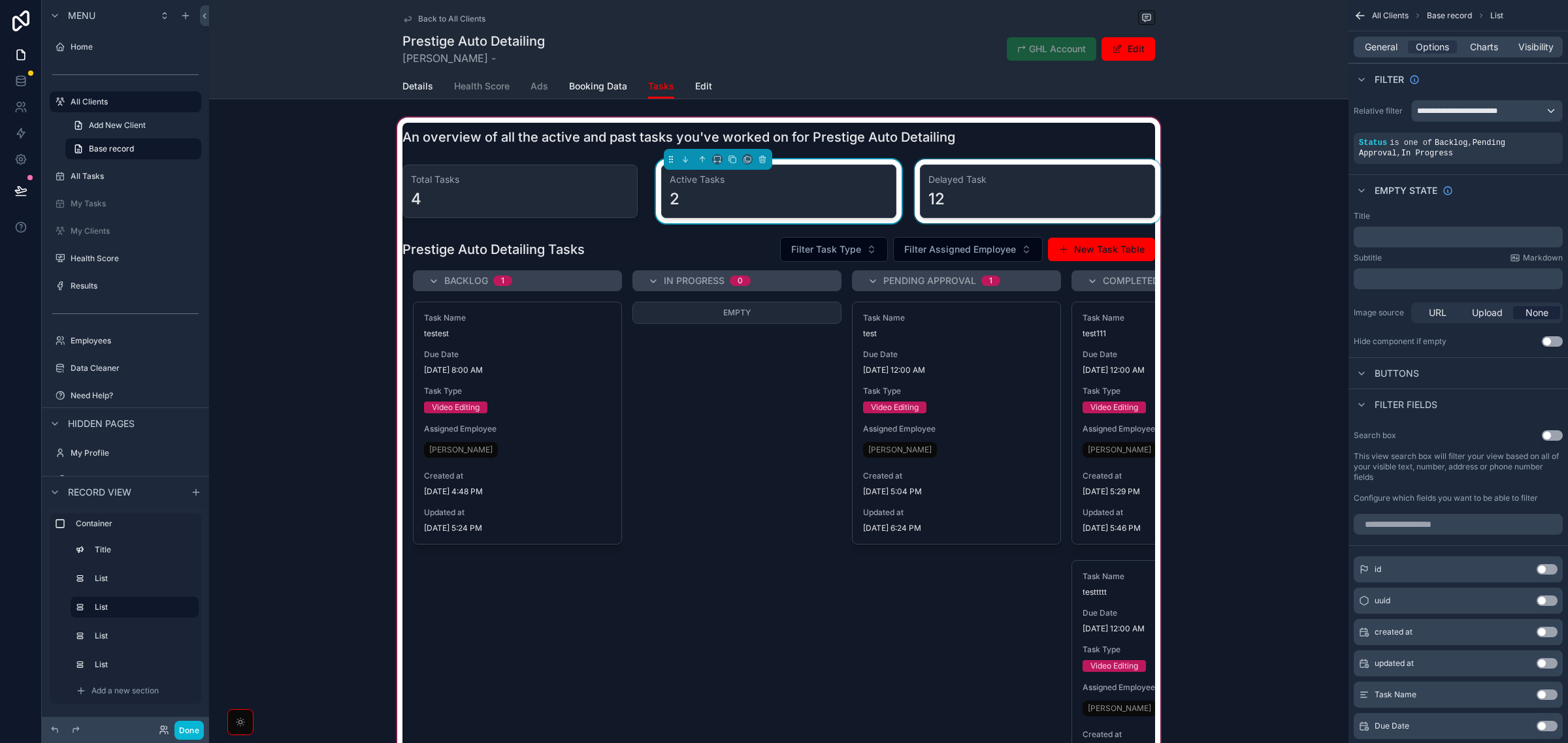
click at [987, 199] on div "scrollable content" at bounding box center [1038, 191] width 251 height 64
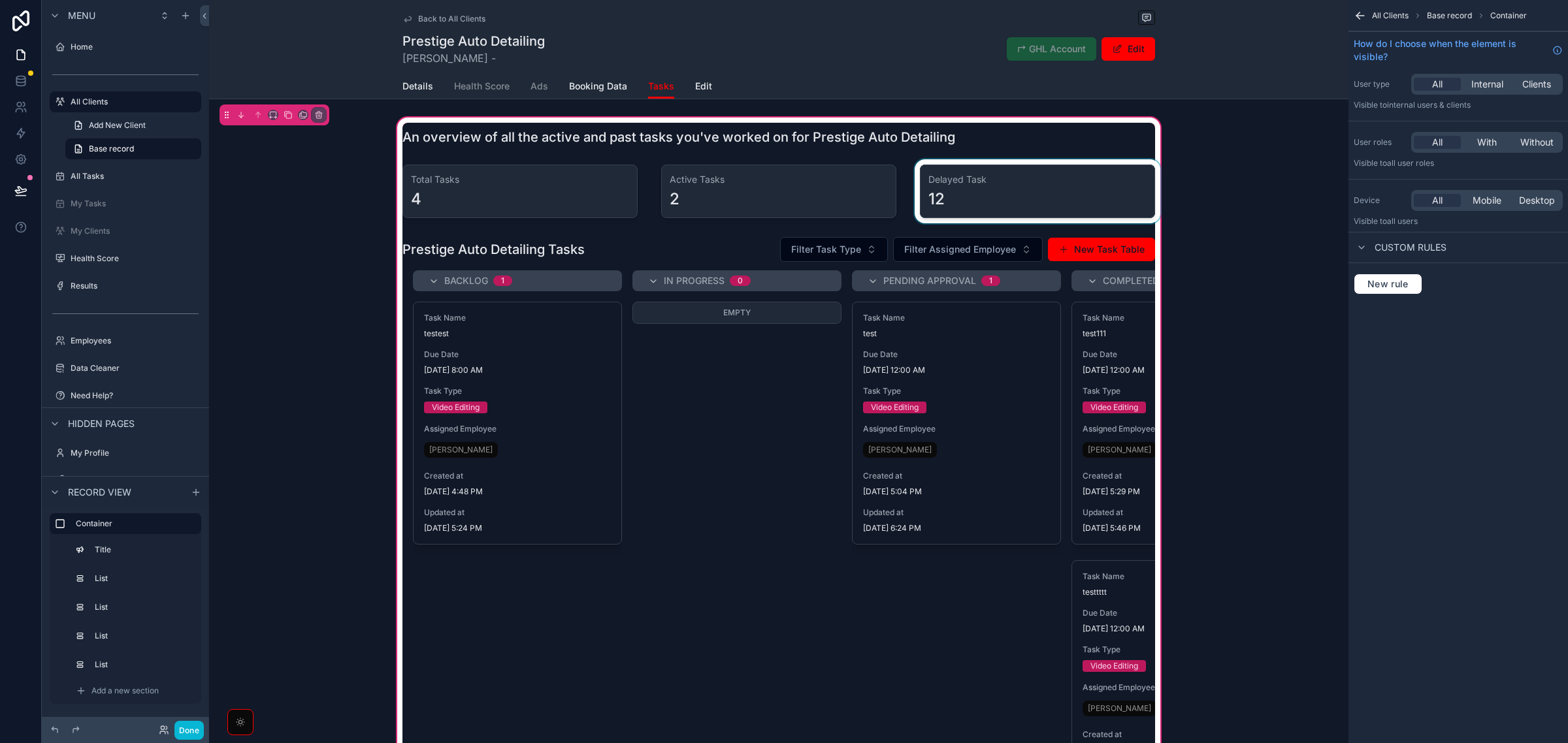
click at [1002, 197] on div "scrollable content" at bounding box center [1038, 191] width 251 height 64
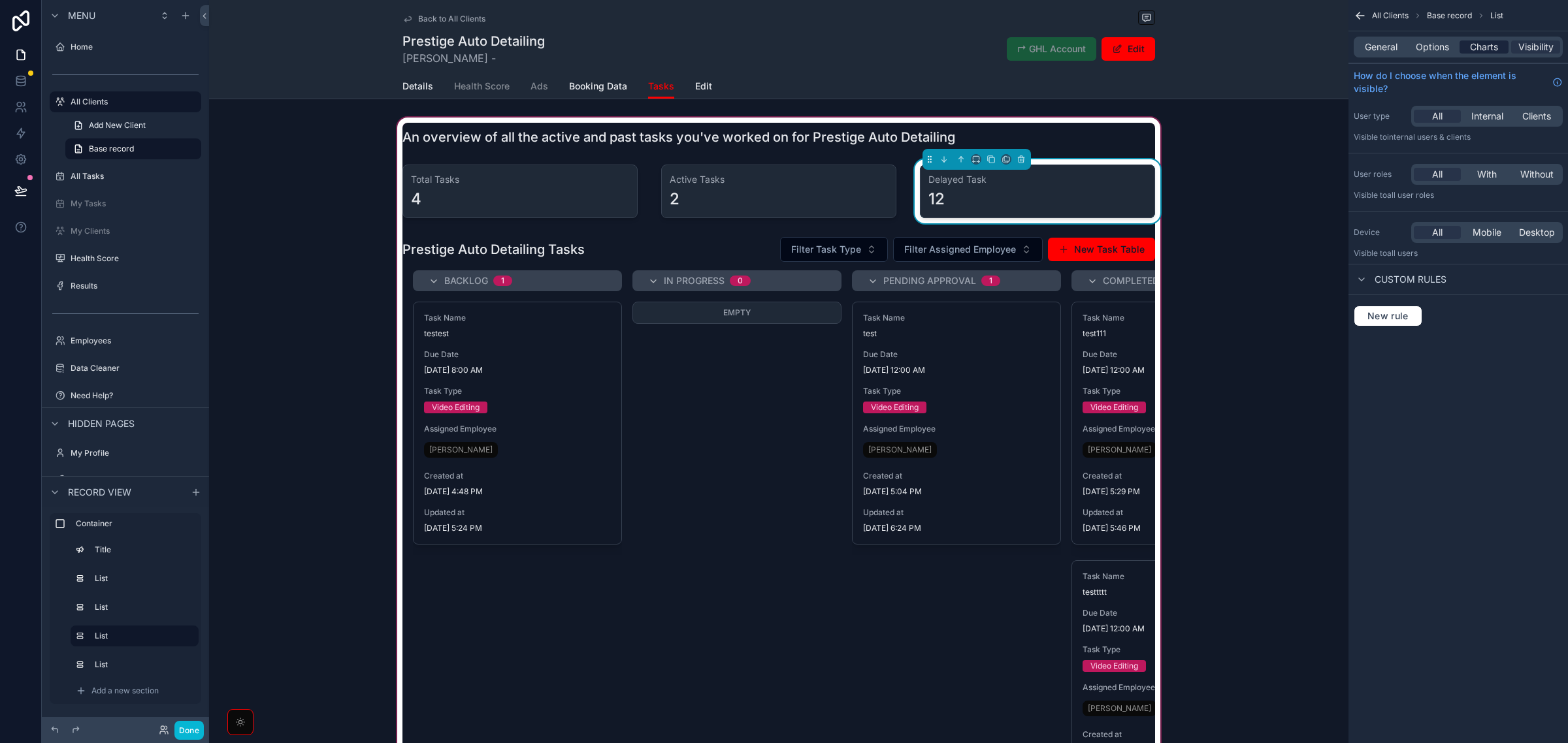
click at [1490, 51] on span "Charts" at bounding box center [1484, 47] width 28 height 13
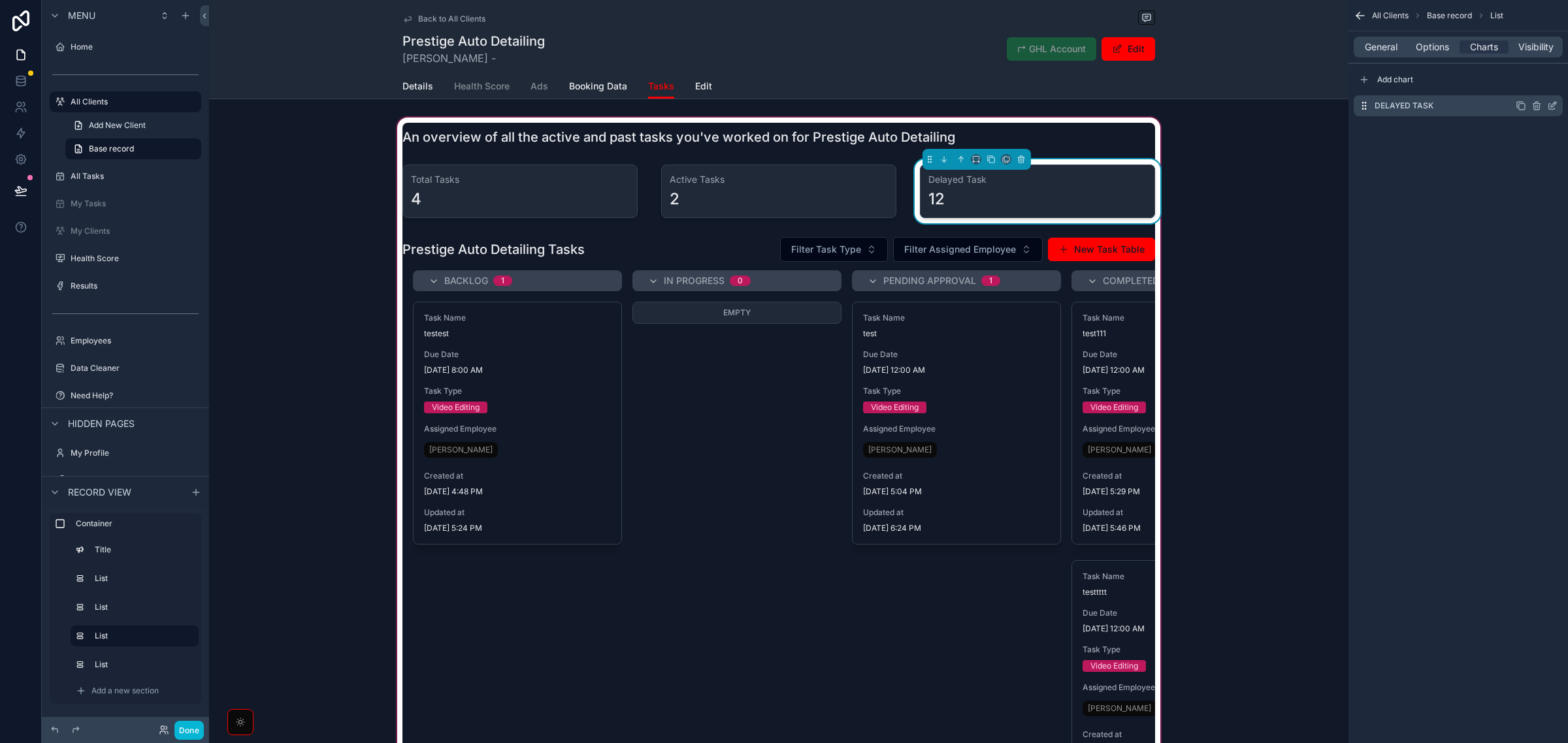
click at [1552, 105] on icon "scrollable content" at bounding box center [1554, 105] width 5 height 5
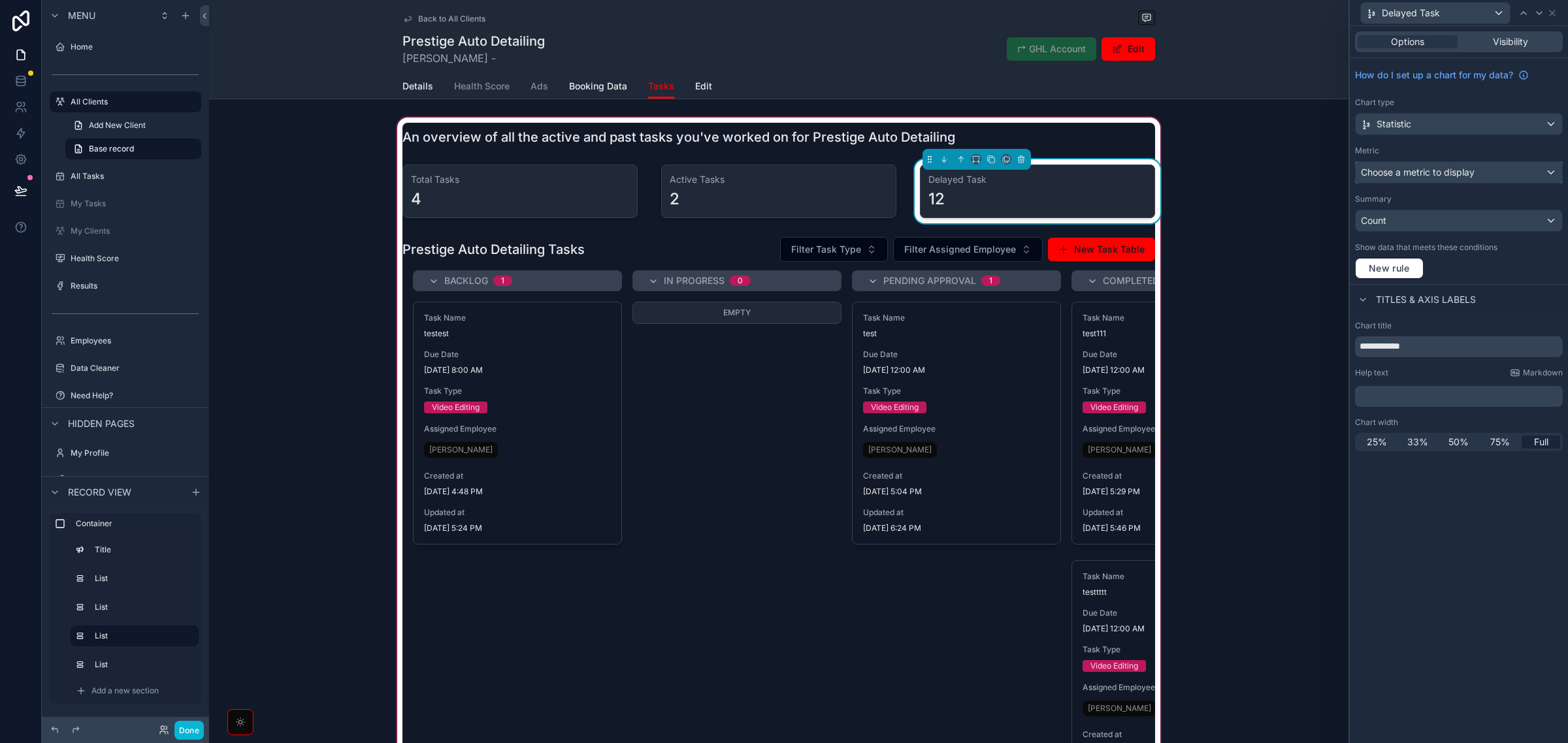
click at [1486, 174] on div "Choose a metric to display" at bounding box center [1459, 173] width 207 height 21
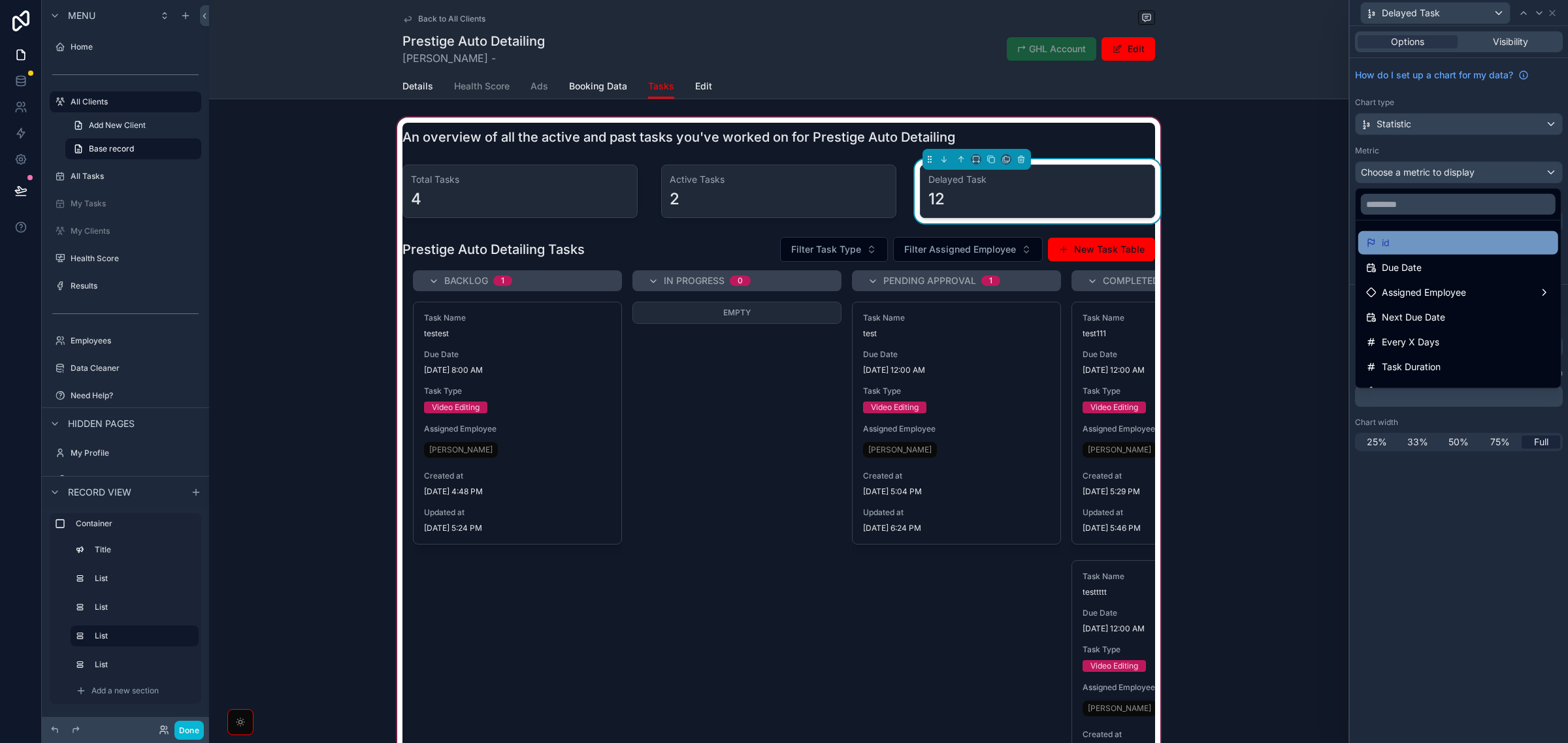
click at [1425, 239] on div "id" at bounding box center [1459, 243] width 184 height 16
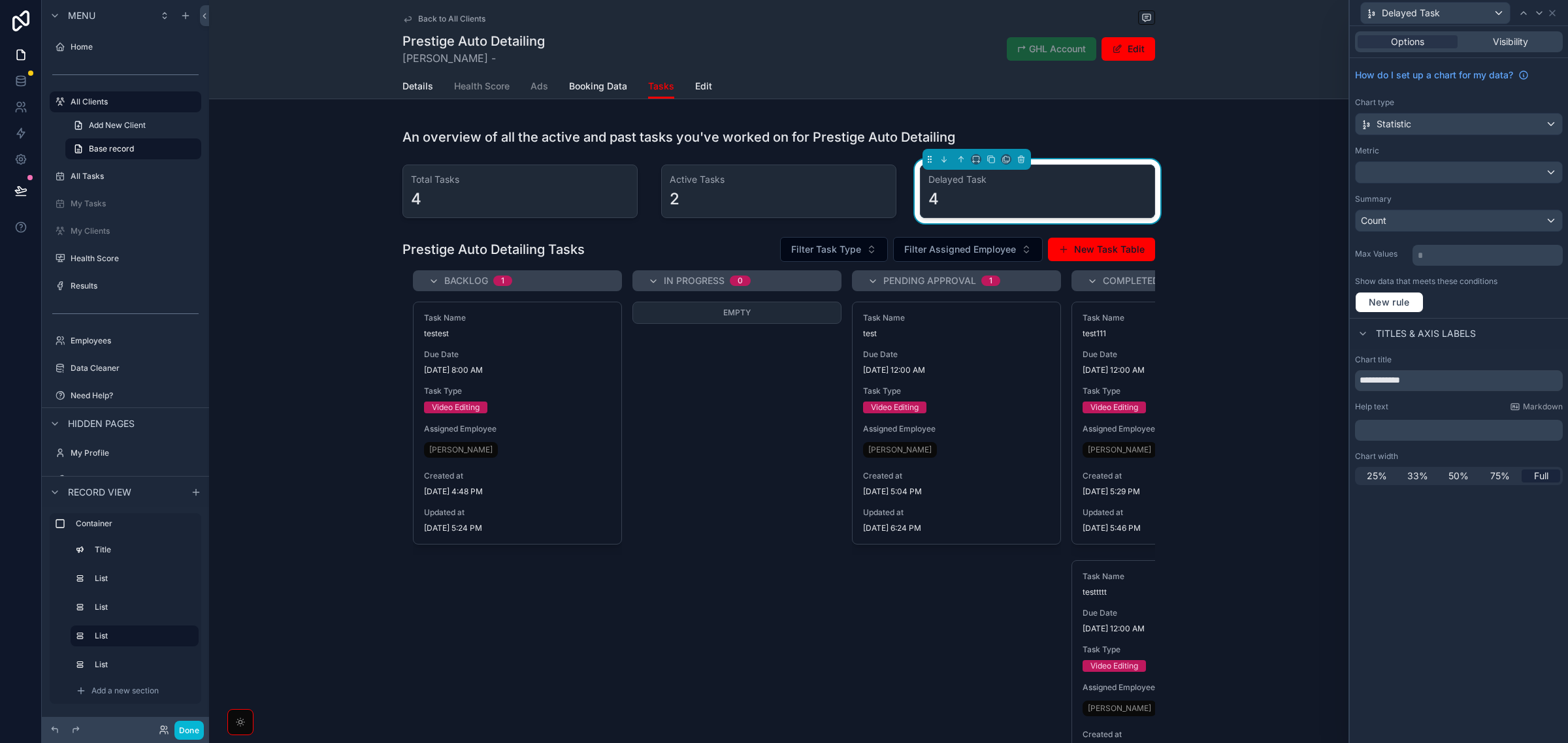
click at [1498, 146] on div "Metric" at bounding box center [1459, 151] width 208 height 10
click at [1549, 14] on icon at bounding box center [1552, 13] width 10 height 10
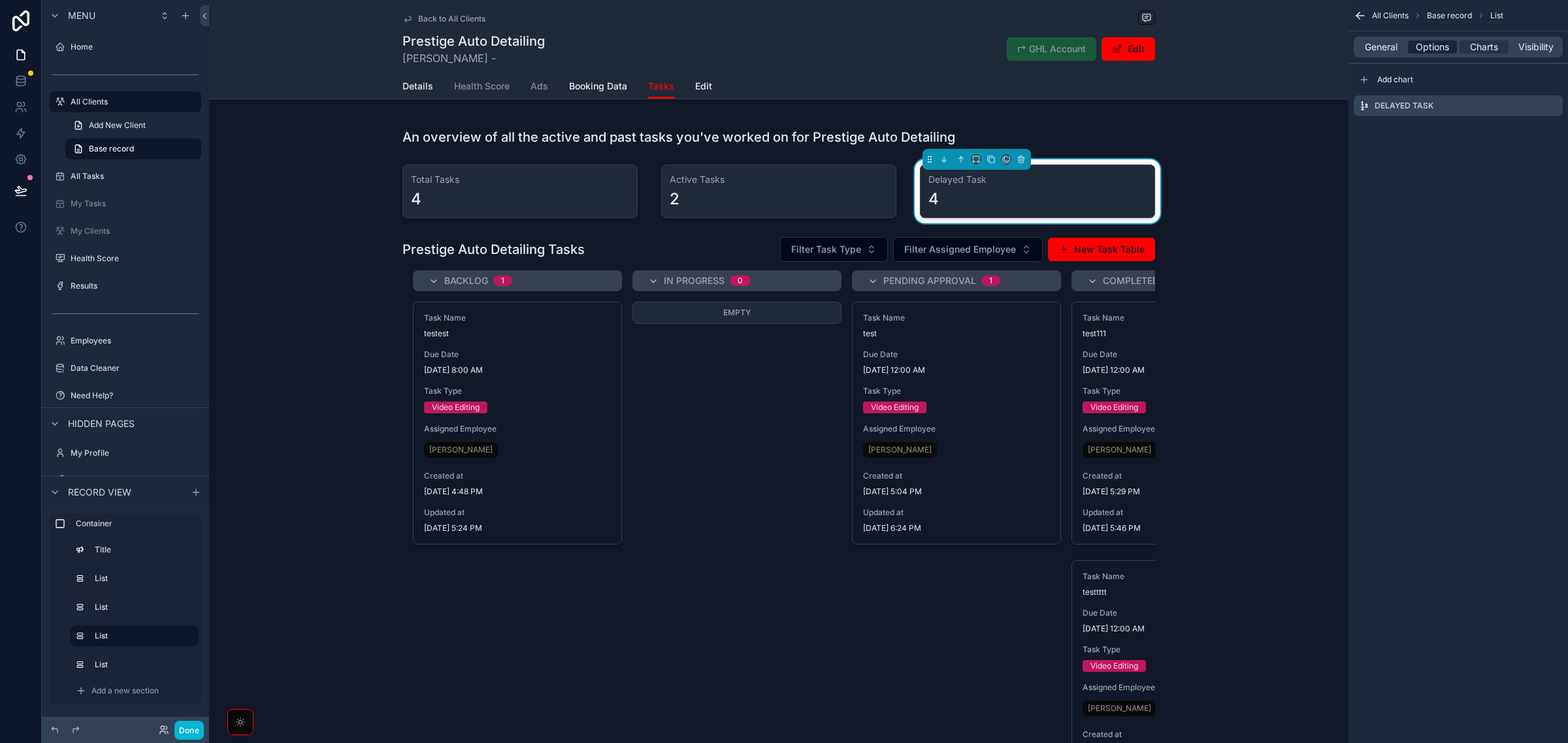
click at [1442, 46] on span "Options" at bounding box center [1432, 47] width 33 height 13
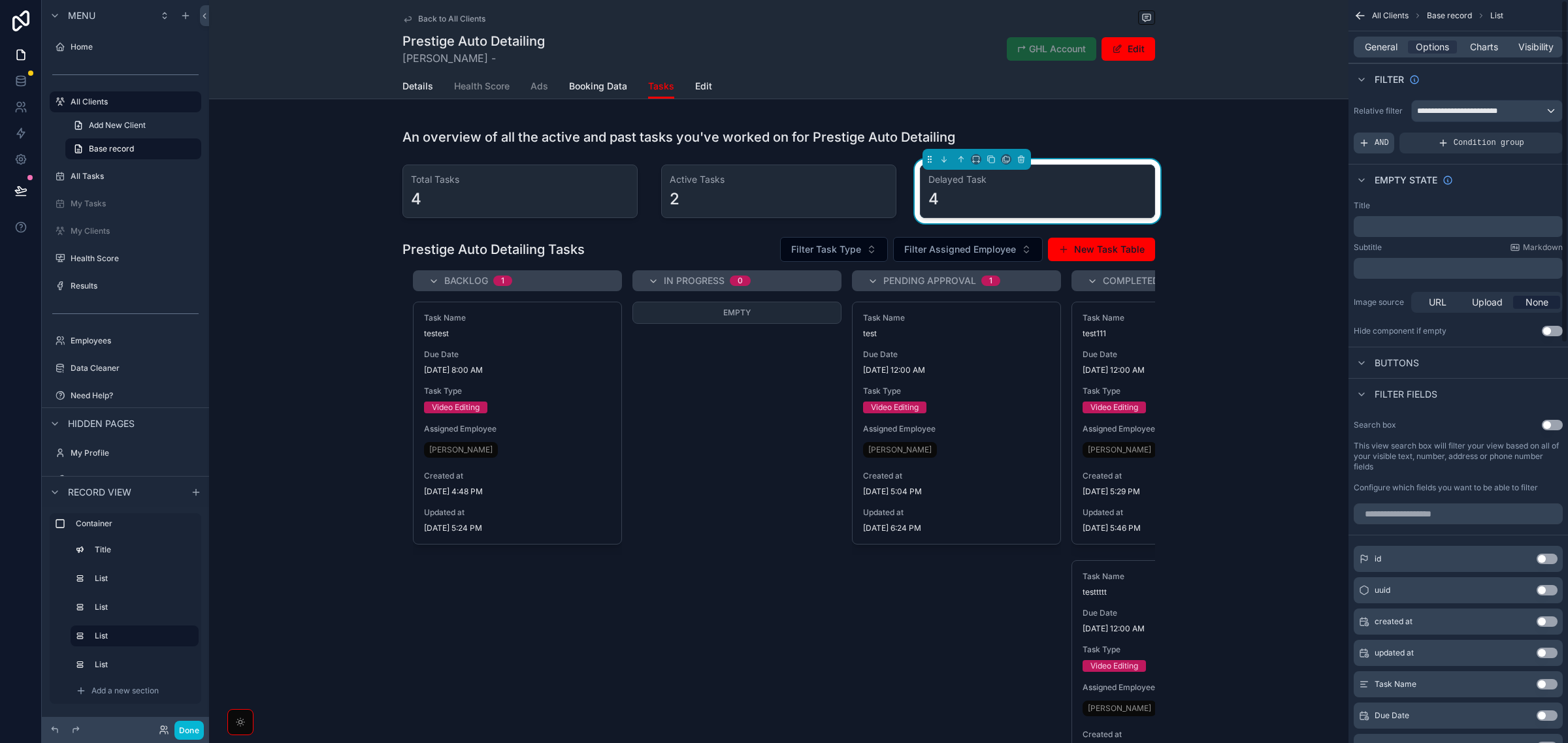
click at [1376, 149] on div "AND" at bounding box center [1374, 143] width 41 height 21
click at [1527, 138] on icon "scrollable content" at bounding box center [1530, 134] width 8 height 8
click at [1244, 121] on span "Select a field" at bounding box center [1221, 124] width 56 height 11
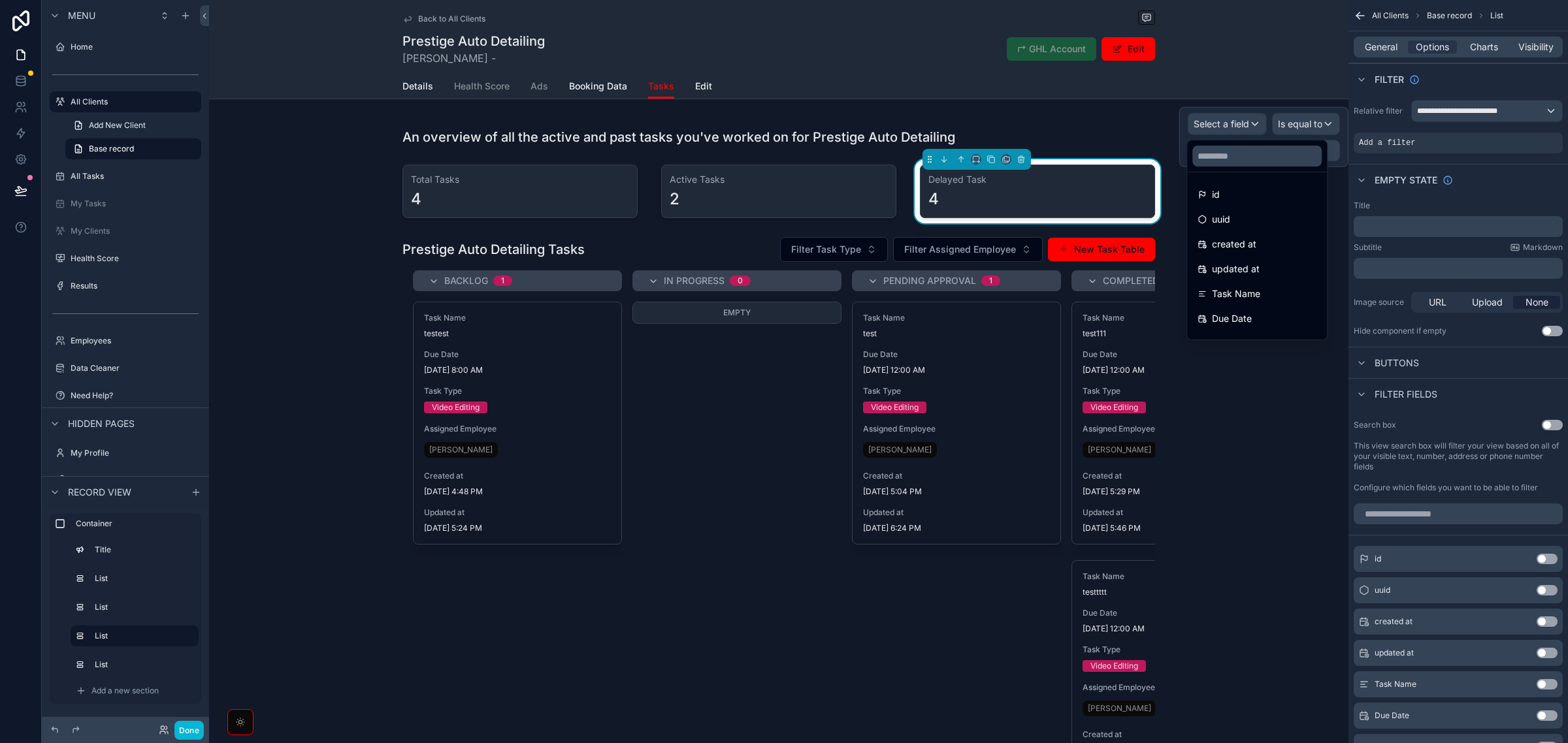
click at [1246, 124] on div at bounding box center [1264, 137] width 169 height 60
click at [1511, 188] on div "Empty state" at bounding box center [1459, 180] width 220 height 31
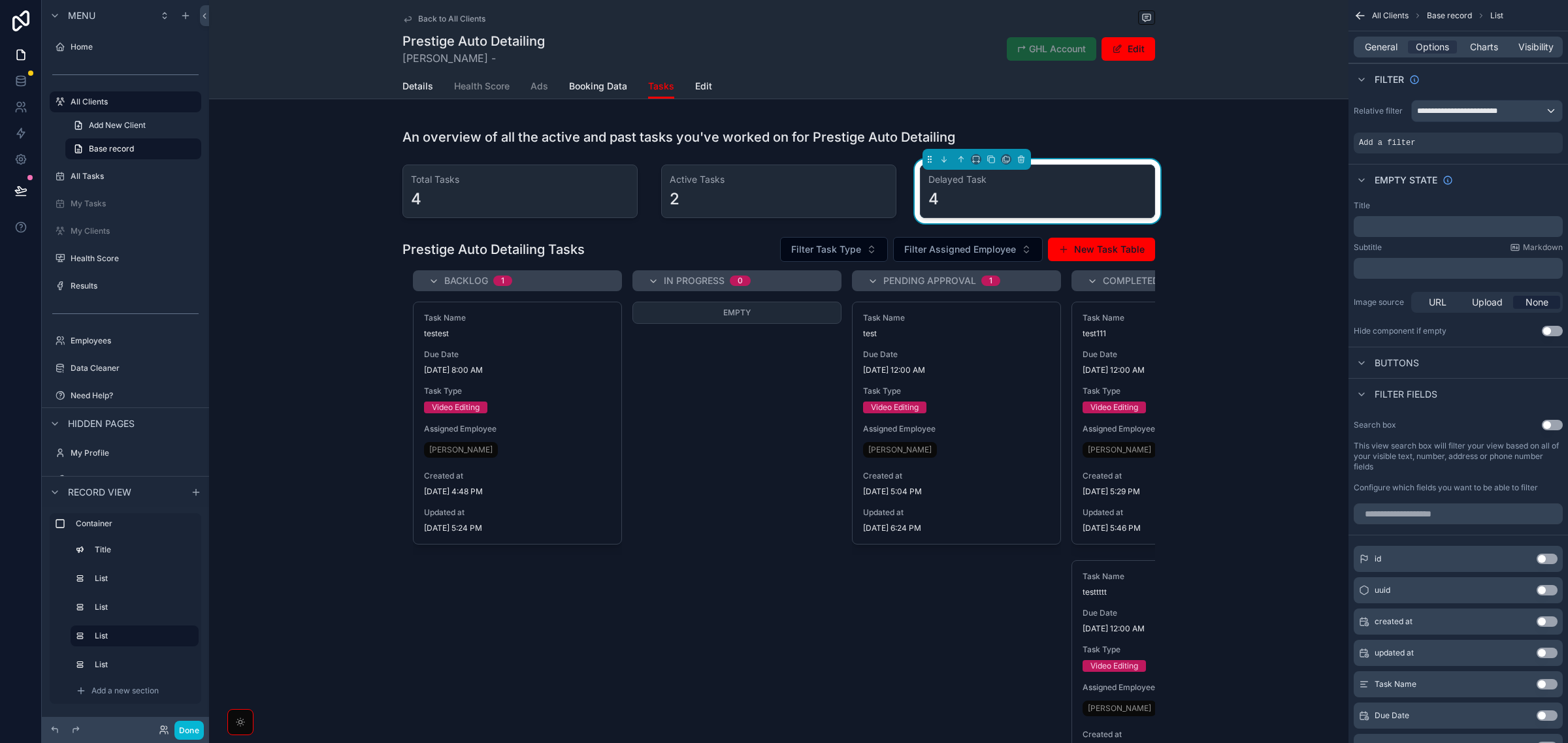
click at [1282, 184] on div "An overview of all the active and past tasks you've worked on for Prestige Auto…" at bounding box center [779, 471] width 1140 height 712
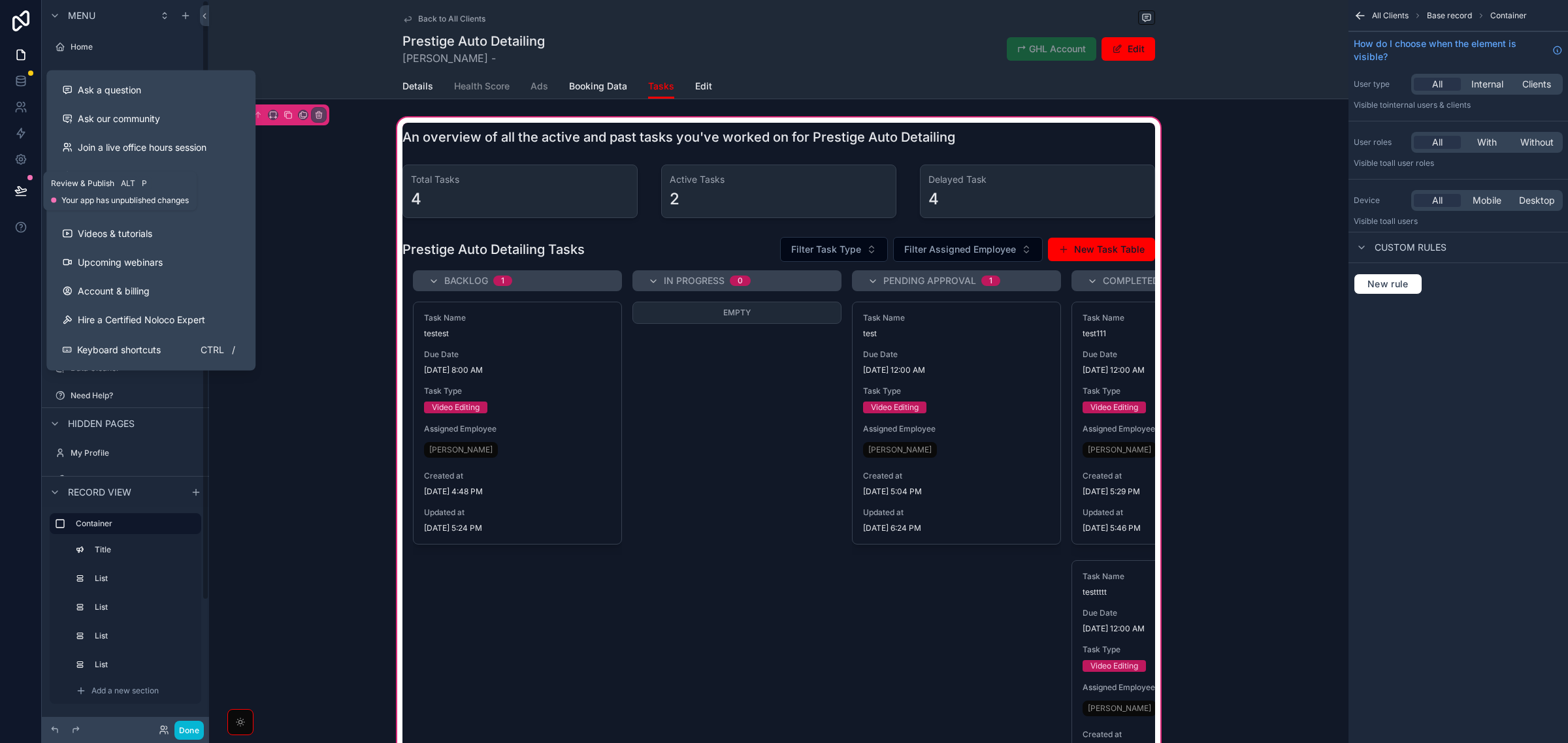
click at [10, 182] on button at bounding box center [21, 191] width 29 height 37
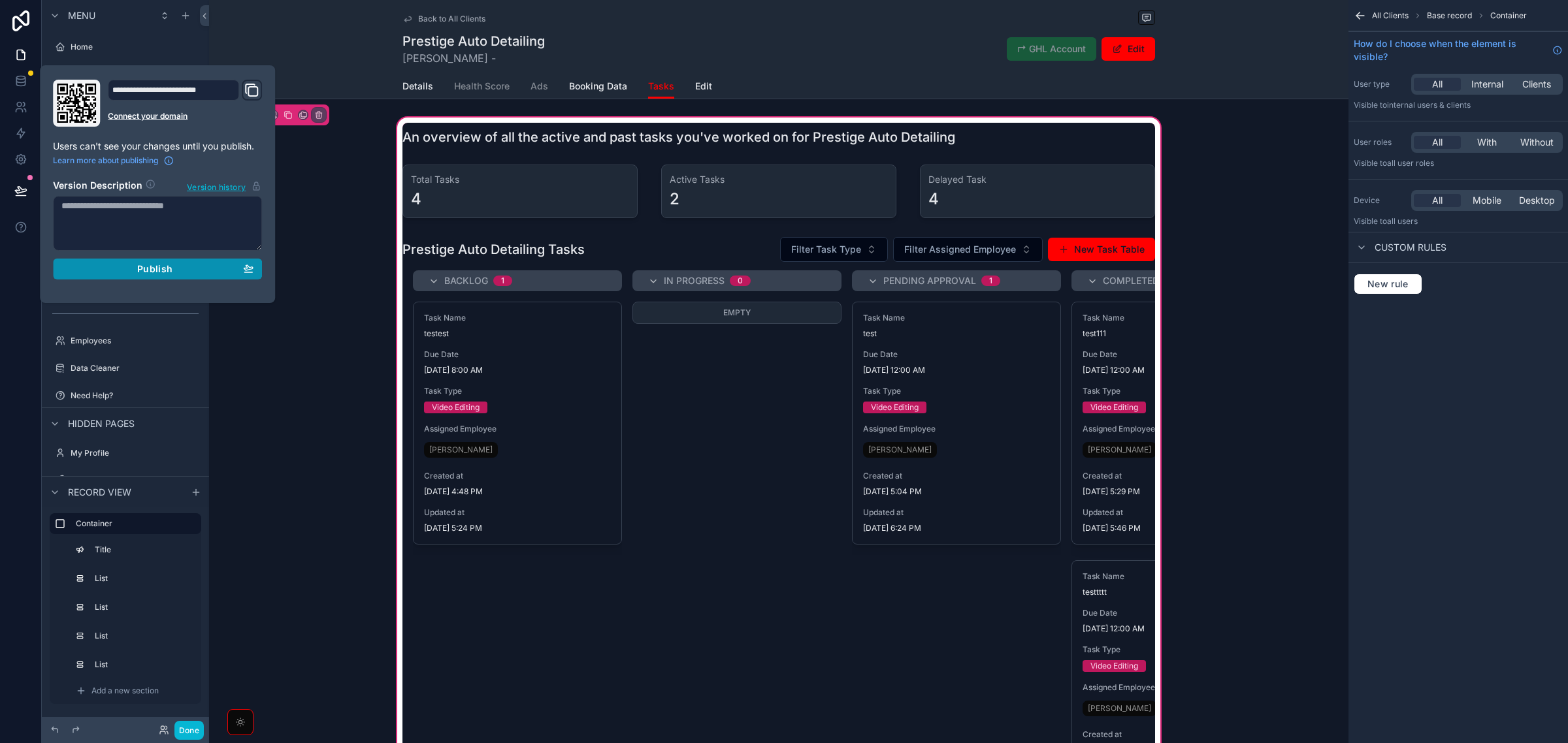
click at [116, 280] on button "Publish" at bounding box center [158, 269] width 209 height 21
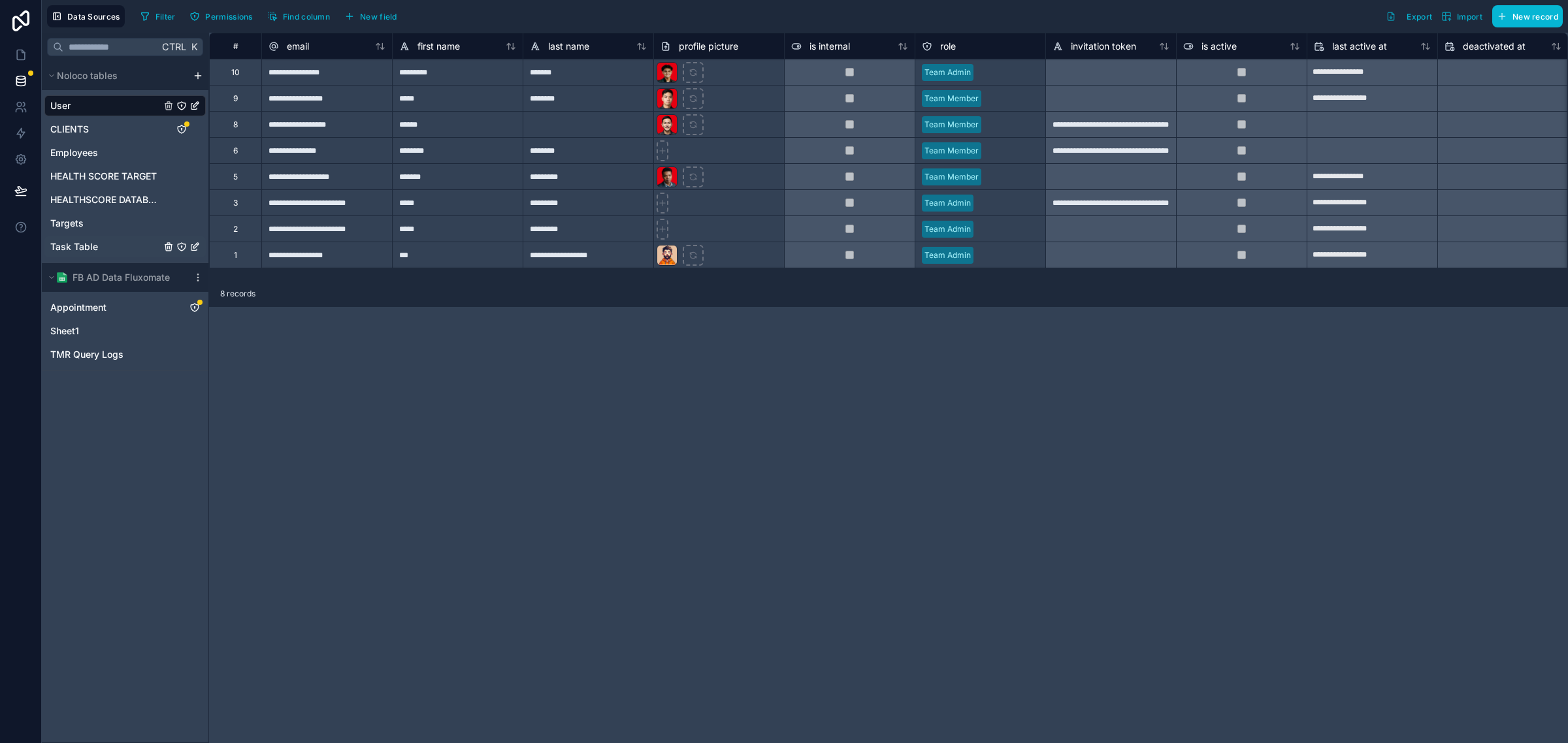
click at [99, 242] on div "Task Table" at bounding box center [125, 247] width 162 height 21
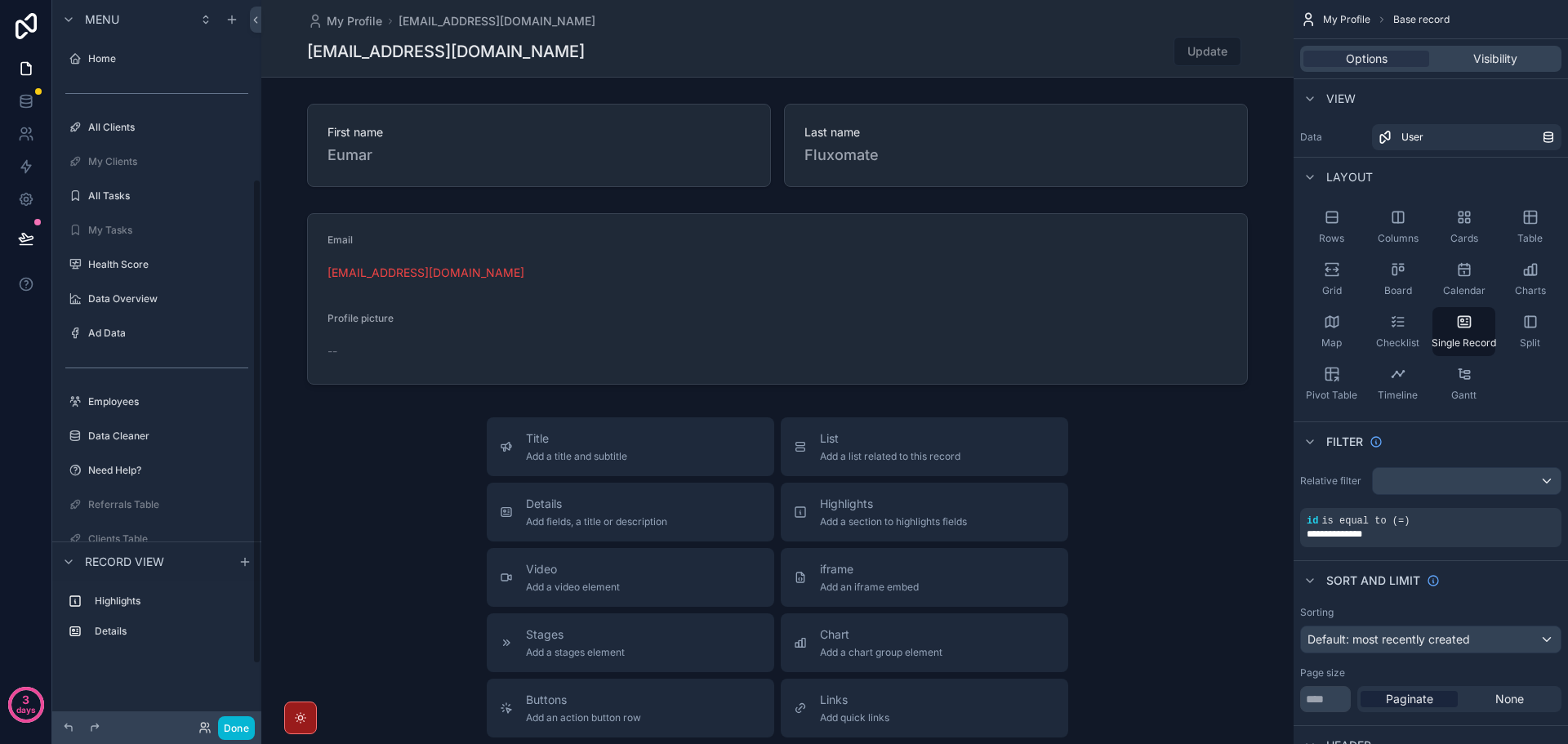
scroll to position [267, 0]
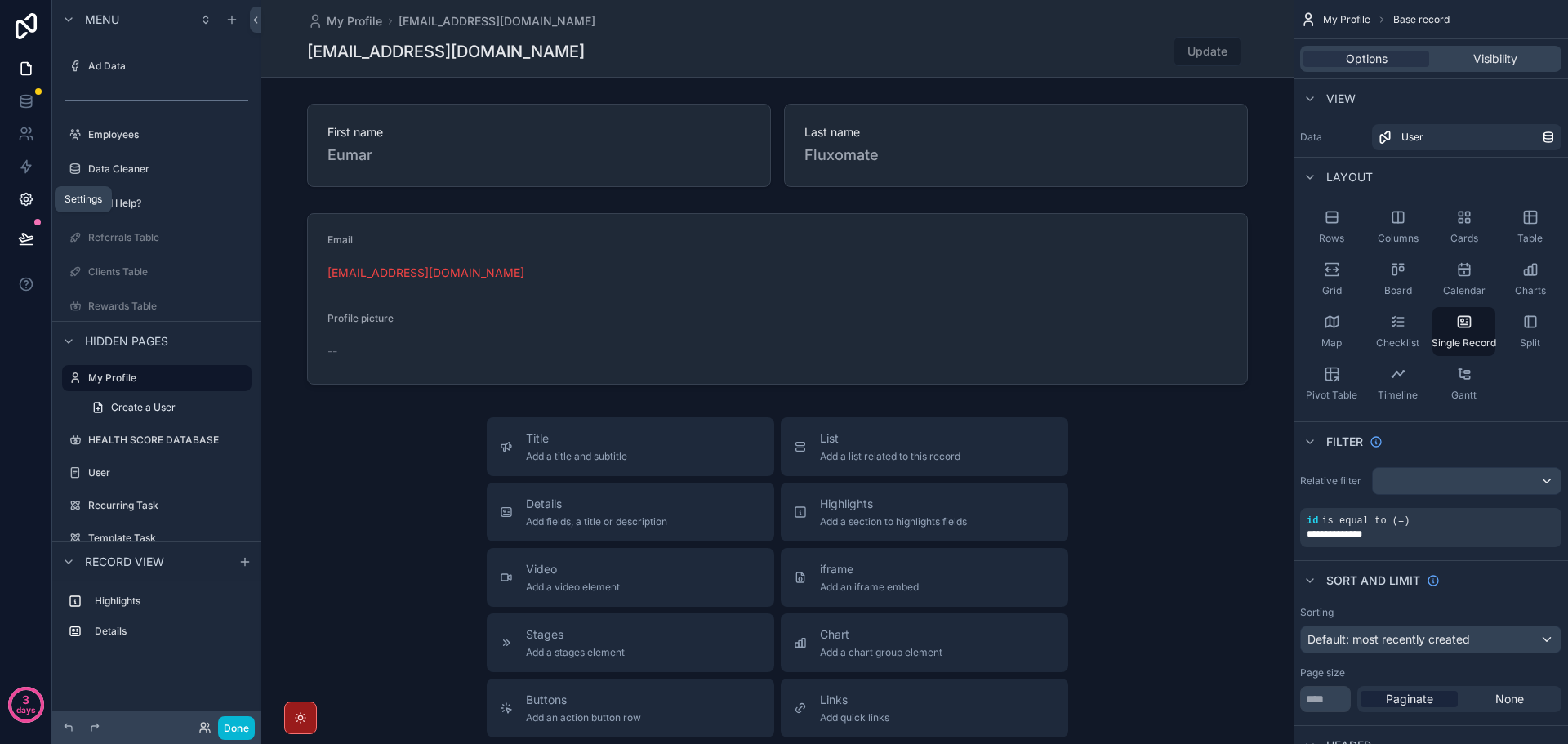
click at [24, 198] on icon at bounding box center [25, 199] width 4 height 4
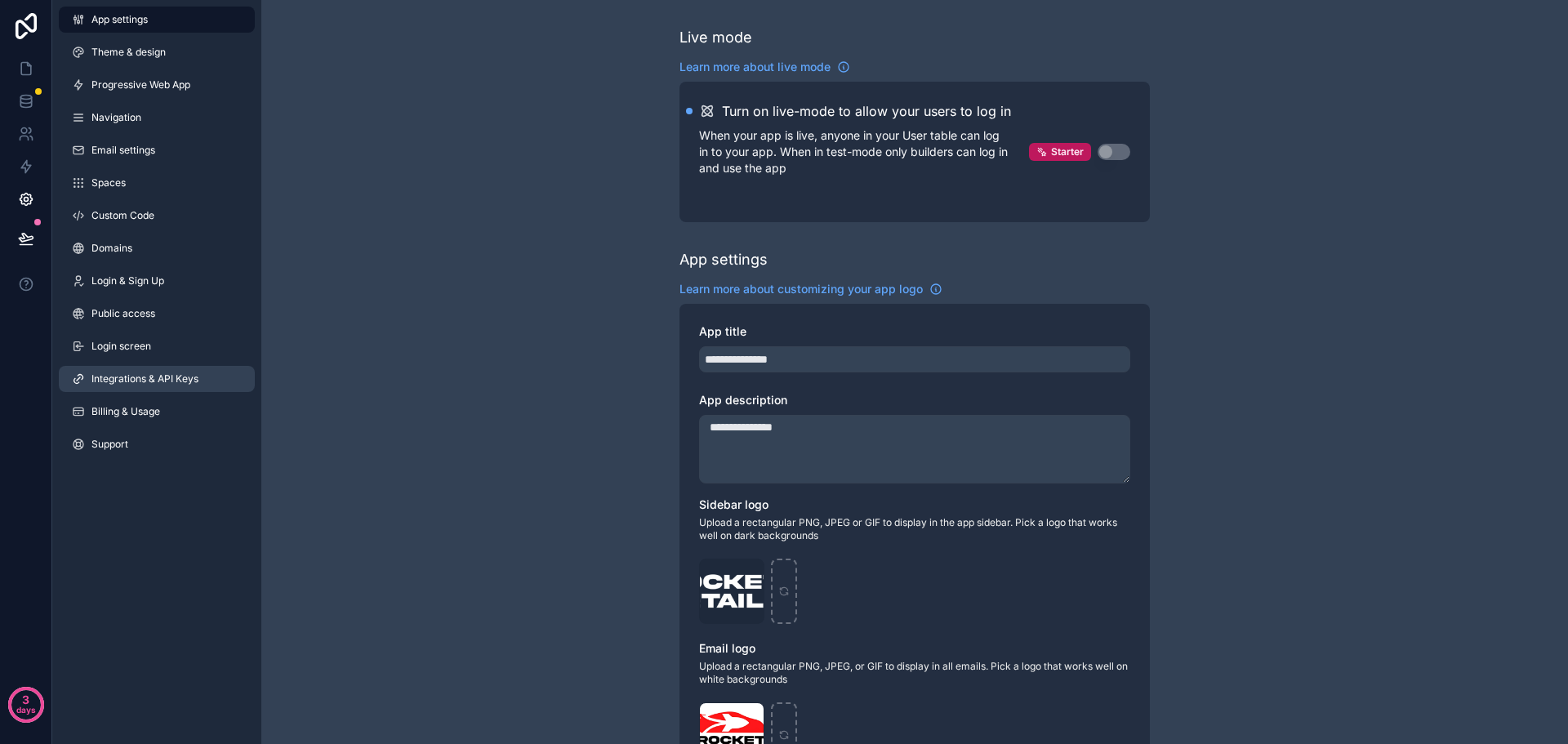
click at [142, 377] on span "Integrations & API Keys" at bounding box center [145, 379] width 107 height 13
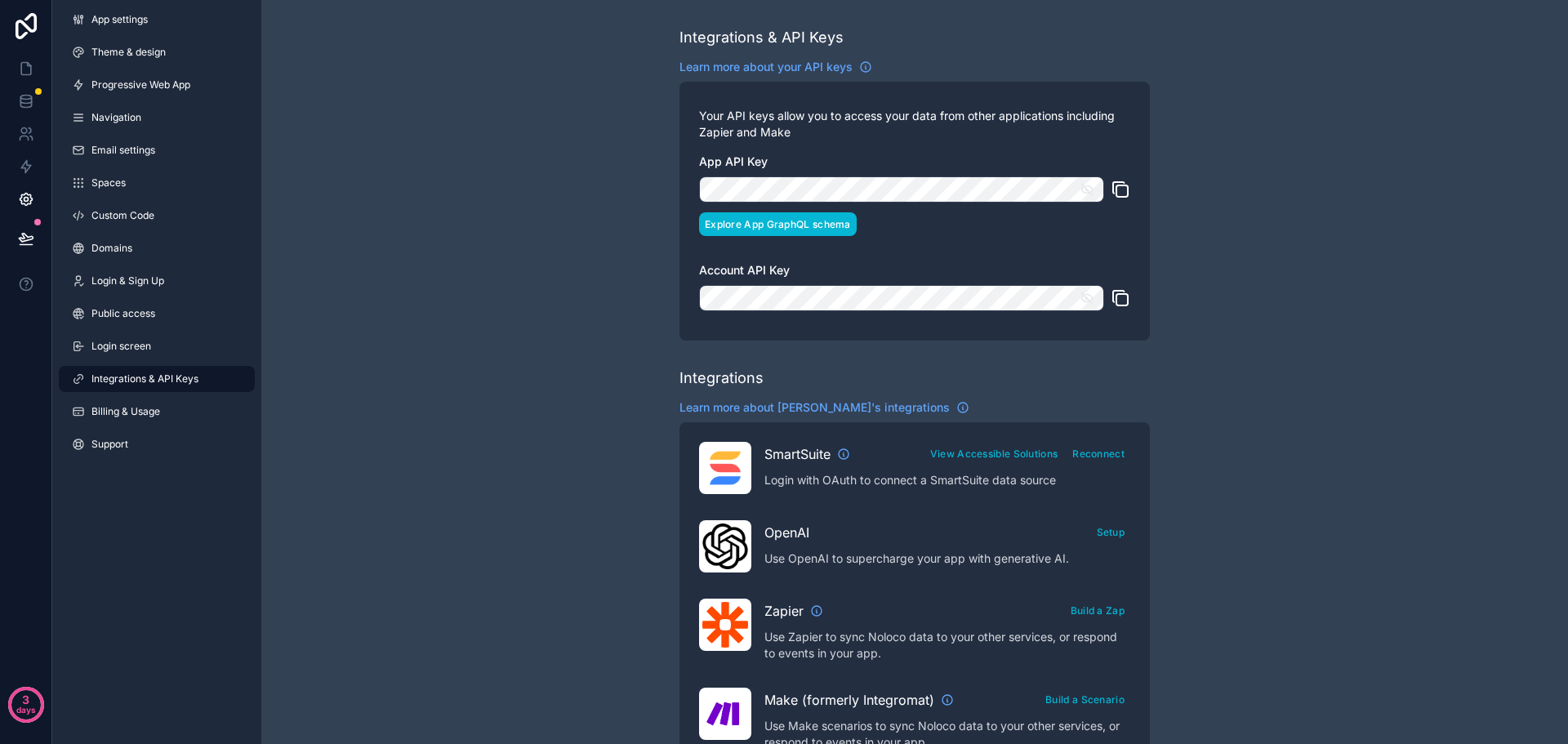
click at [816, 224] on button "Explore App GraphQL schema" at bounding box center [777, 224] width 158 height 24
click at [25, 100] on icon at bounding box center [25, 97] width 11 height 4
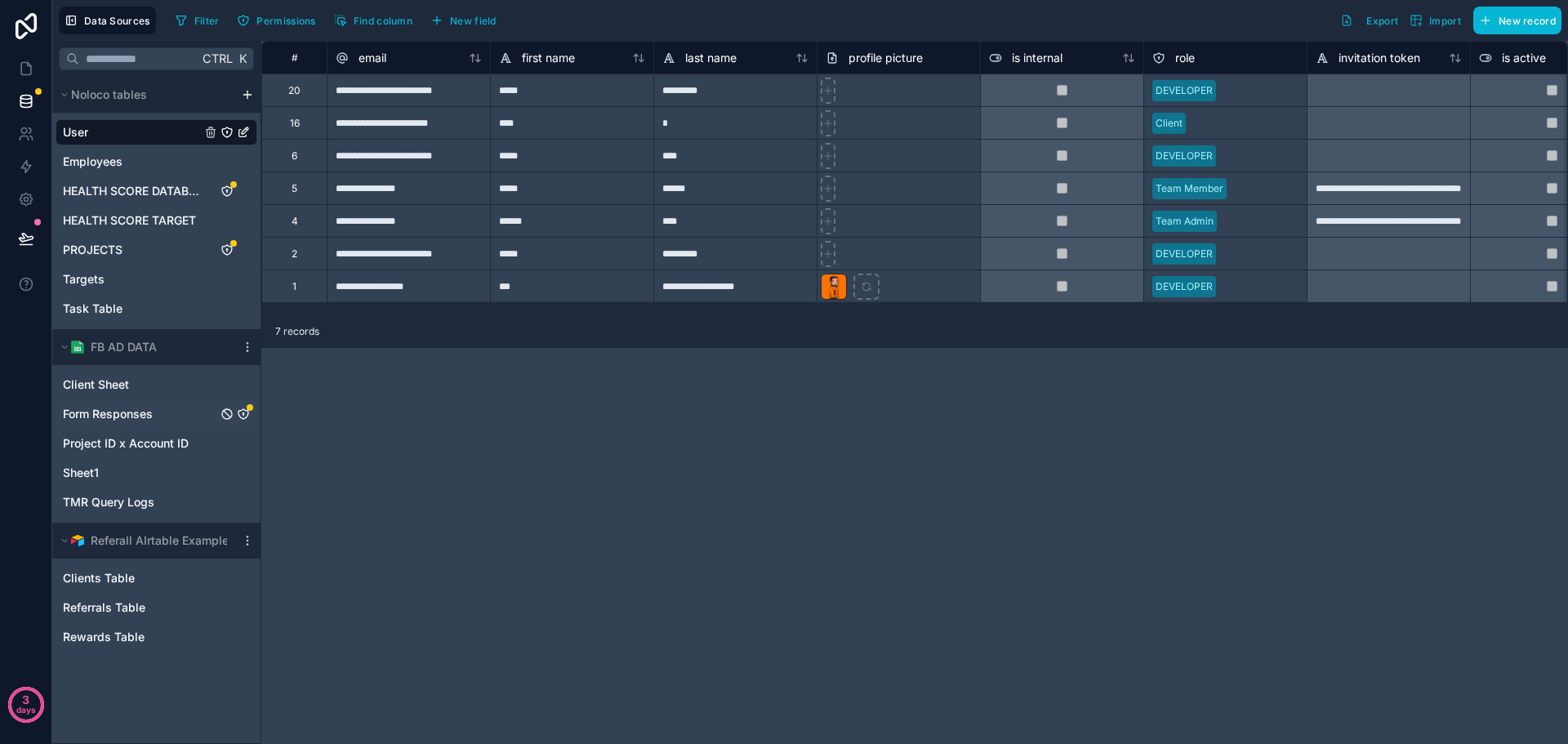
click at [136, 404] on div "Form Responses" at bounding box center [156, 415] width 202 height 26
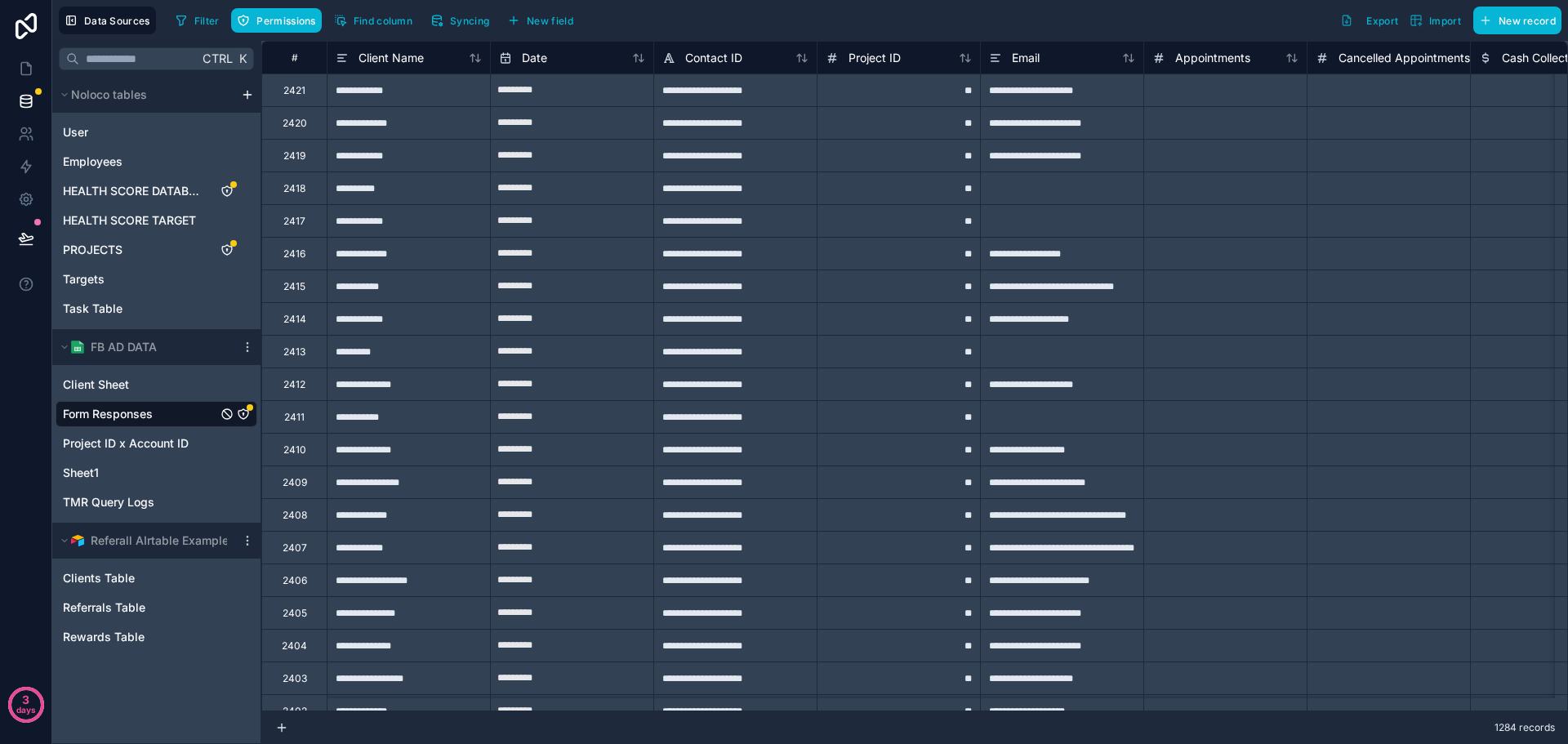
click at [561, 92] on input "*********" at bounding box center [572, 91] width 163 height 26
select select "****"
select select "*"
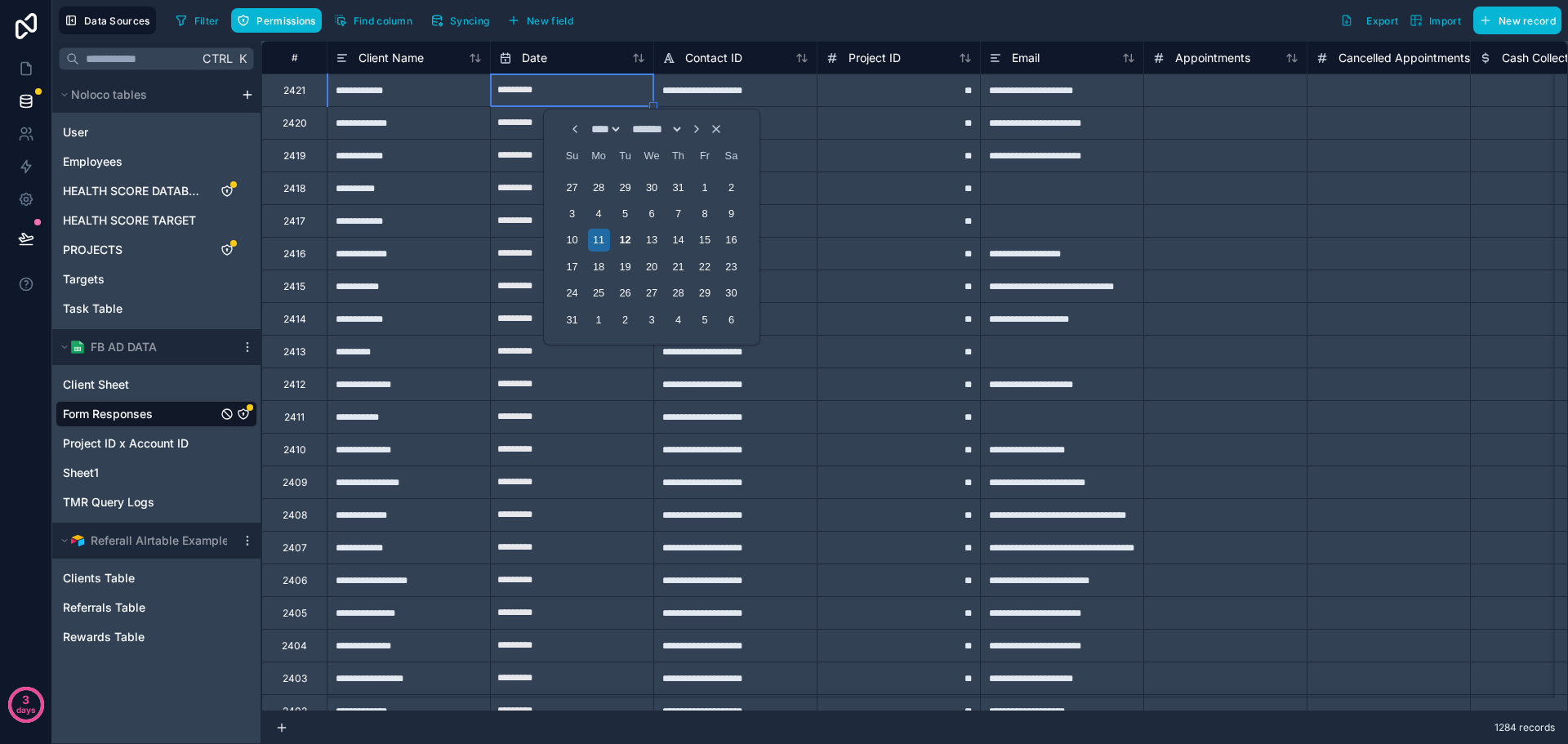
click at [217, 701] on div "Ctrl K Noloco tables User Employees HEALTH SCORE DATABASE HEALTH SCORE TARGET P…" at bounding box center [157, 392] width 209 height 703
